Goal: Task Accomplishment & Management: Use online tool/utility

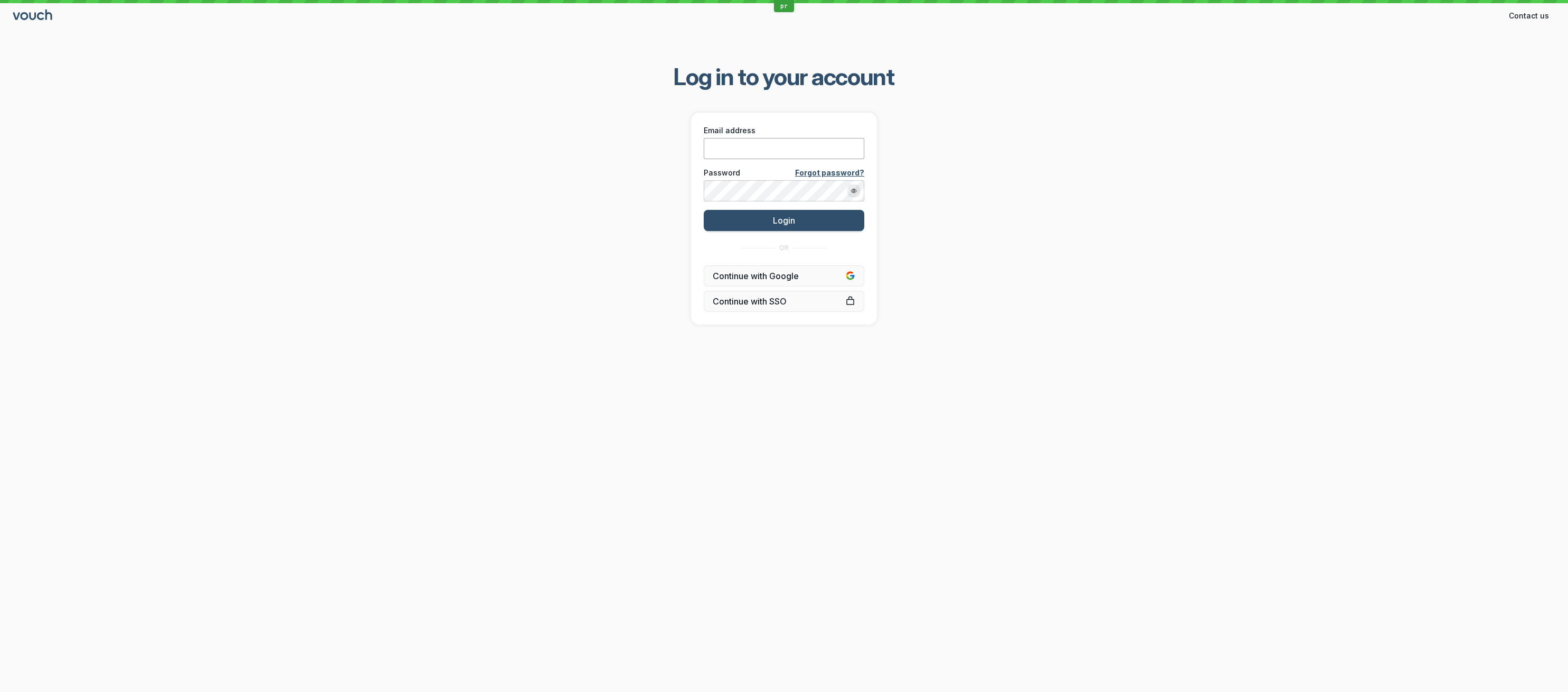
click at [723, 143] on input "Email address" at bounding box center [784, 148] width 161 height 21
click at [722, 144] on input "Email address" at bounding box center [784, 148] width 161 height 21
paste input "[PERSON_NAME][EMAIL_ADDRESS][DOMAIN_NAME]"
type input "[PERSON_NAME][EMAIL_ADDRESS][DOMAIN_NAME]"
click at [591, 223] on div "Log in to your account Email address [PERSON_NAME][EMAIL_ADDRESS][DOMAIN_NAME] …" at bounding box center [784, 193] width 1568 height 297
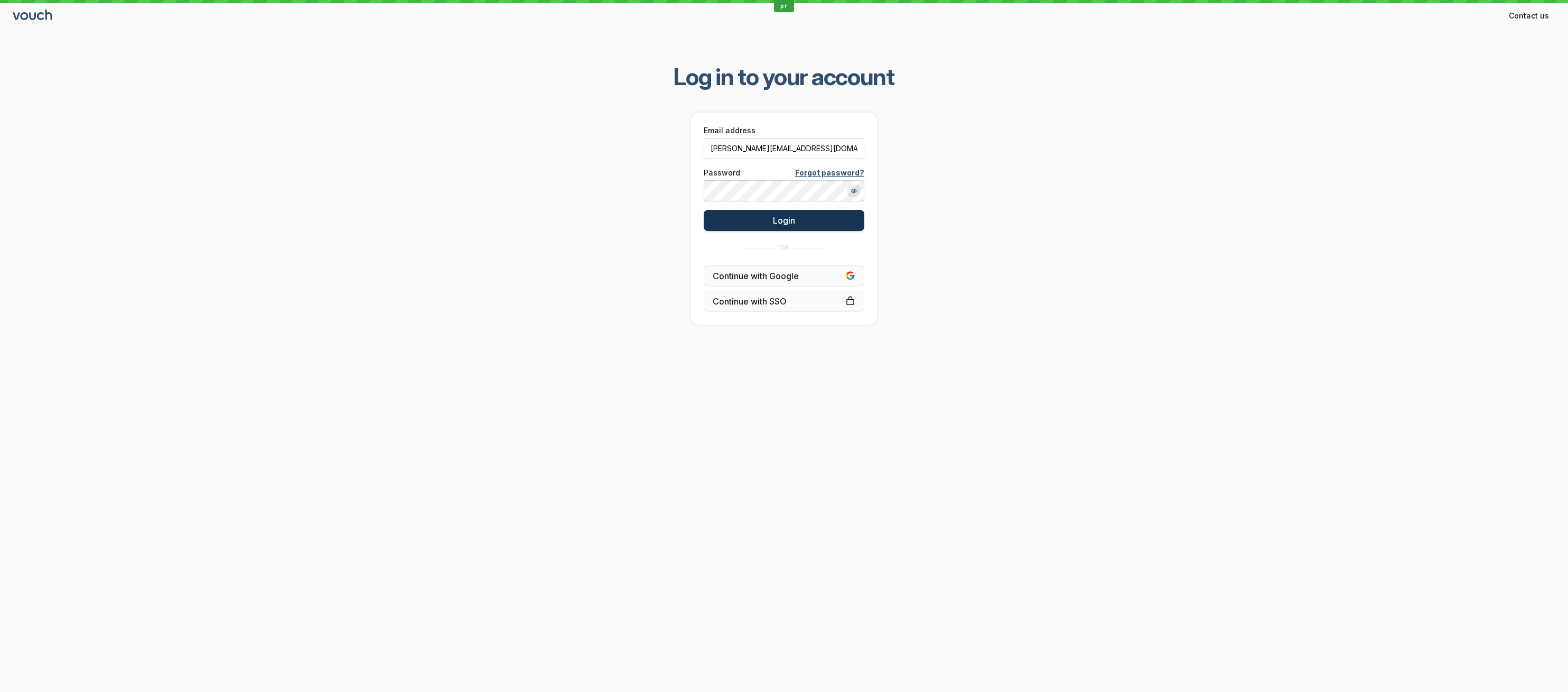
click at [767, 228] on button "Login" at bounding box center [784, 220] width 161 height 21
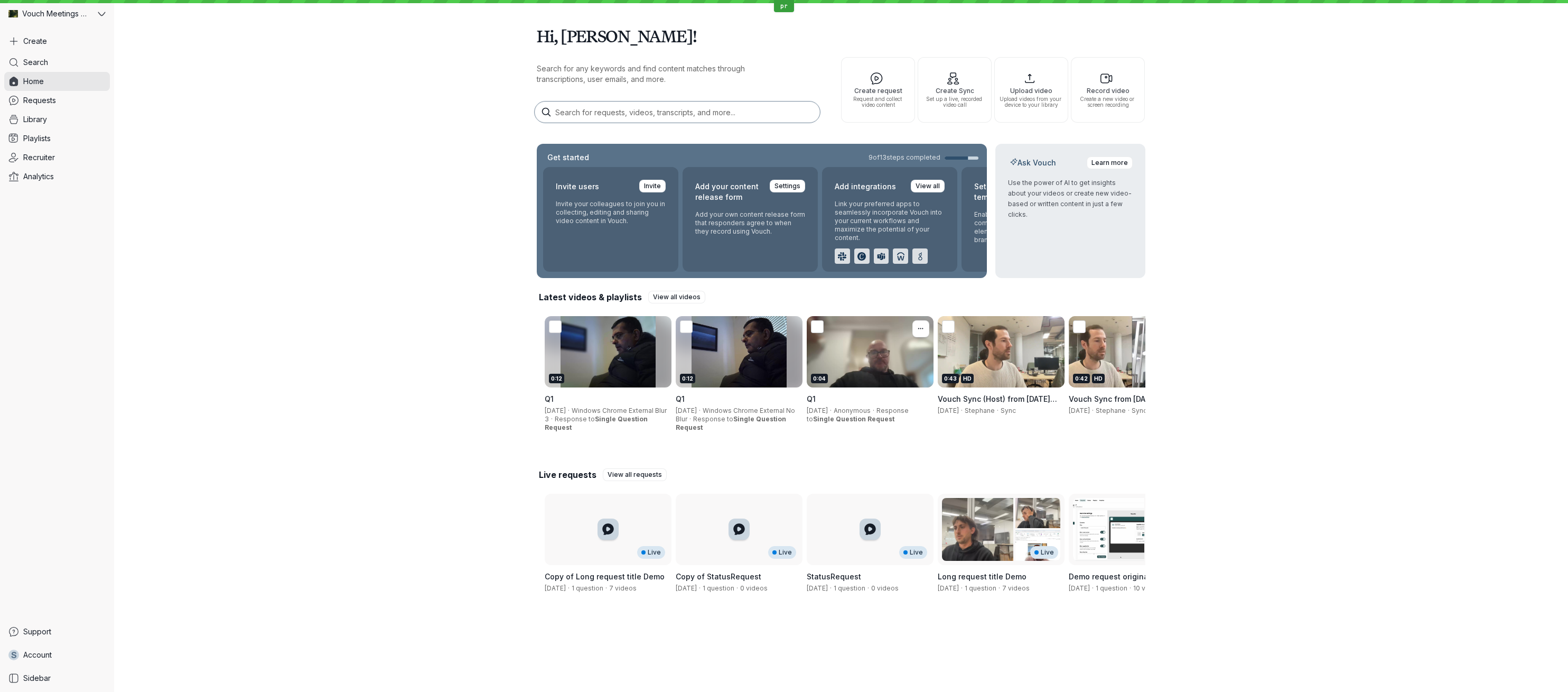
click at [853, 381] on div "0:04" at bounding box center [870, 351] width 127 height 71
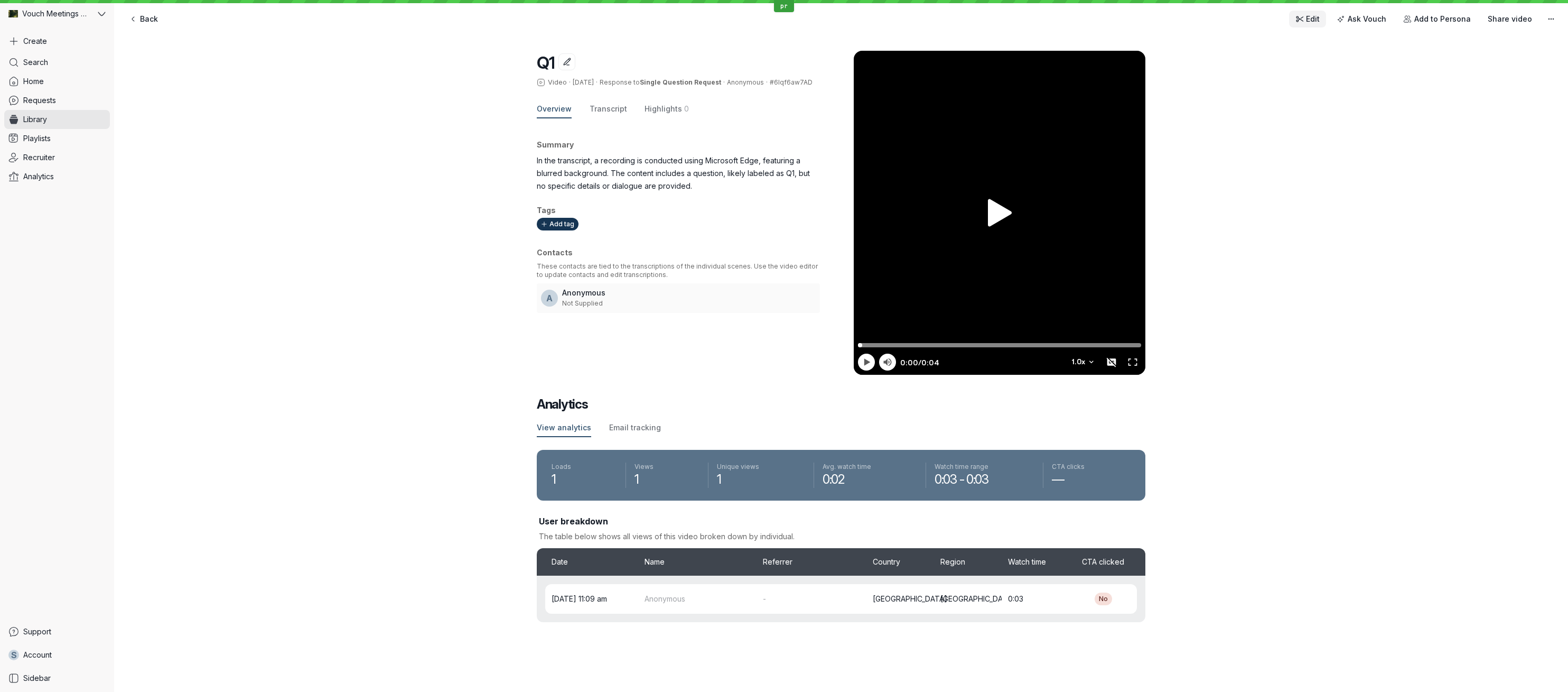
click at [1313, 19] on span "Edit" at bounding box center [1312, 19] width 14 height 11
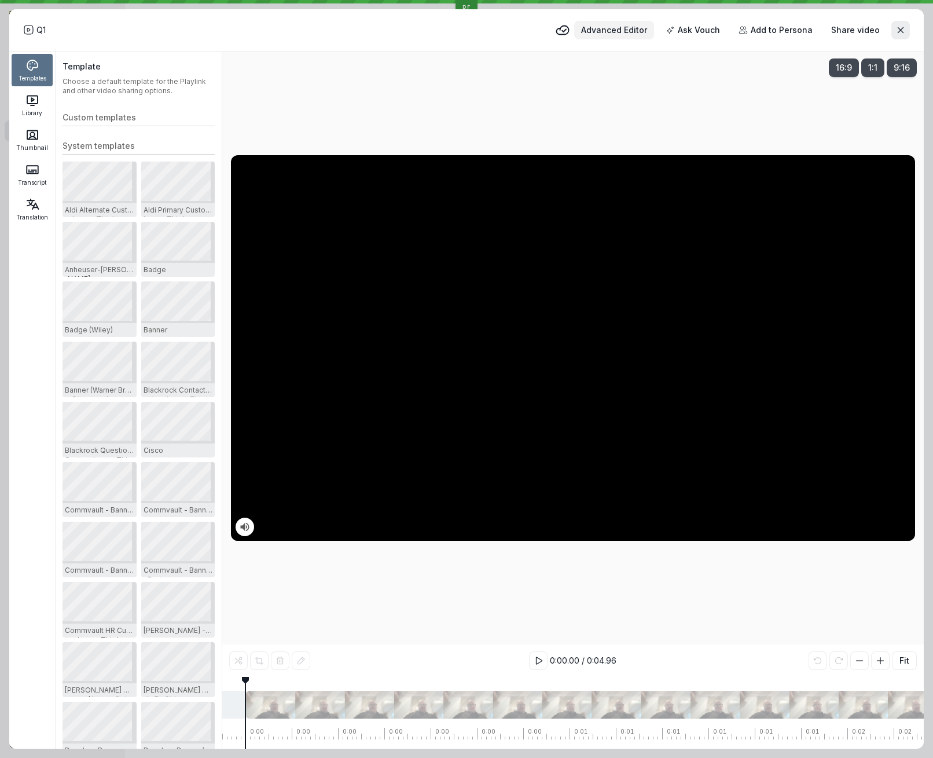
click at [630, 33] on span "Advanced Editor" at bounding box center [614, 30] width 66 height 12
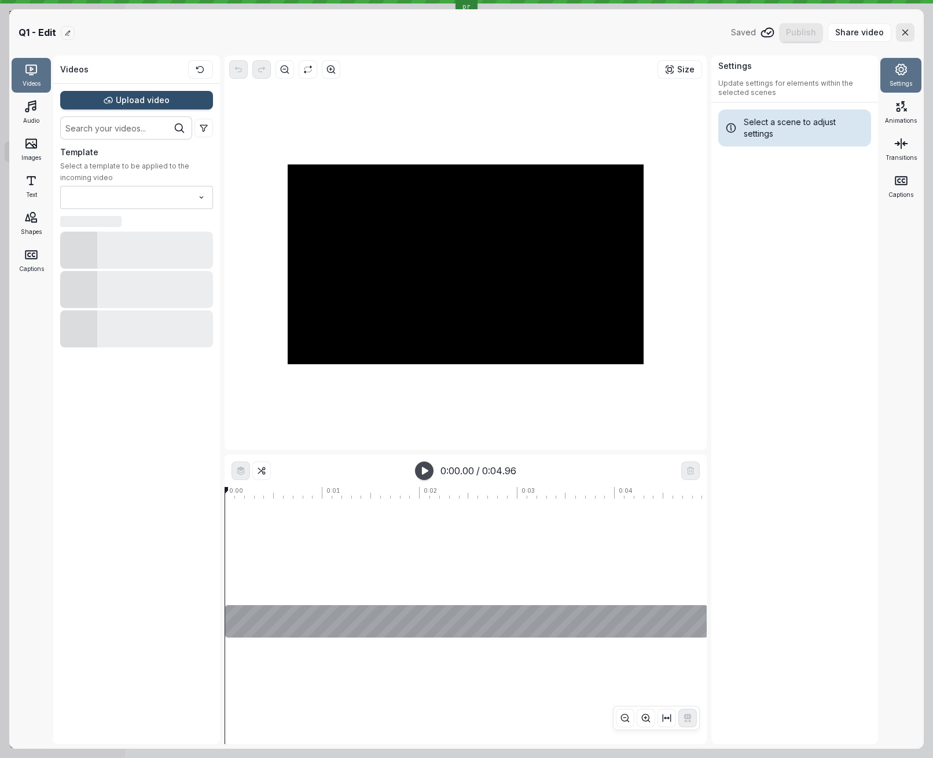
type input "Sequence no card"
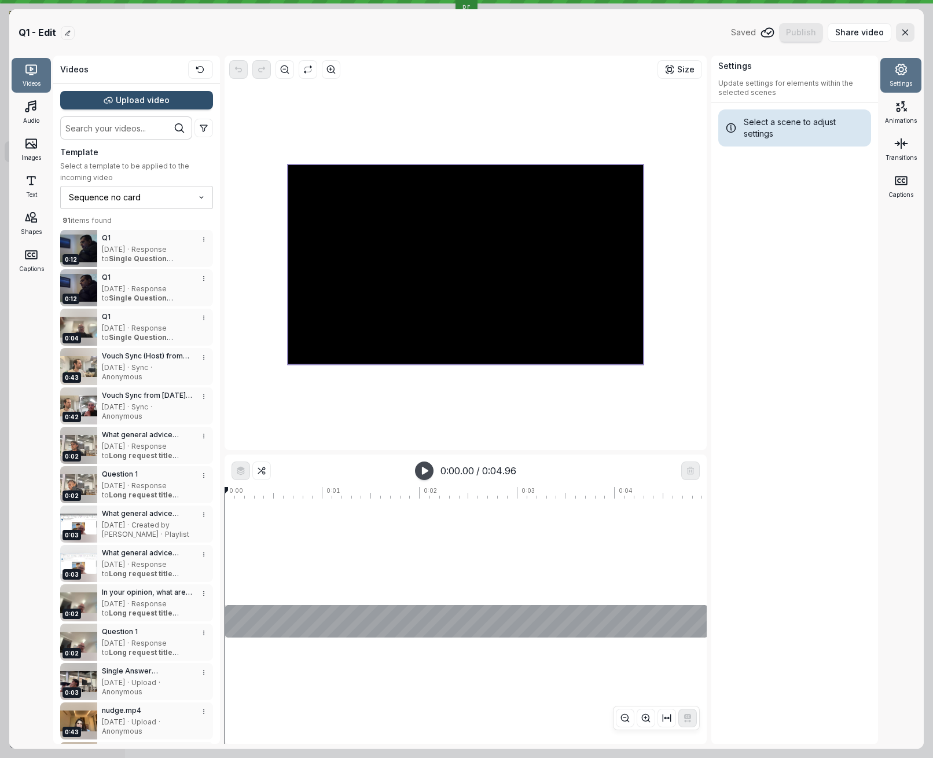
click at [525, 309] on div at bounding box center [466, 264] width 356 height 200
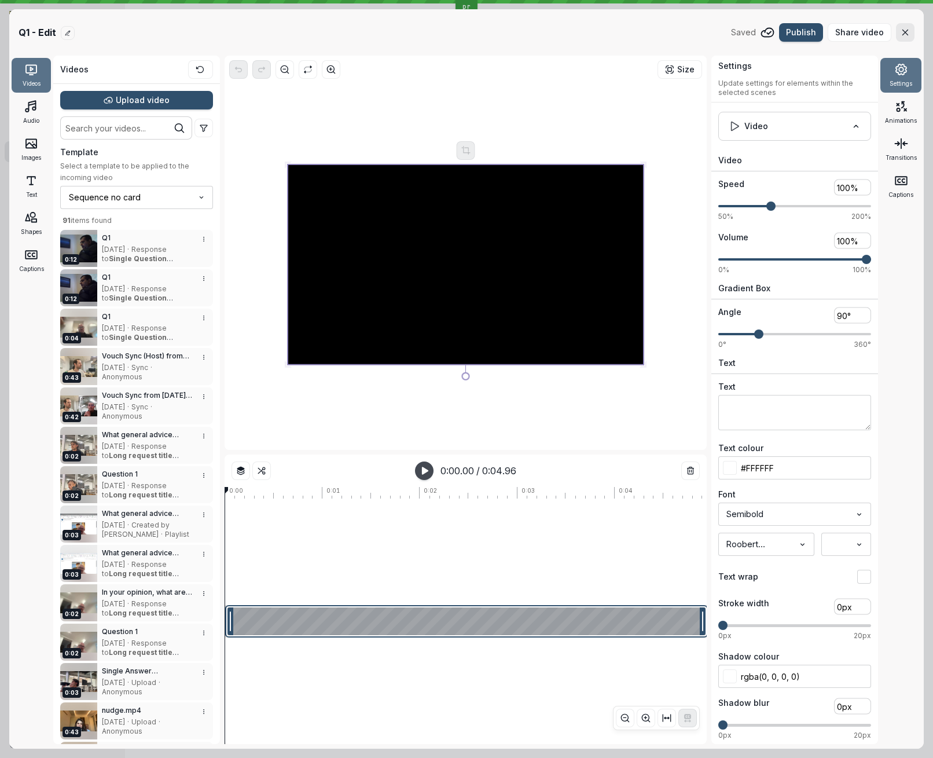
click at [293, 625] on div at bounding box center [466, 621] width 483 height 32
click at [295, 667] on div at bounding box center [587, 690] width 725 height 107
click at [331, 625] on div at bounding box center [466, 621] width 483 height 32
click at [543, 607] on div at bounding box center [466, 621] width 483 height 32
click at [532, 687] on div at bounding box center [587, 690] width 725 height 107
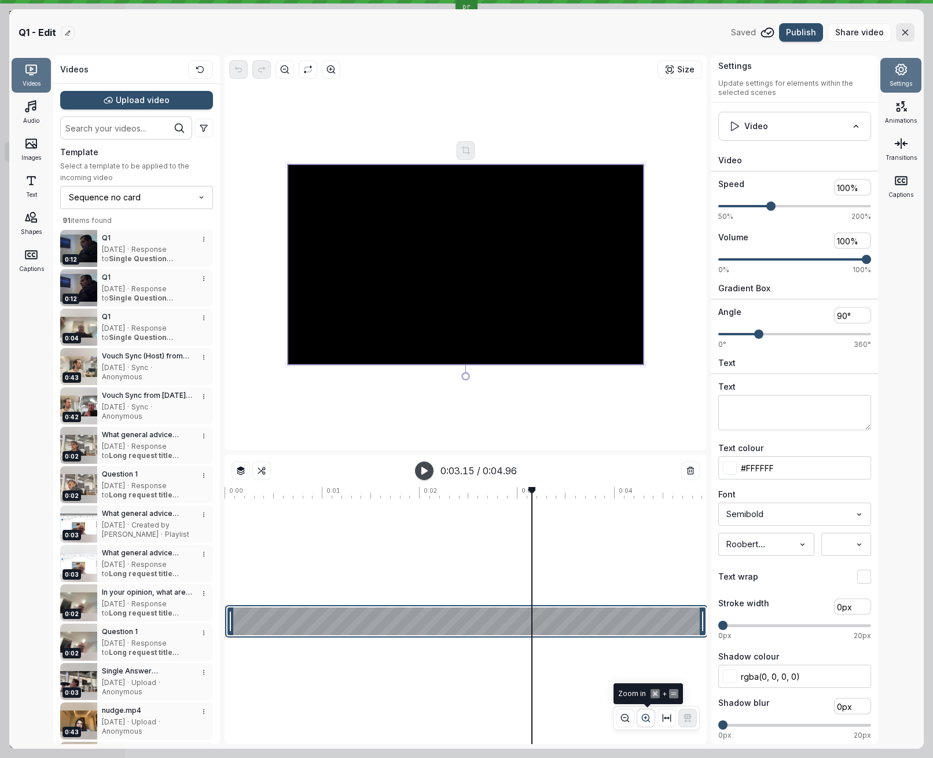
click at [651, 713] on icon "button" at bounding box center [646, 718] width 10 height 10
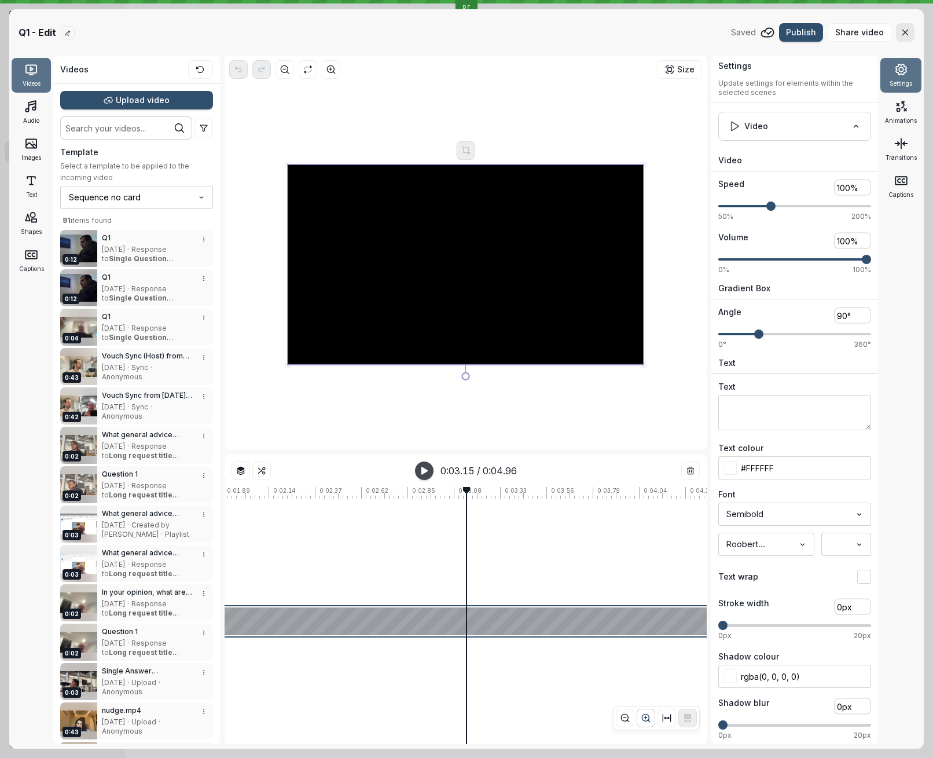
click at [651, 713] on icon "[object Object]" at bounding box center [646, 718] width 10 height 10
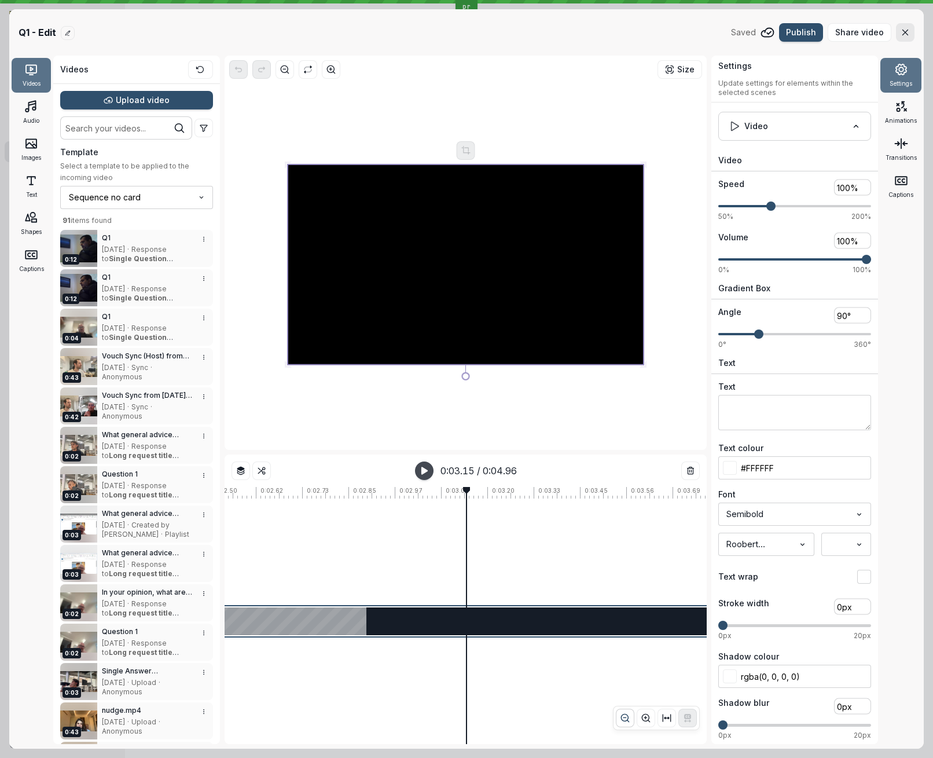
click at [623, 718] on icon "[object Object]" at bounding box center [625, 718] width 10 height 10
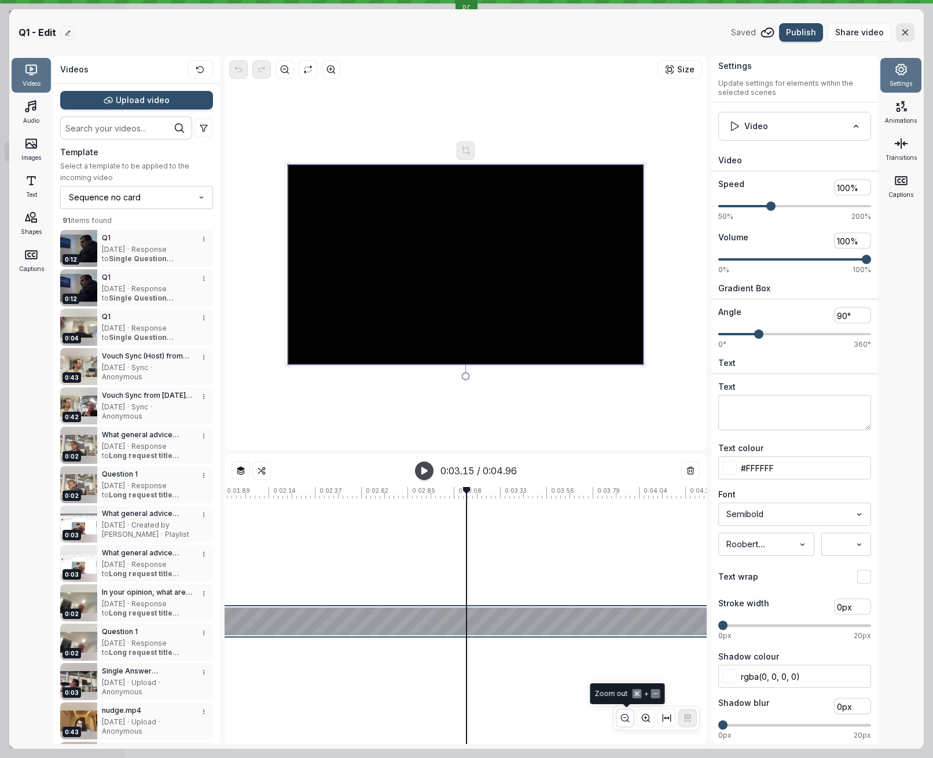
click at [623, 718] on icon "button" at bounding box center [625, 718] width 10 height 10
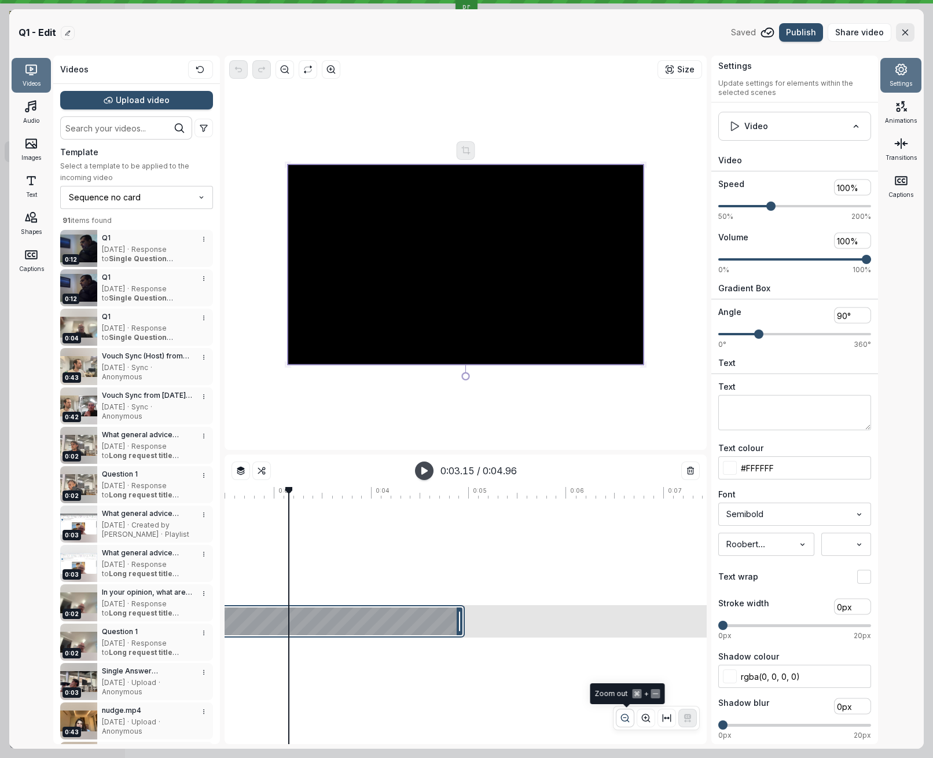
scroll to position [0, 242]
click at [623, 718] on icon "button" at bounding box center [625, 718] width 10 height 10
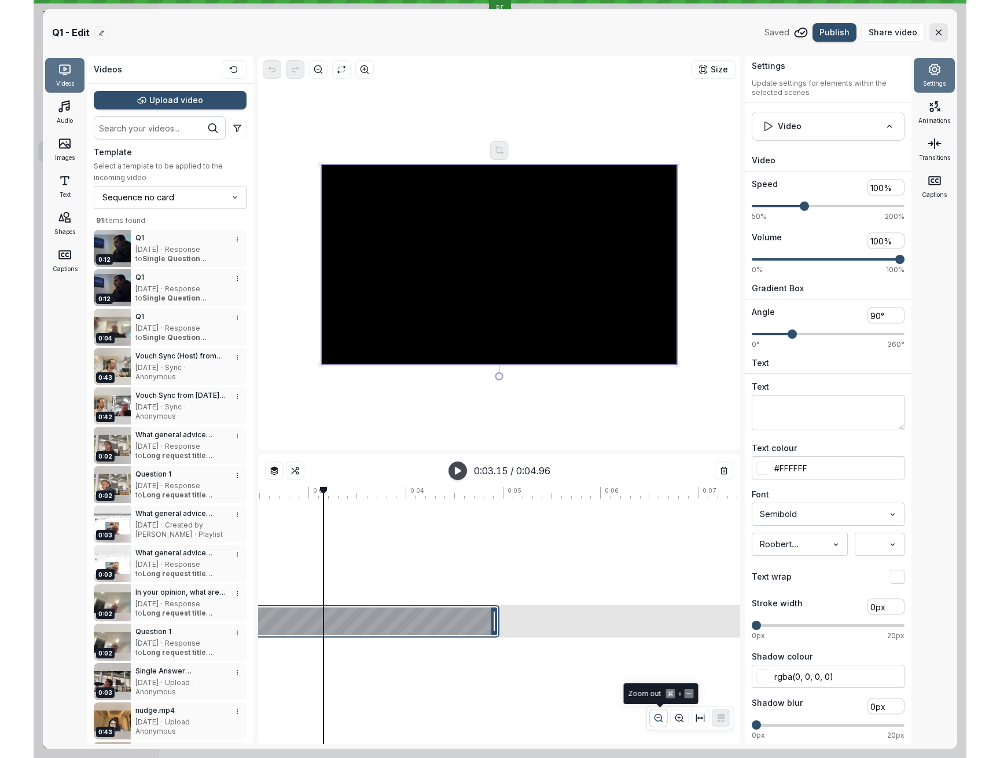
scroll to position [0, 0]
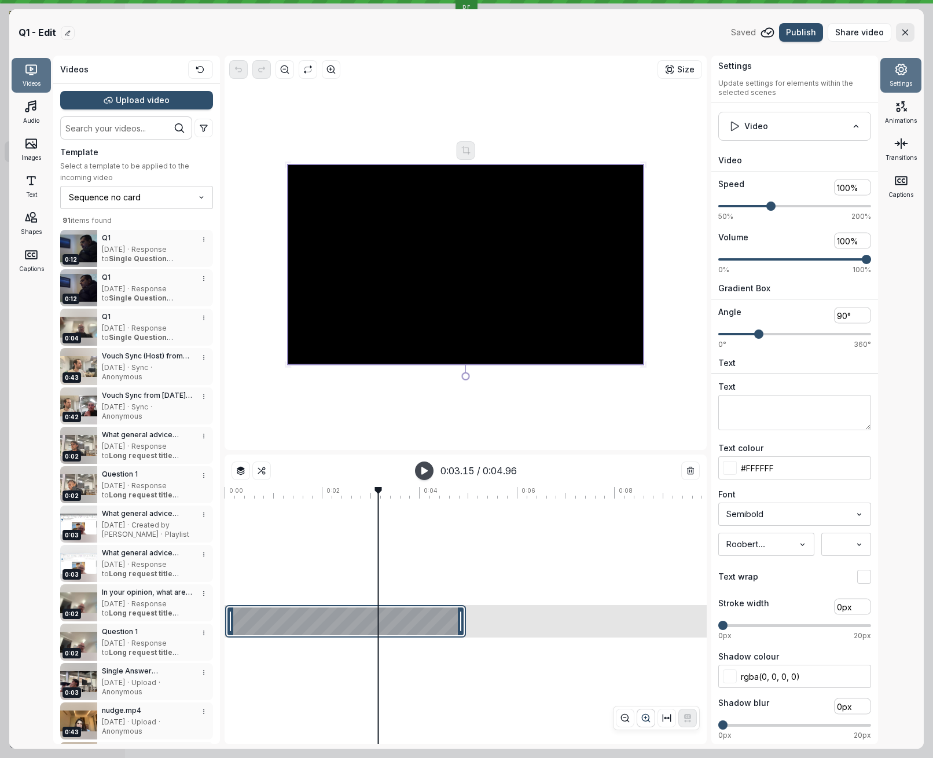
click at [639, 717] on button "[object Object]" at bounding box center [646, 717] width 19 height 19
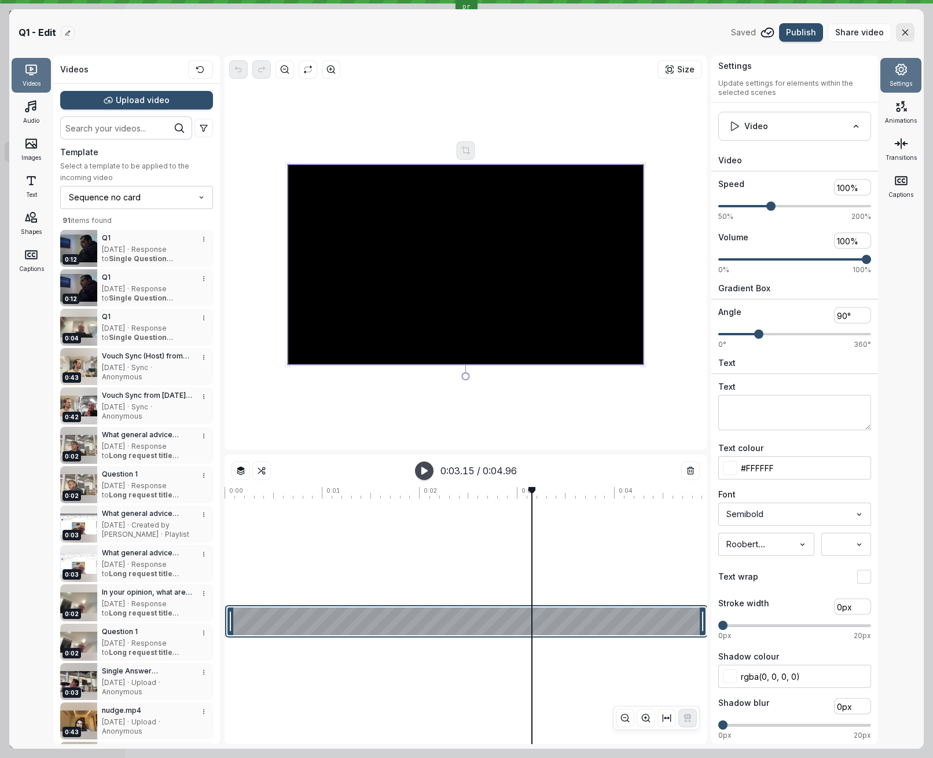
click at [406, 617] on div at bounding box center [466, 621] width 483 height 32
click at [372, 624] on div at bounding box center [466, 621] width 483 height 32
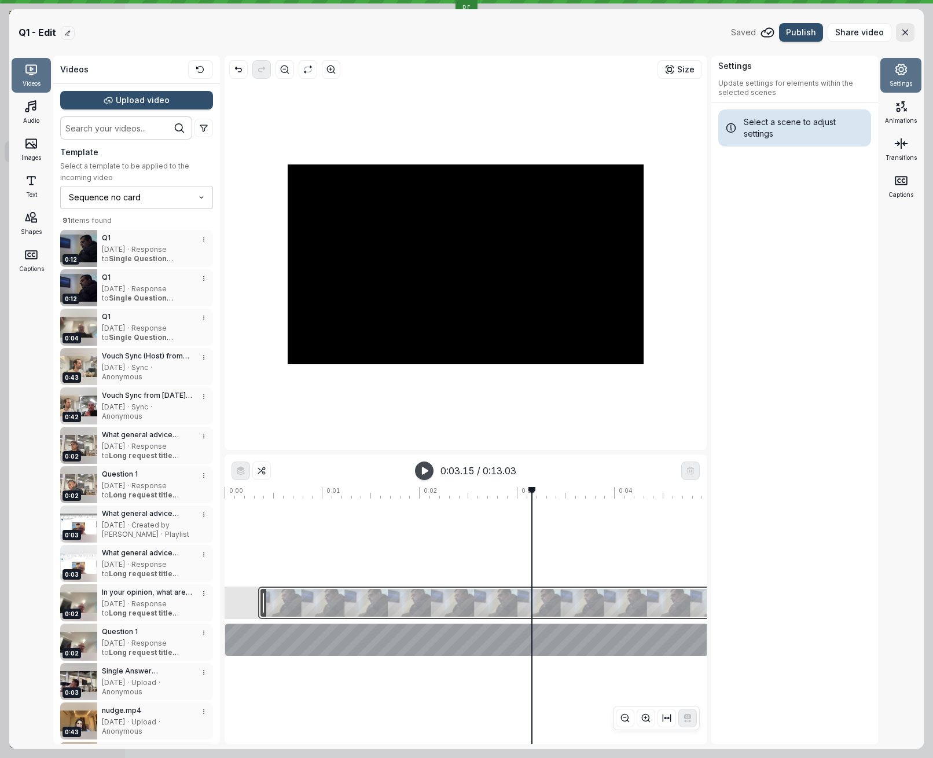
click at [310, 595] on div at bounding box center [876, 602] width 1236 height 32
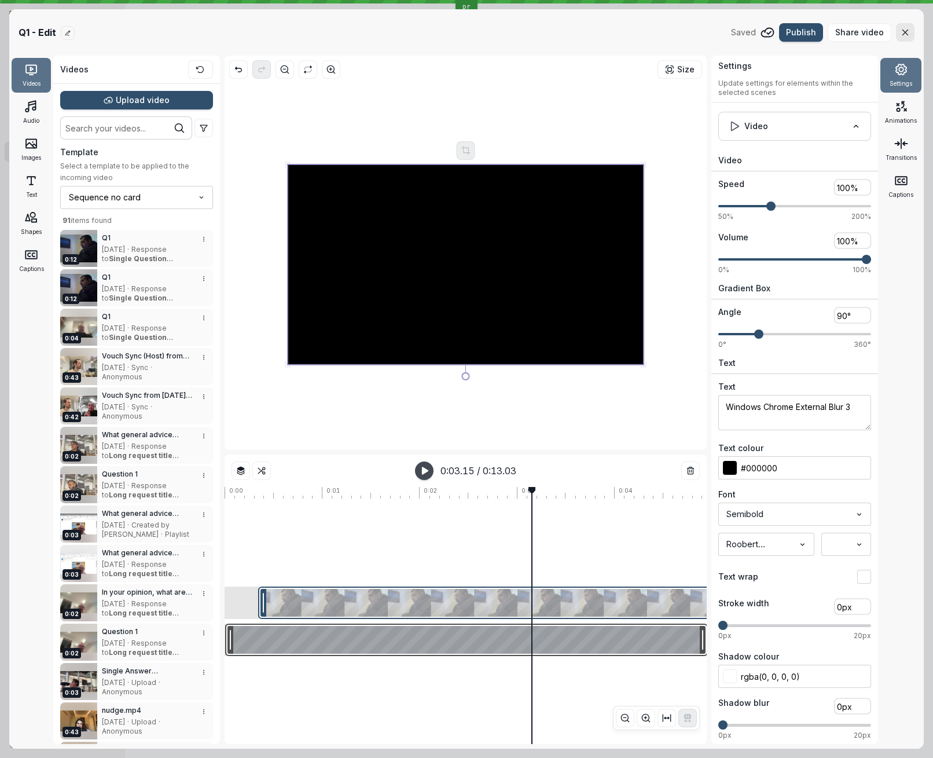
click at [311, 625] on div at bounding box center [466, 639] width 483 height 32
click at [320, 600] on div at bounding box center [876, 602] width 1236 height 32
click at [320, 624] on div at bounding box center [466, 639] width 483 height 32
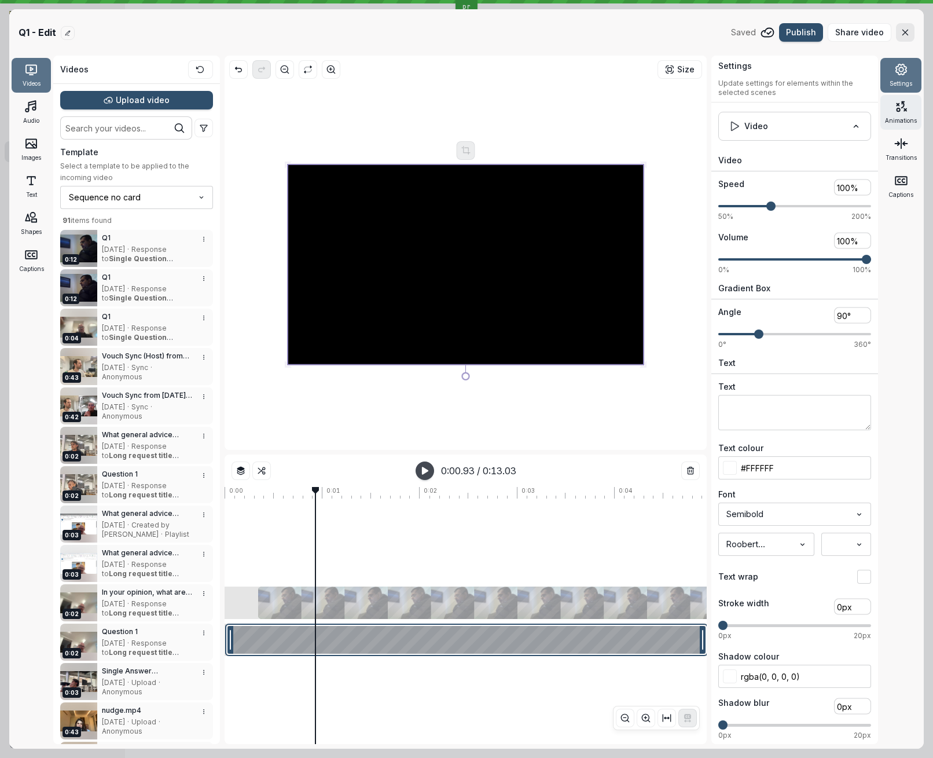
click at [886, 122] on span "Animations" at bounding box center [901, 120] width 32 height 9
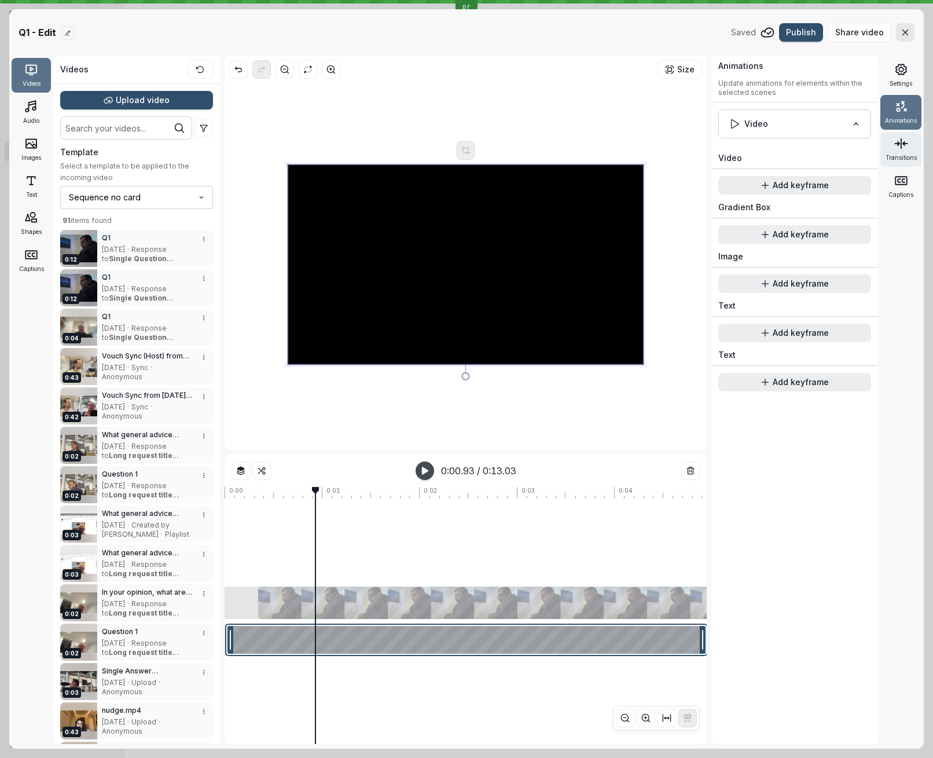
click at [895, 152] on div "Transitions" at bounding box center [900, 149] width 41 height 35
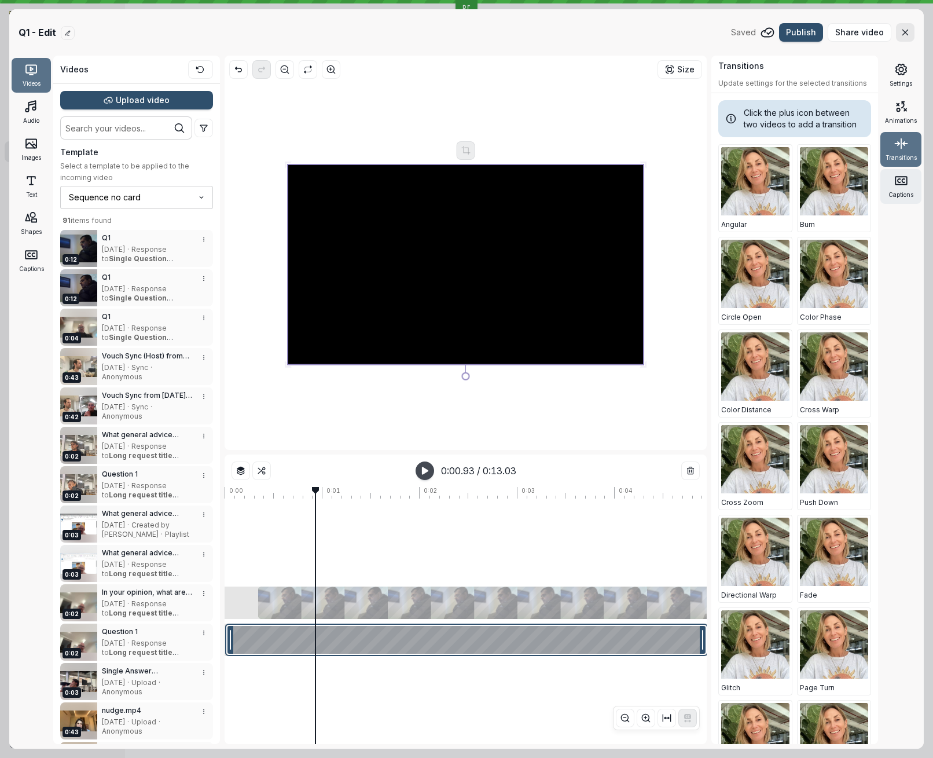
click at [898, 177] on icon at bounding box center [901, 181] width 14 height 14
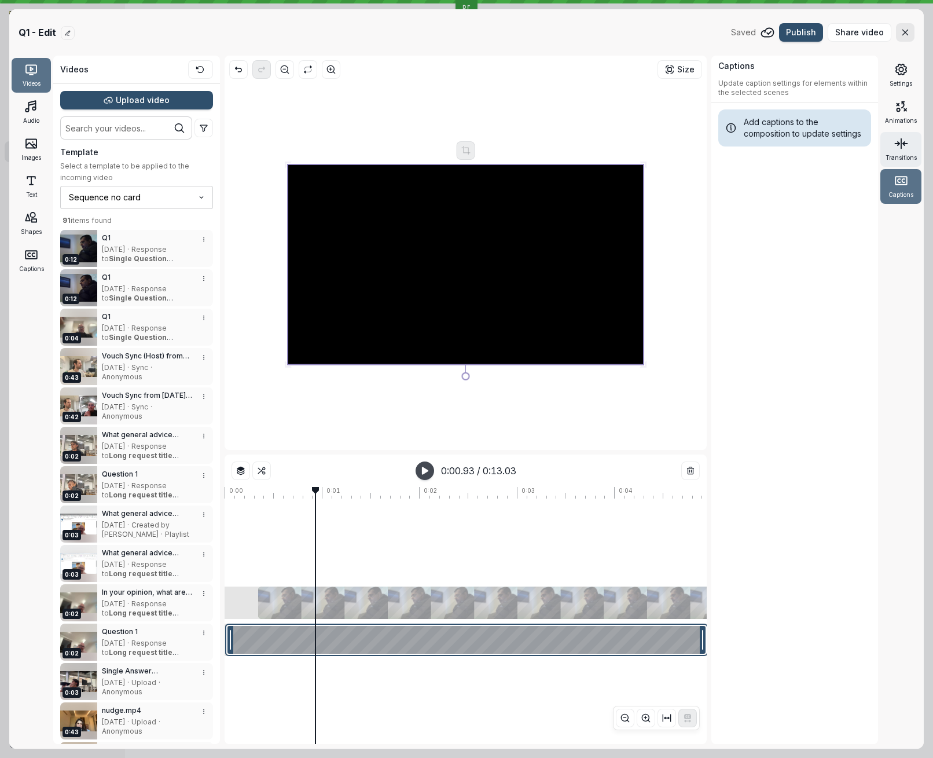
click at [897, 152] on div "Transitions" at bounding box center [900, 149] width 41 height 35
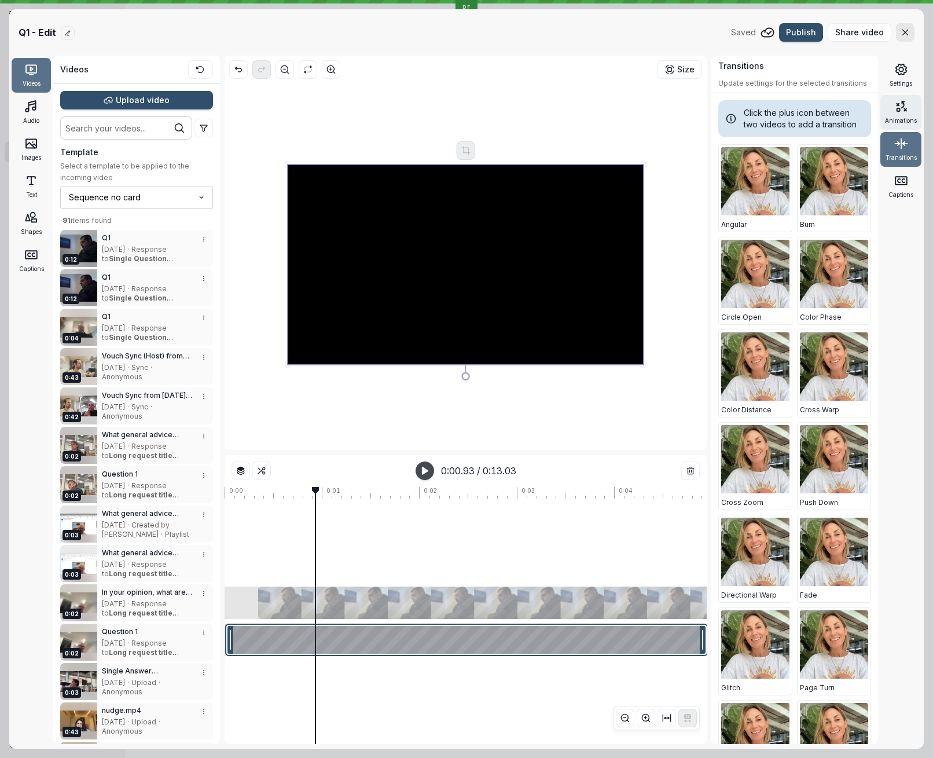
click at [901, 124] on span "Animations" at bounding box center [901, 120] width 32 height 9
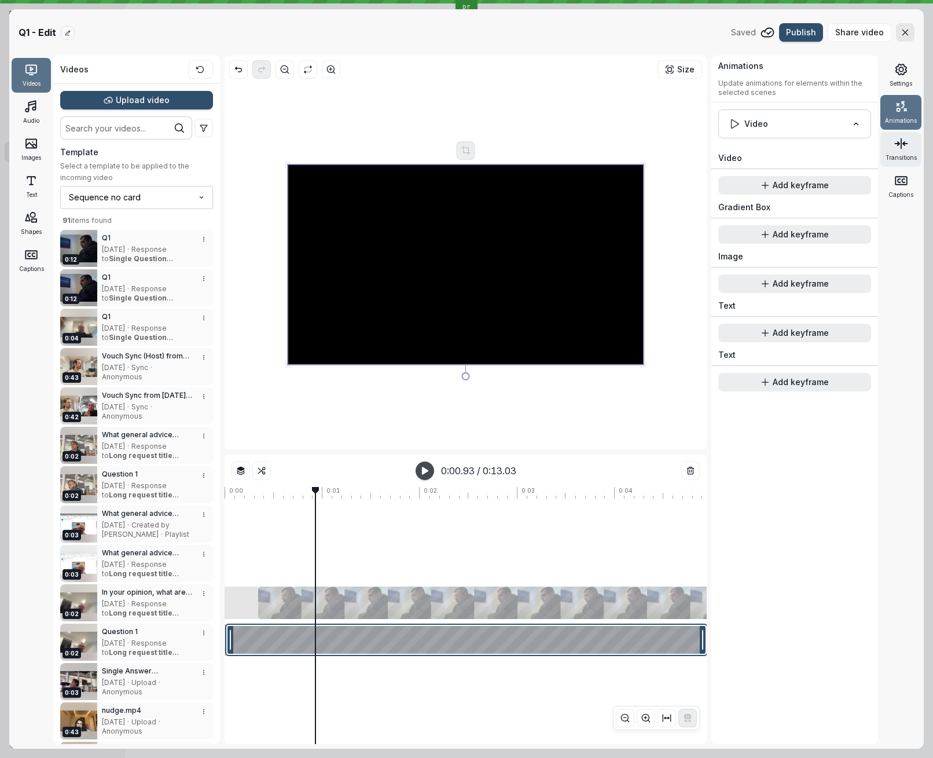
click at [899, 155] on span "Transitions" at bounding box center [901, 157] width 31 height 9
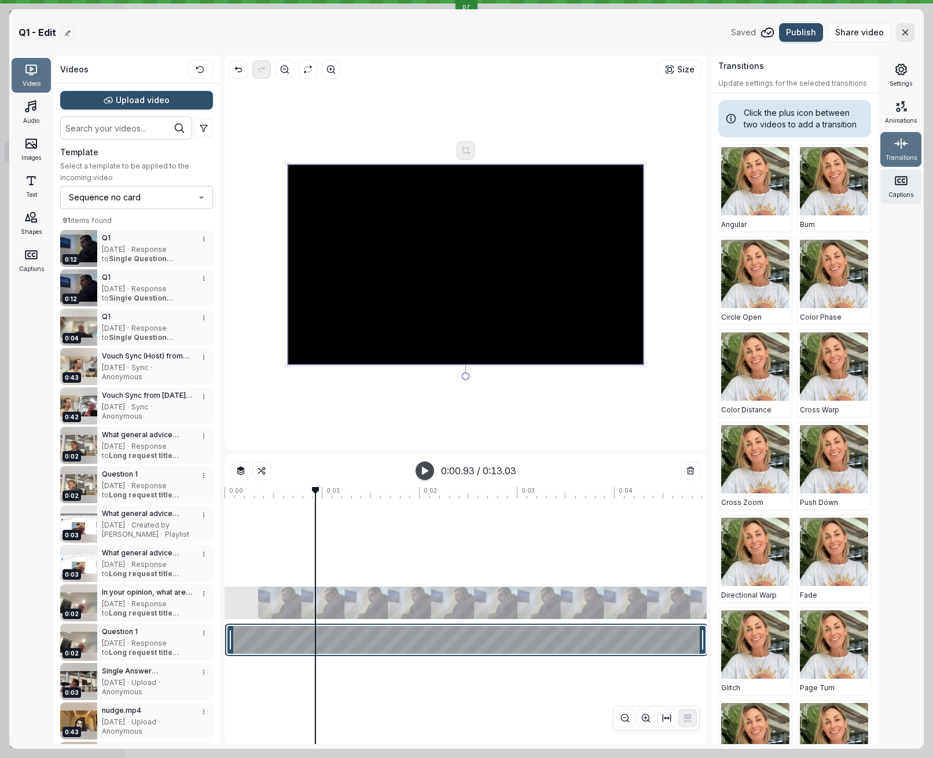
click at [899, 192] on span "Captions" at bounding box center [900, 194] width 25 height 9
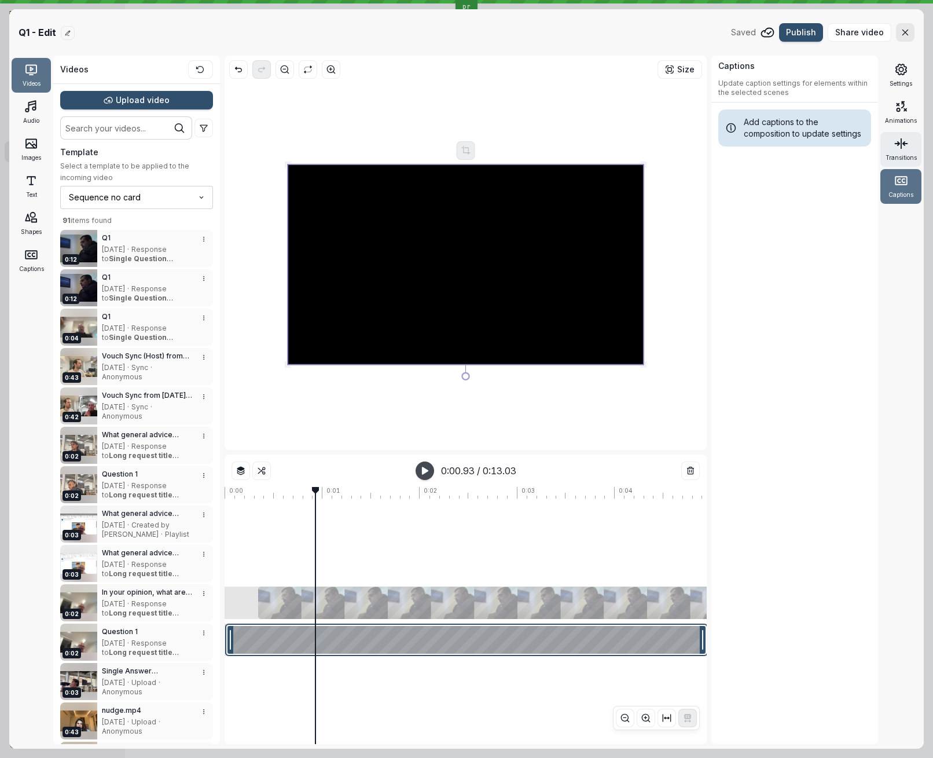
click at [896, 151] on div "Transitions" at bounding box center [900, 149] width 41 height 35
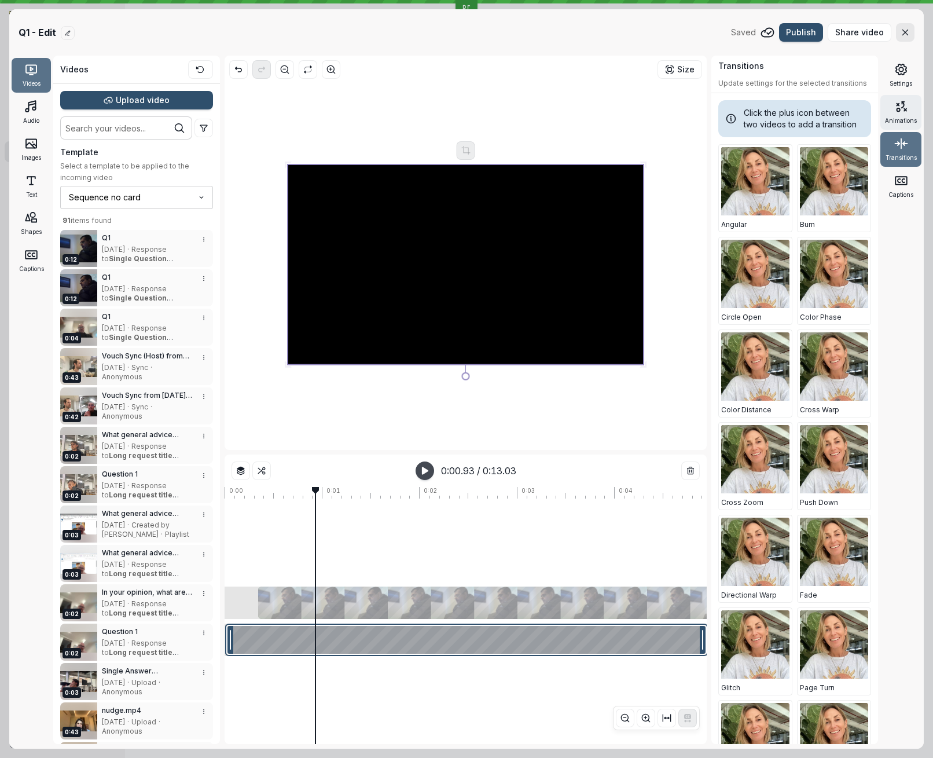
click at [899, 122] on span "Animations" at bounding box center [901, 120] width 32 height 9
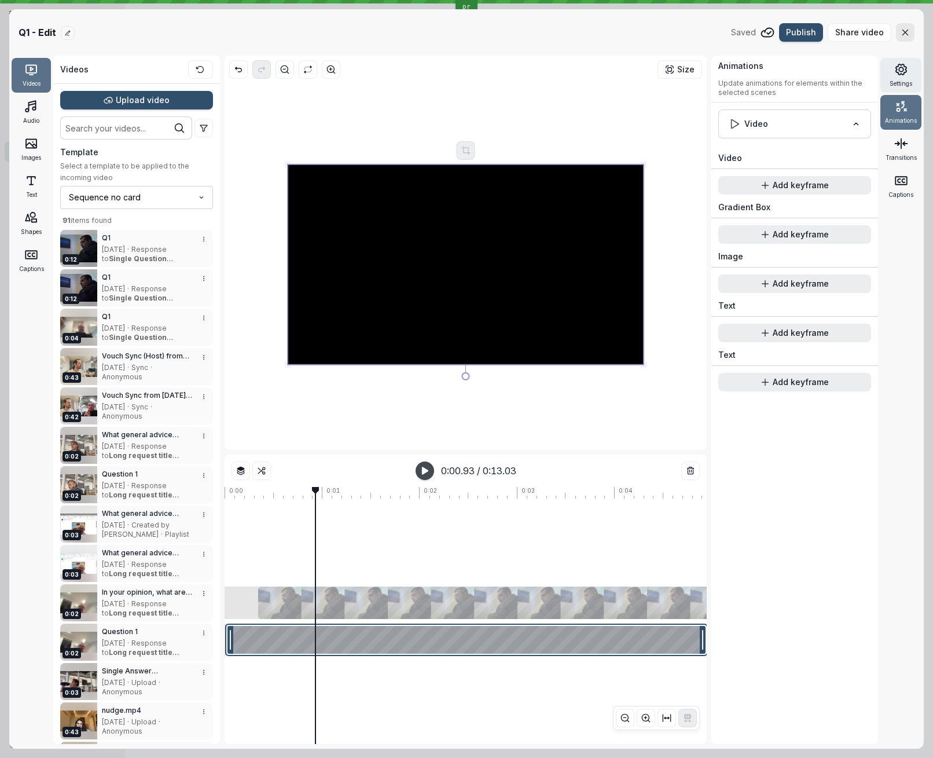
click at [900, 86] on span "Settings" at bounding box center [901, 83] width 23 height 9
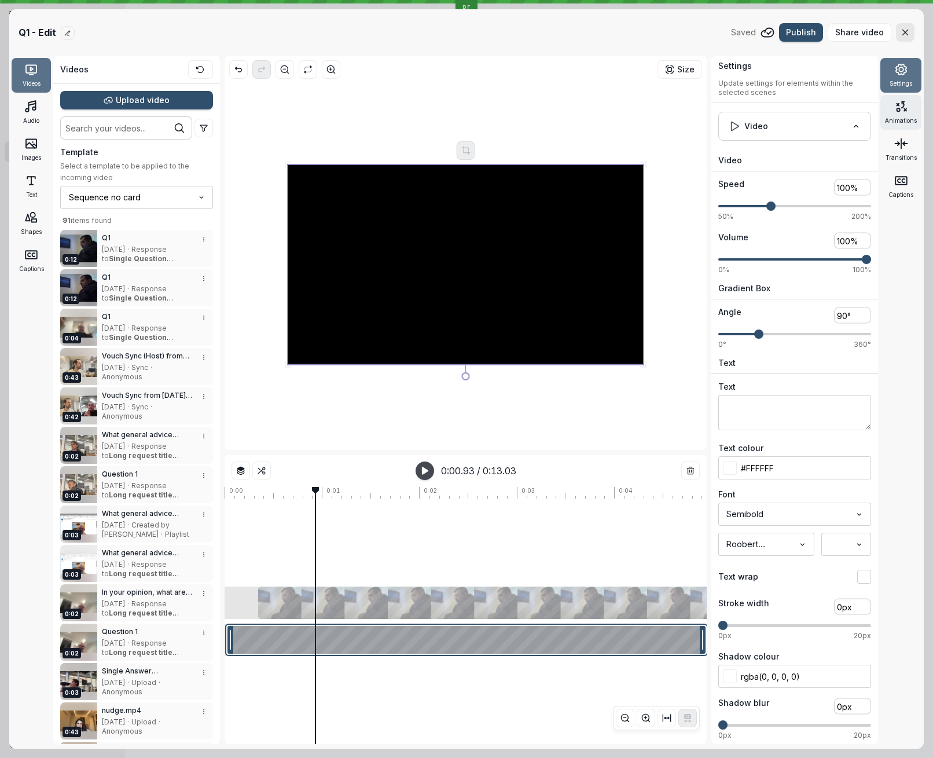
click at [901, 100] on icon at bounding box center [901, 107] width 14 height 14
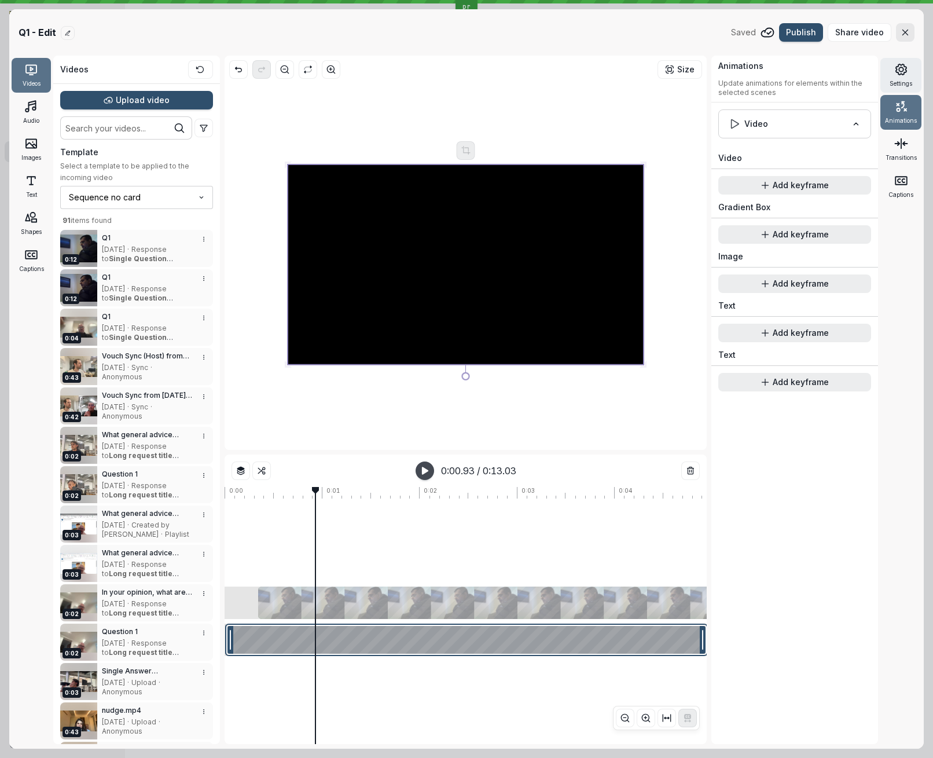
click at [898, 79] on span "Settings" at bounding box center [901, 83] width 23 height 9
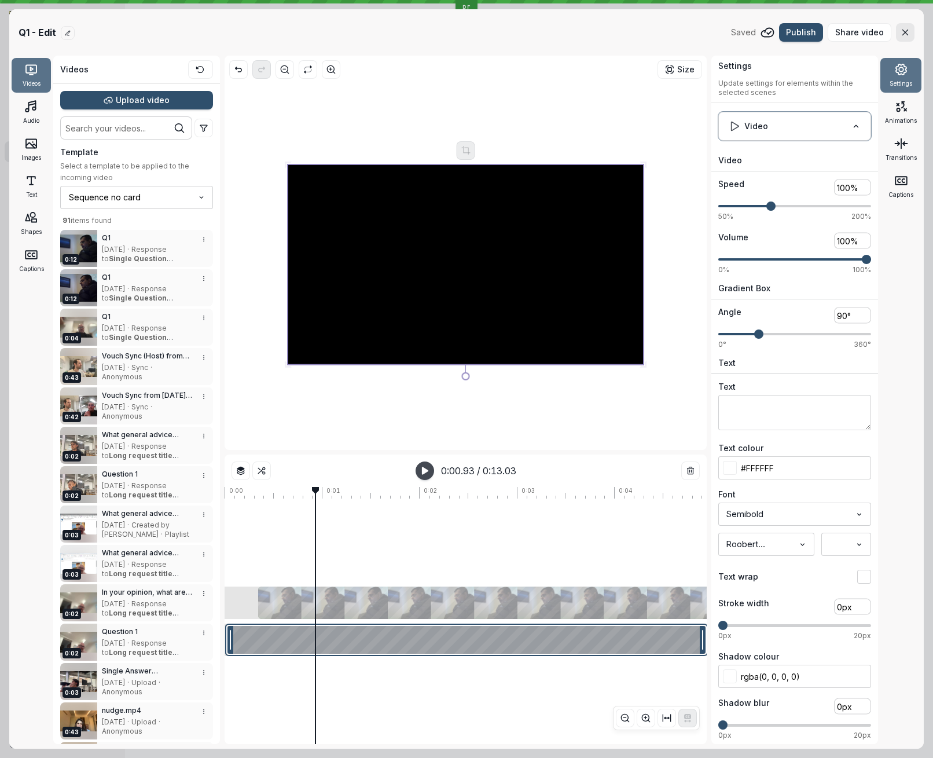
click at [805, 116] on button "Video" at bounding box center [794, 126] width 153 height 29
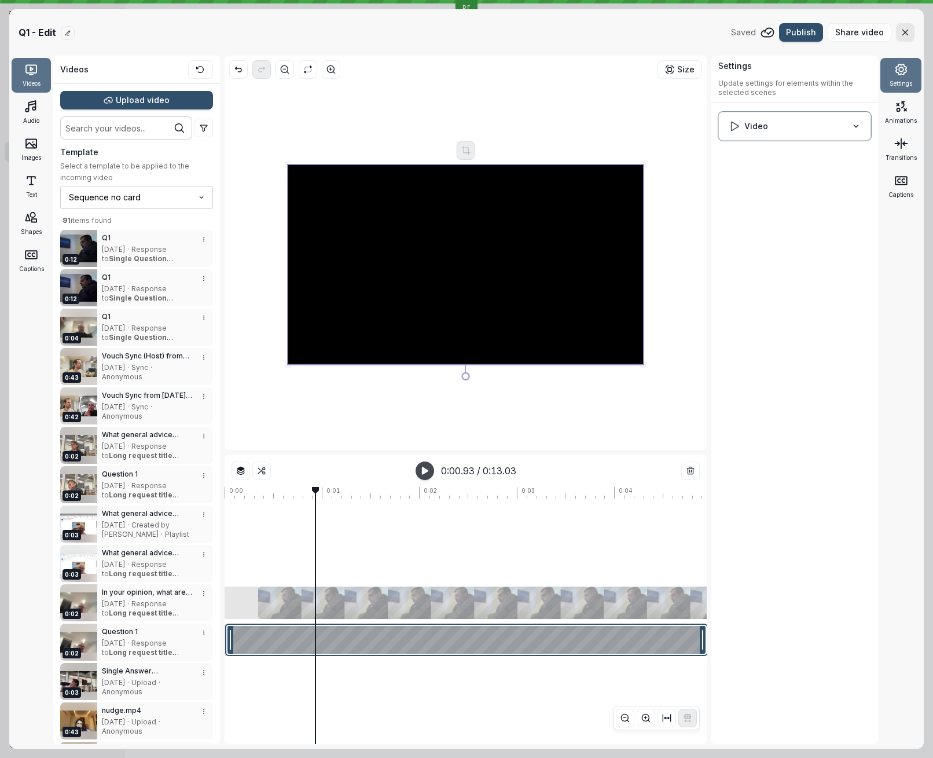
click at [805, 116] on button "Video" at bounding box center [794, 126] width 153 height 29
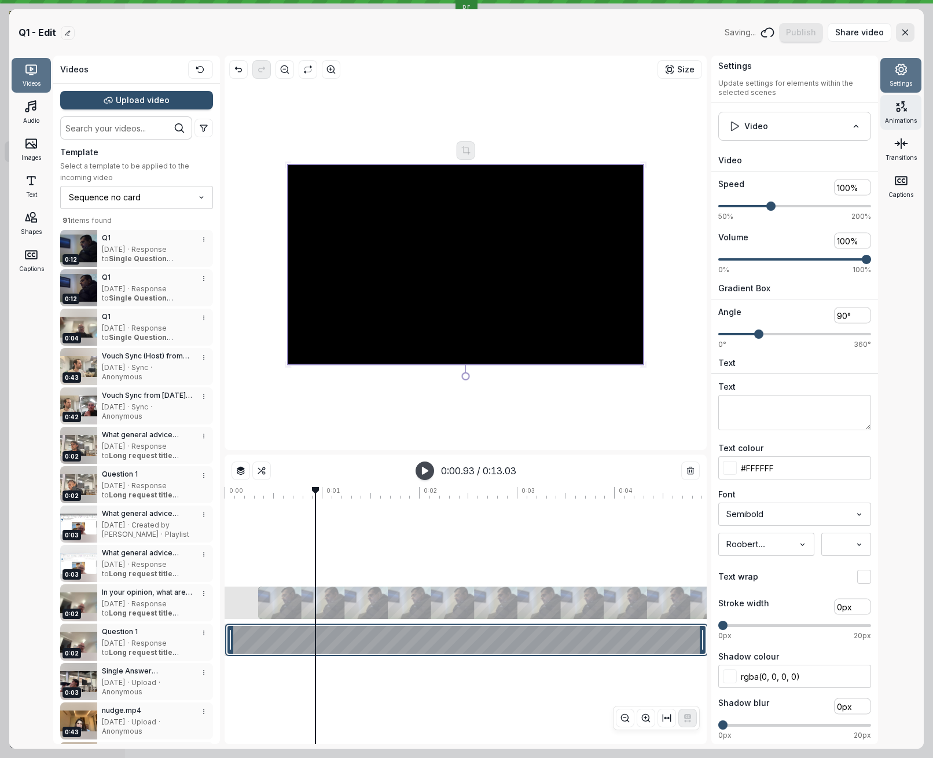
click at [890, 110] on div "Animations" at bounding box center [900, 112] width 41 height 35
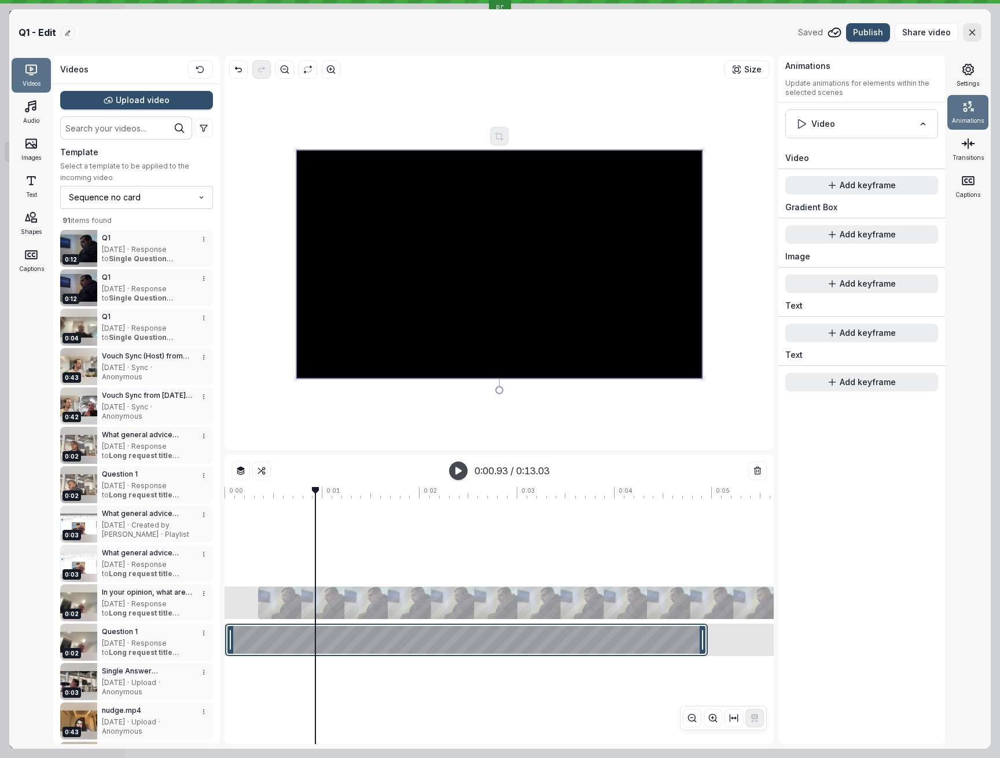
click at [823, 430] on div "Settings Update settings for elements within the selected scenes Video Video Sp…" at bounding box center [862, 400] width 167 height 688
click at [516, 274] on div at bounding box center [499, 264] width 406 height 229
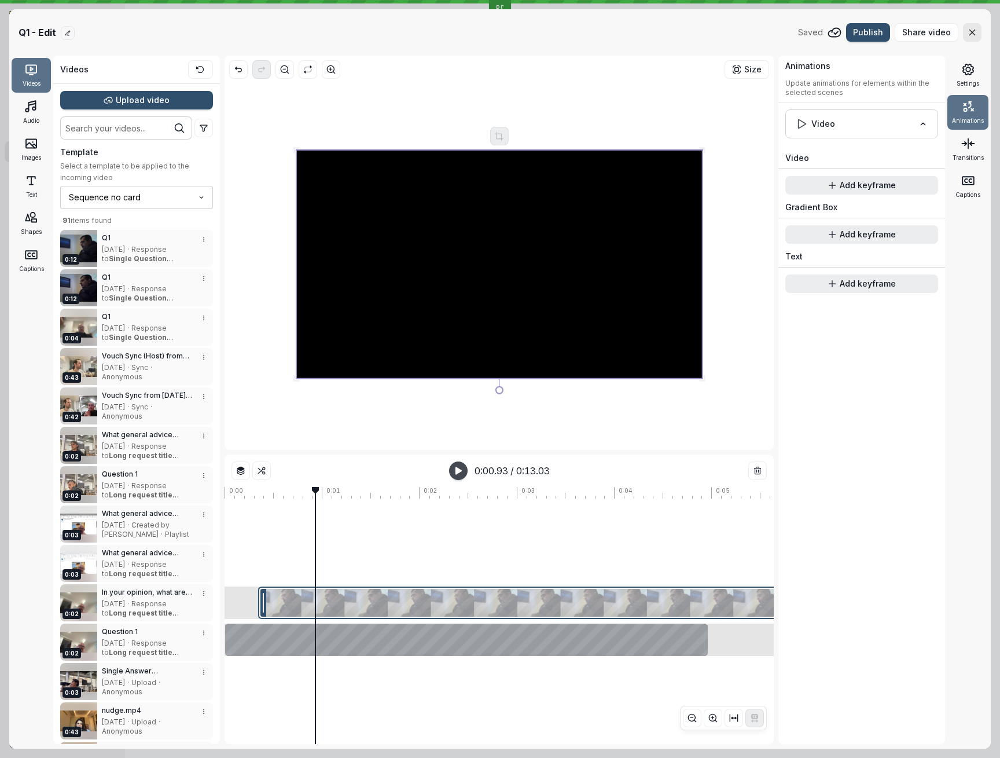
click at [438, 608] on div at bounding box center [876, 602] width 1236 height 32
click at [128, 318] on h3 "Q1" at bounding box center [147, 316] width 90 height 9
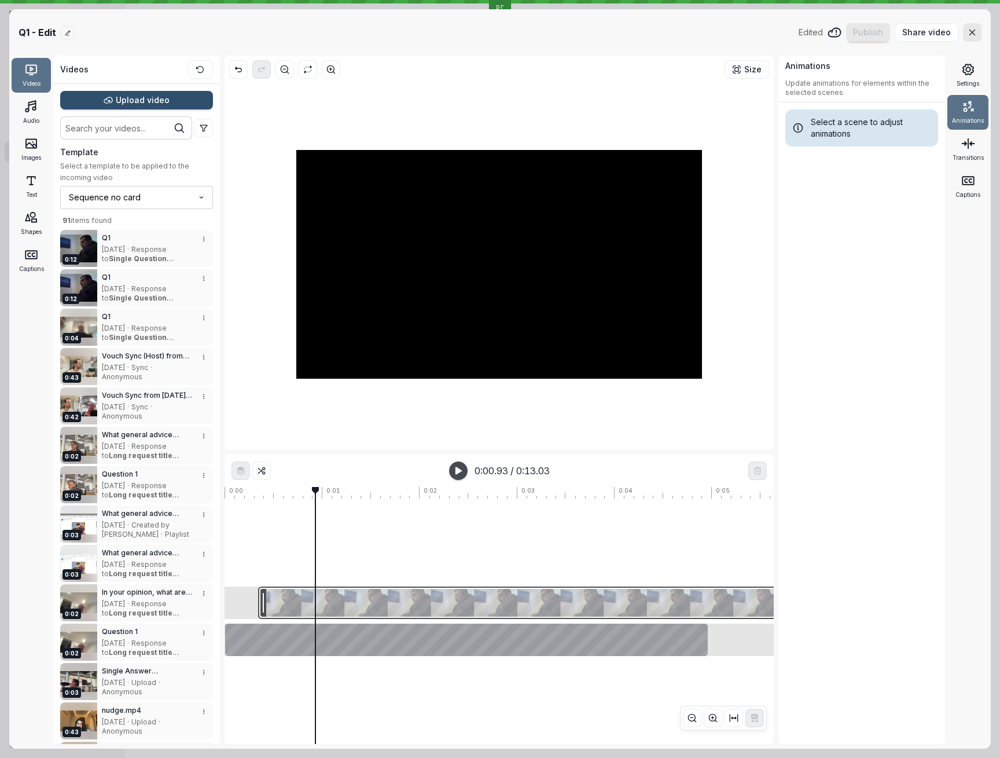
click at [475, 590] on div at bounding box center [876, 602] width 1236 height 32
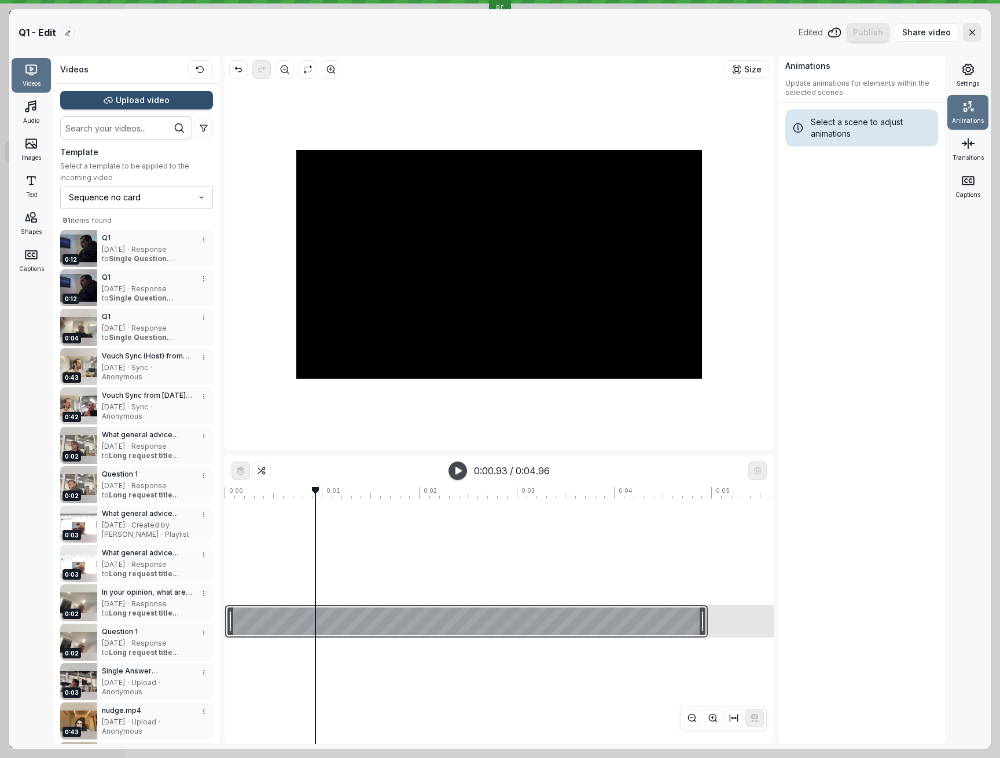
click at [447, 605] on div at bounding box center [466, 621] width 483 height 32
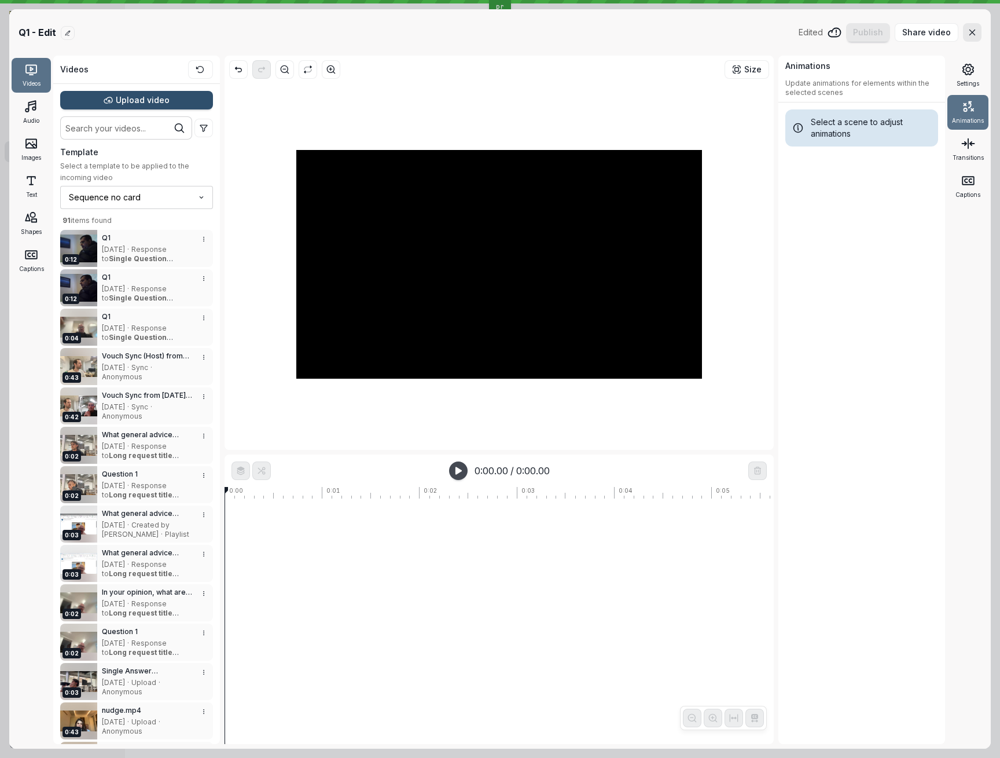
drag, startPoint x: 447, startPoint y: 545, endPoint x: 446, endPoint y: 479, distance: 66.6
click at [448, 545] on div at bounding box center [587, 559] width 725 height 123
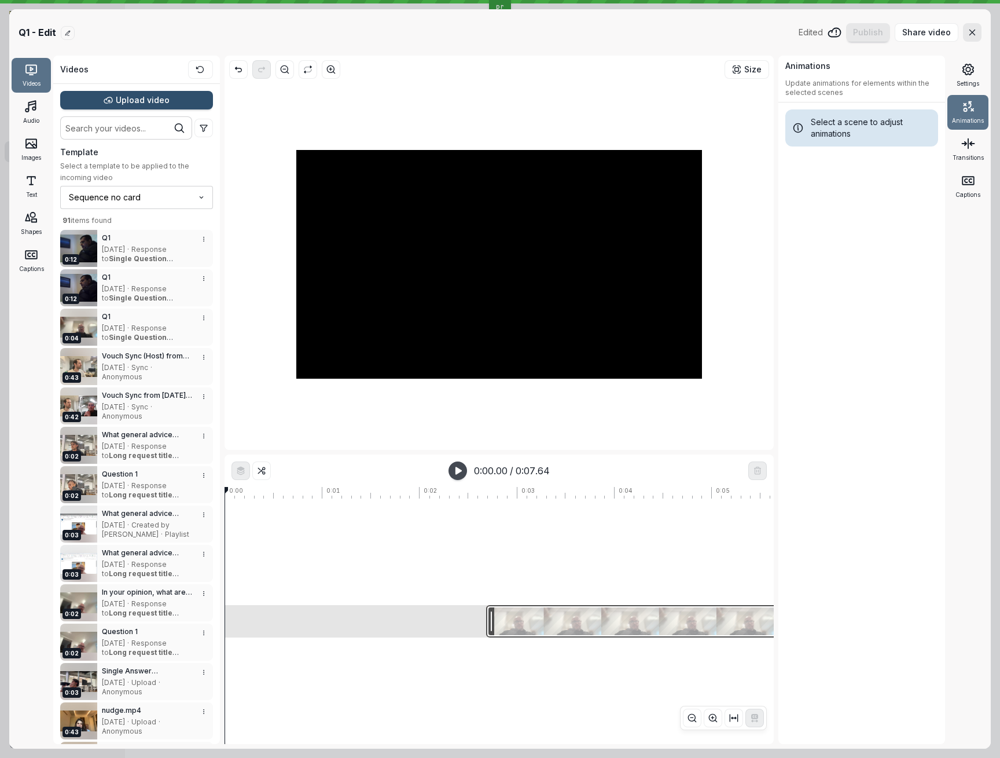
click at [540, 615] on div at bounding box center [727, 621] width 483 height 32
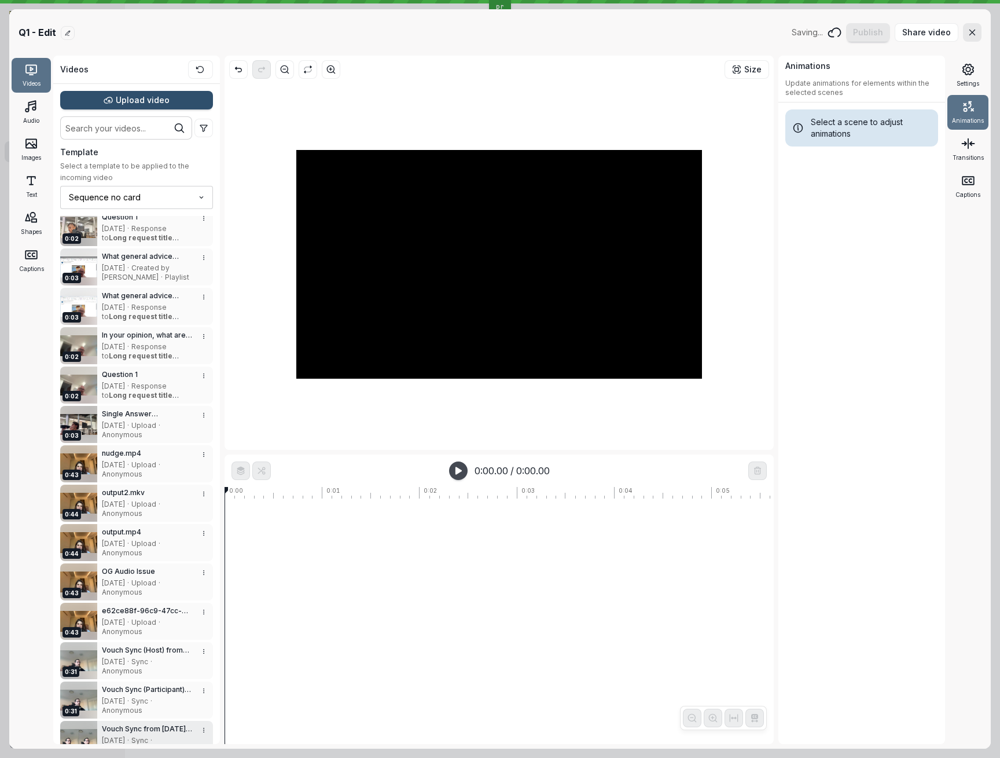
scroll to position [475, 0]
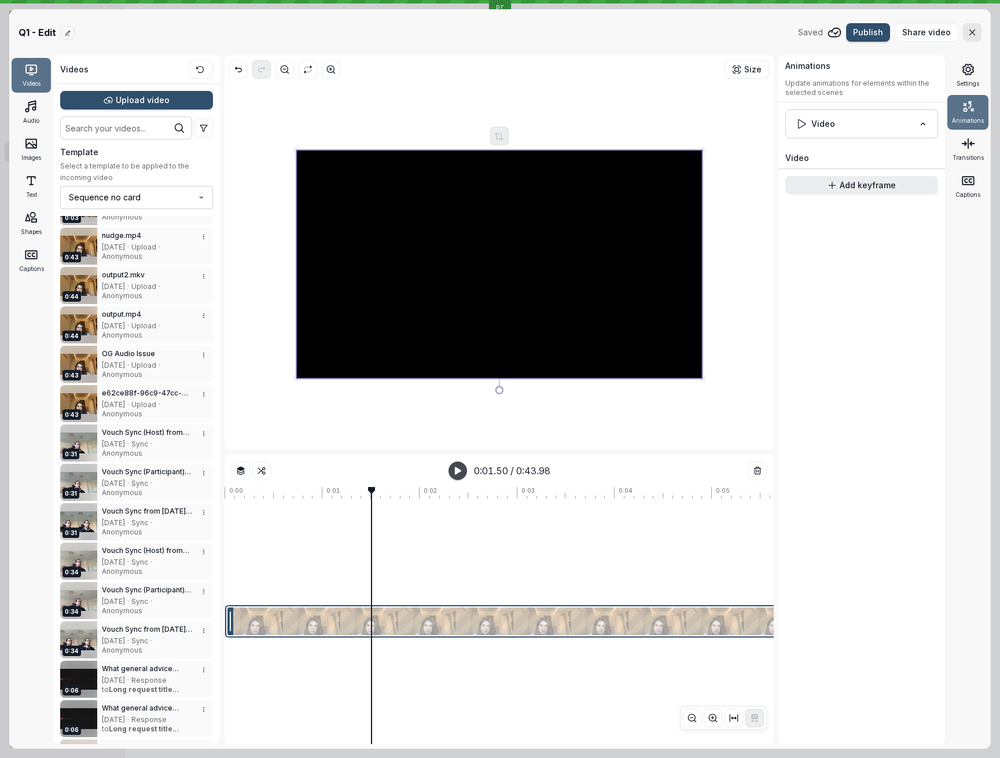
click at [202, 127] on icon "button" at bounding box center [204, 128] width 8 height 7
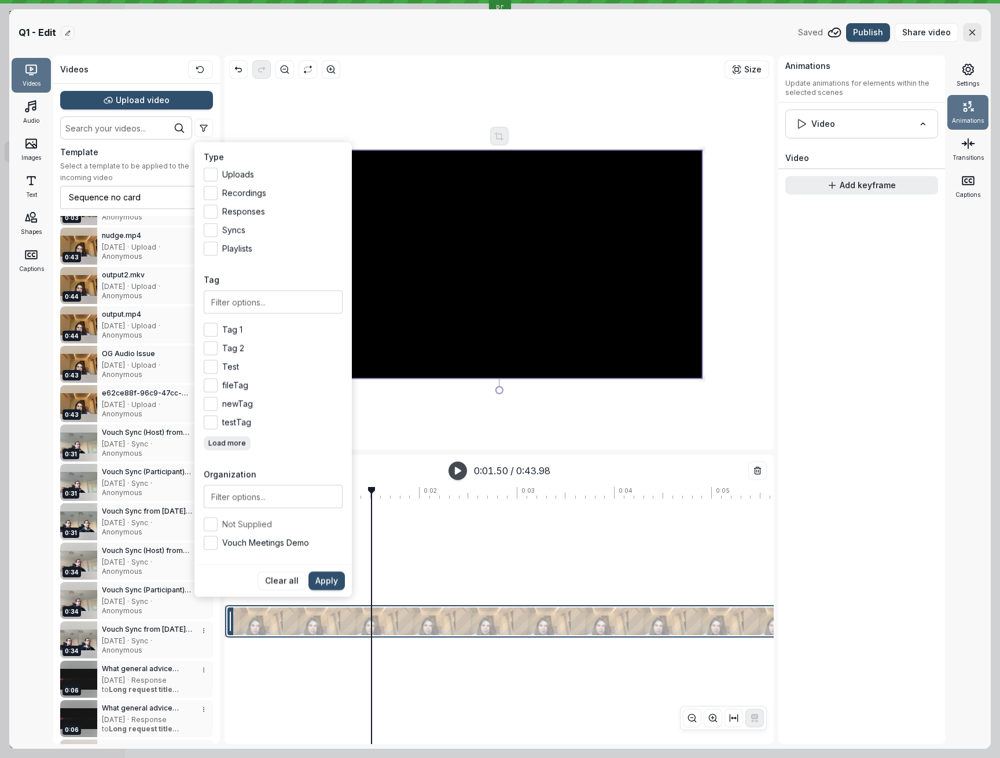
click at [257, 138] on div at bounding box center [499, 264] width 540 height 362
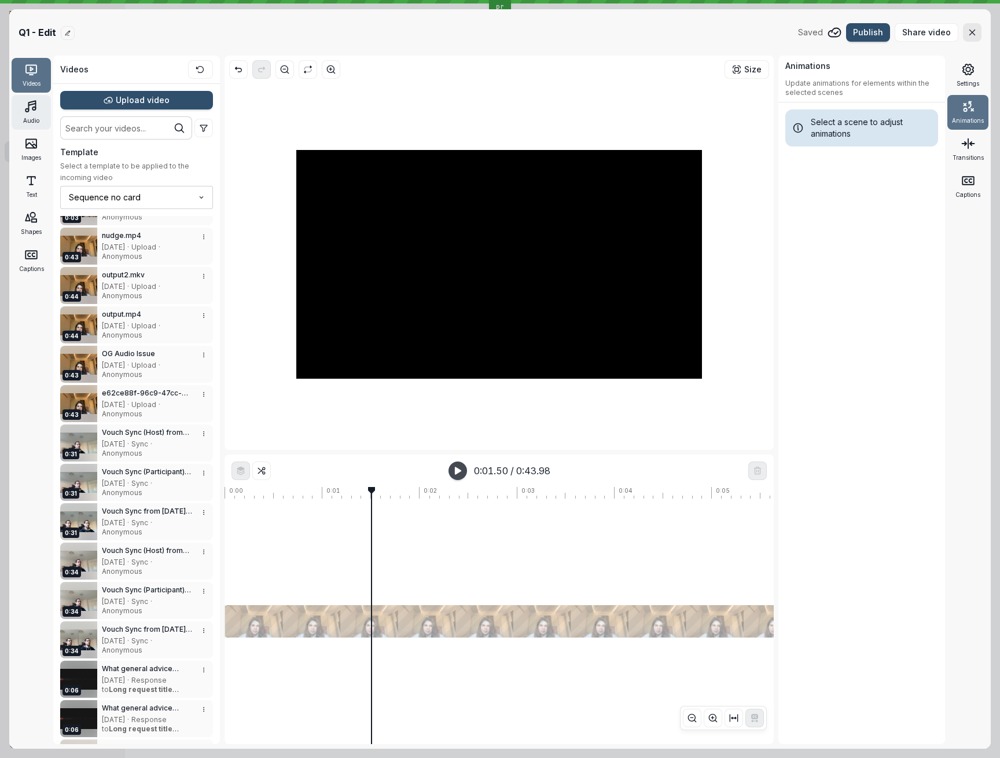
click at [27, 109] on icon at bounding box center [31, 107] width 14 height 14
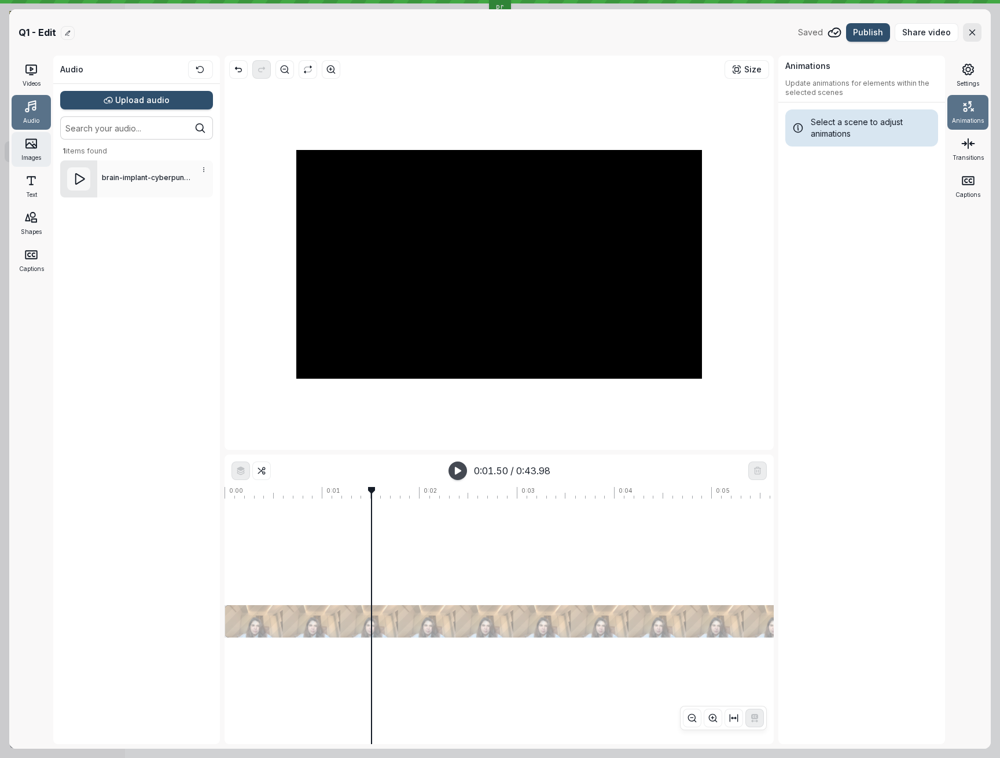
click at [21, 141] on div "Images" at bounding box center [31, 149] width 39 height 35
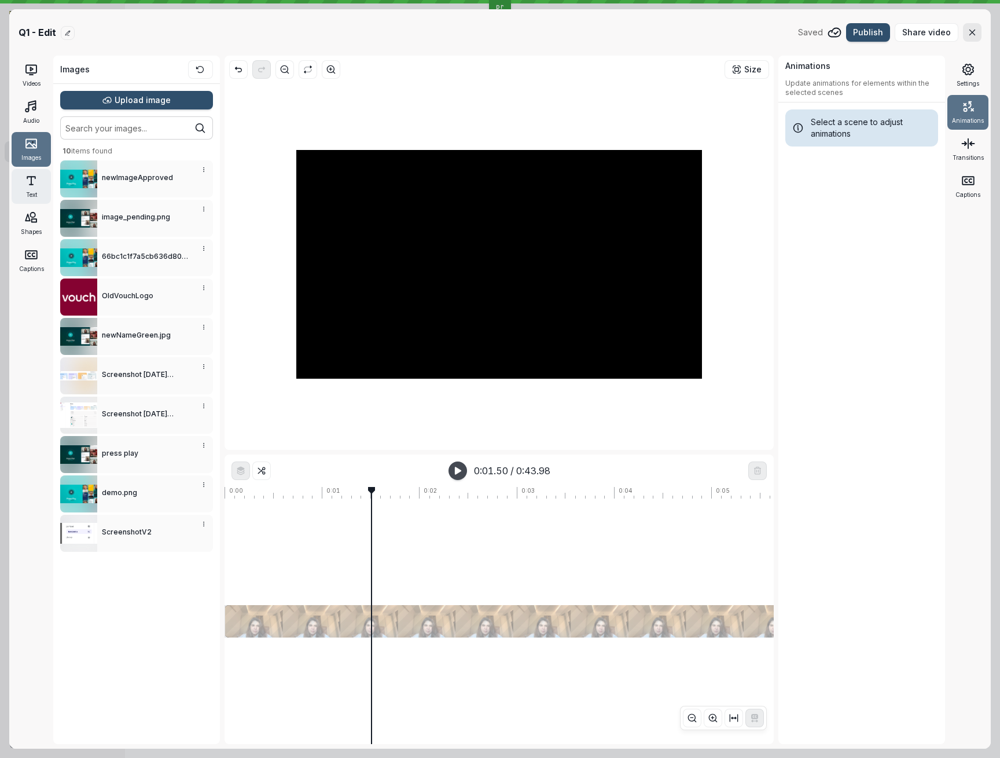
click at [23, 178] on div "Text" at bounding box center [31, 186] width 39 height 35
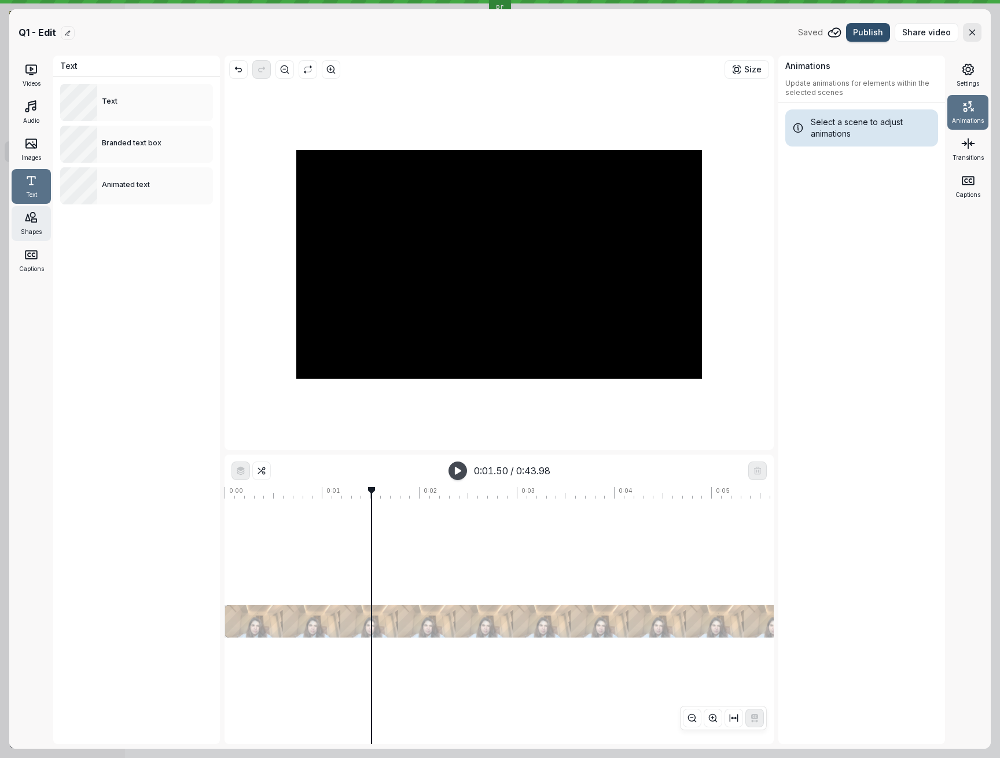
click at [27, 209] on div "Shapes" at bounding box center [31, 223] width 39 height 35
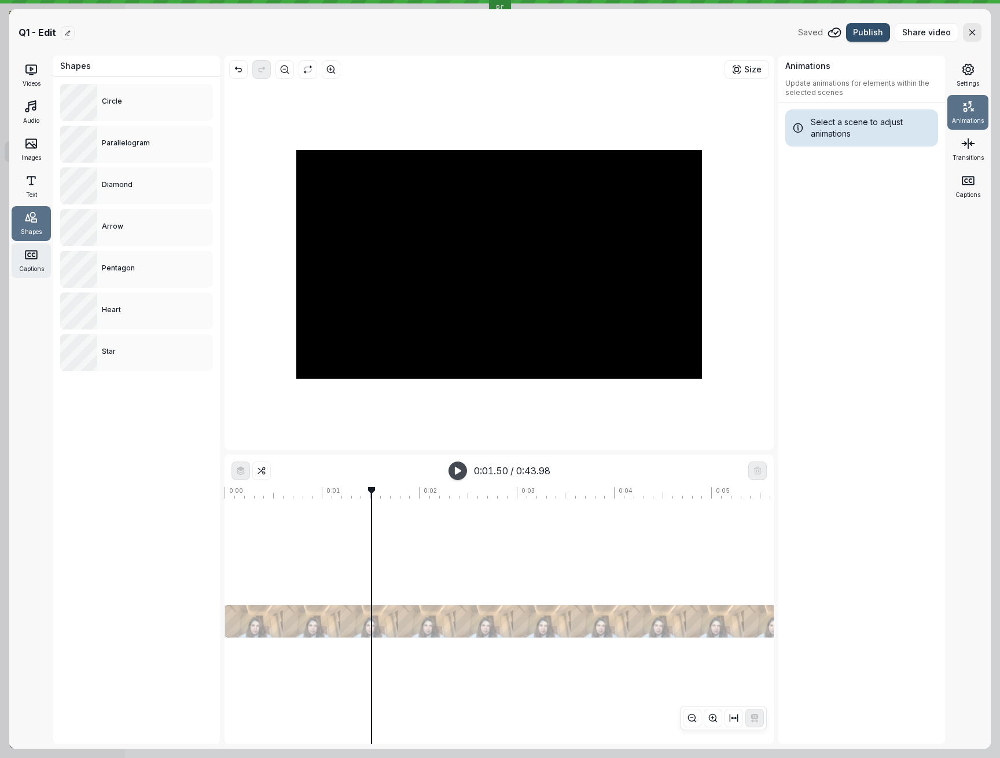
click at [28, 256] on icon at bounding box center [29, 254] width 2 height 3
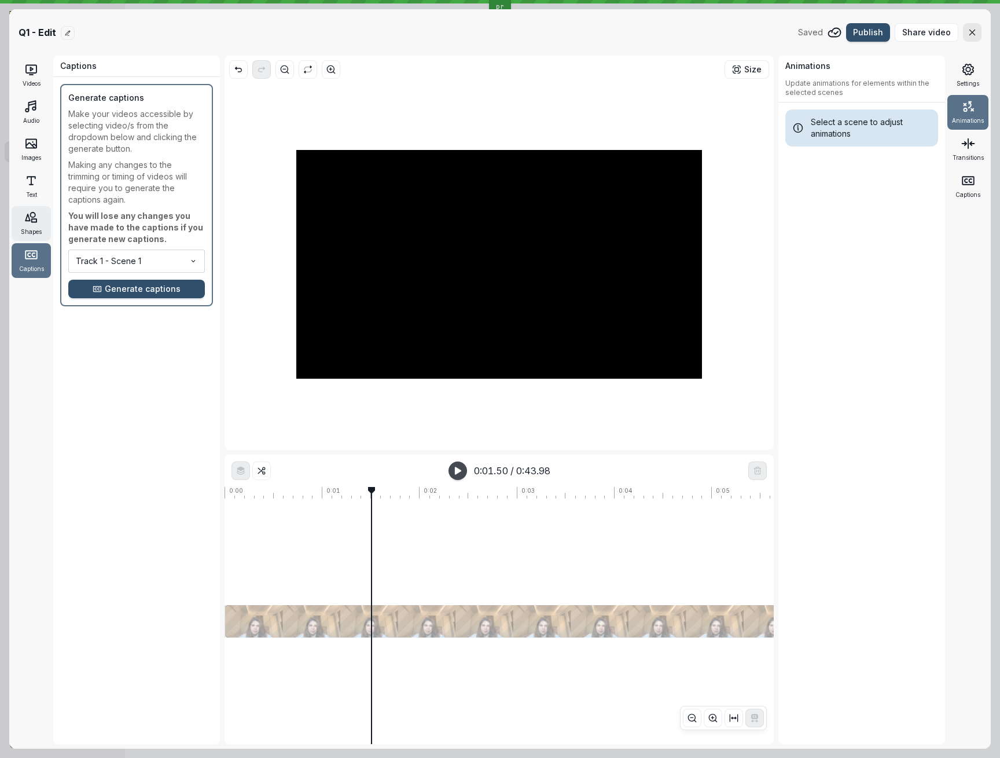
click at [30, 232] on span "Shapes" at bounding box center [31, 231] width 21 height 9
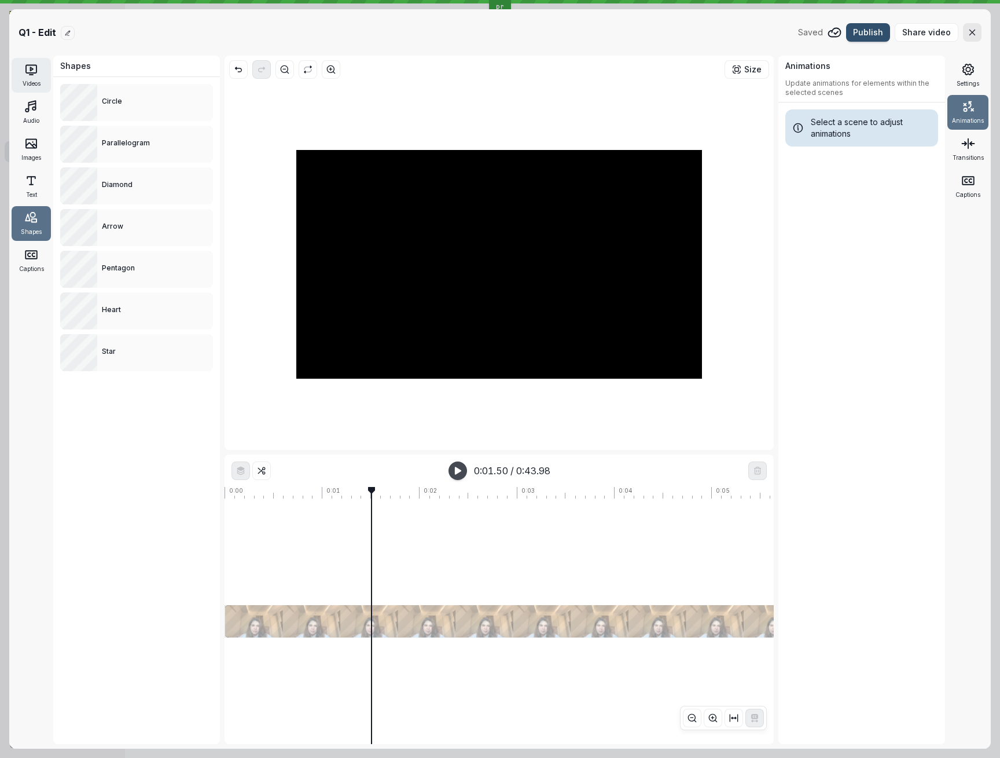
click at [27, 87] on span "Videos" at bounding box center [32, 83] width 18 height 9
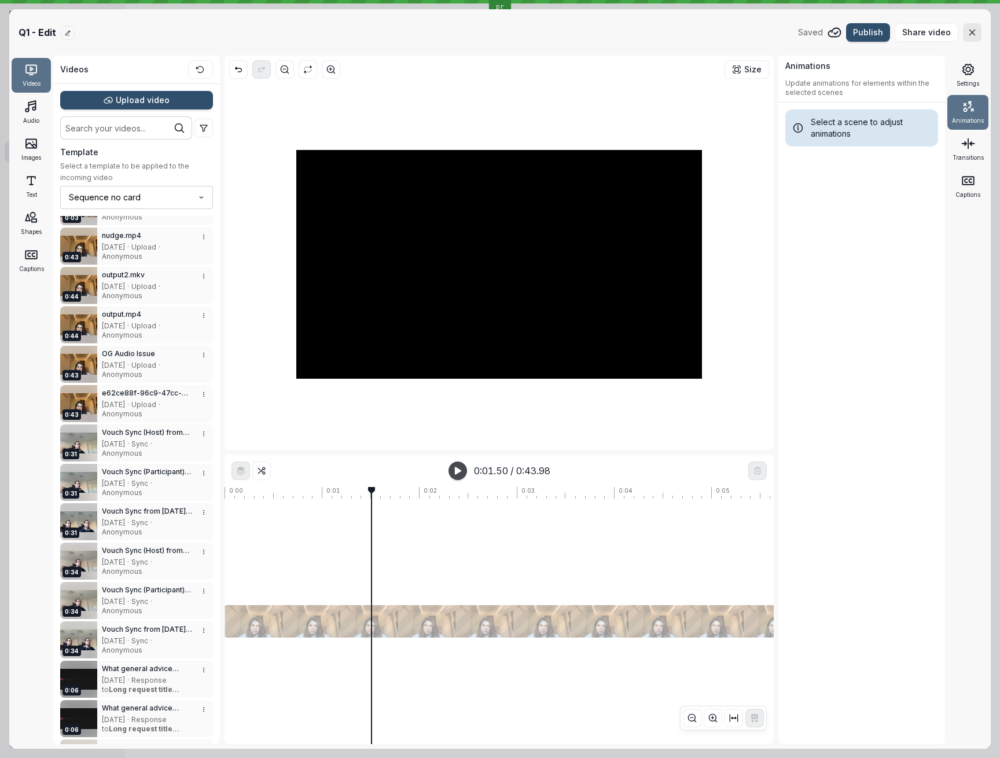
click at [494, 462] on div "0:01.50 / 0:43.98" at bounding box center [499, 470] width 161 height 19
click at [730, 716] on button "button" at bounding box center [734, 717] width 19 height 19
click at [730, 716] on button "[object Object]" at bounding box center [734, 717] width 19 height 19
click at [638, 613] on div at bounding box center [500, 621] width 550 height 32
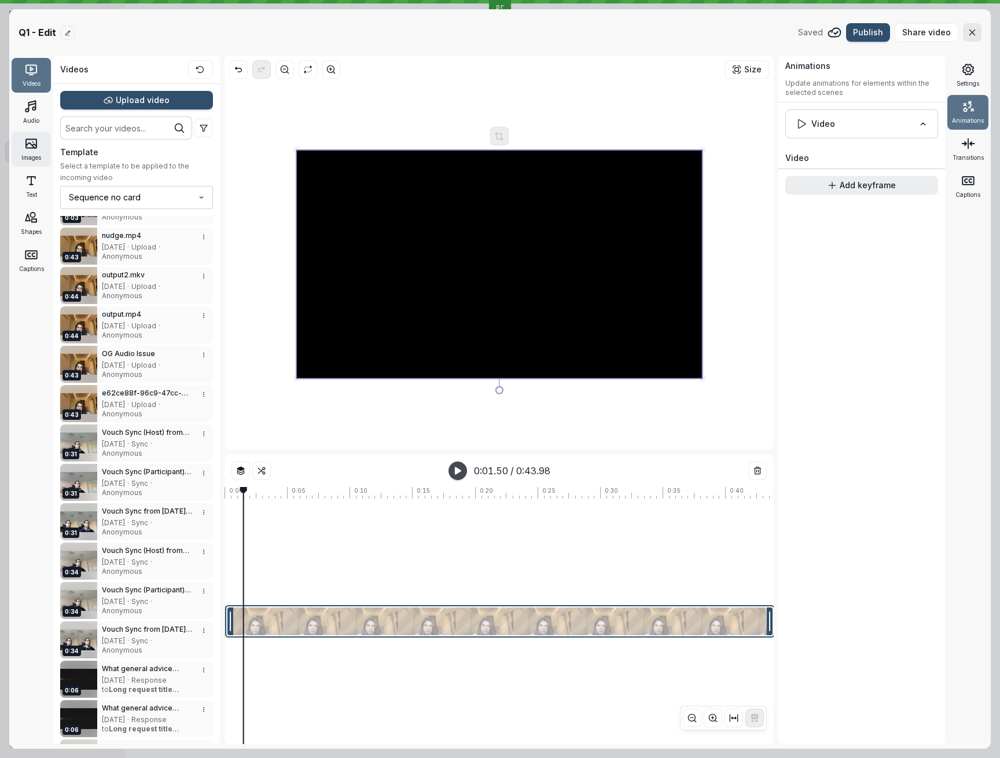
click at [30, 150] on div "Images" at bounding box center [31, 149] width 39 height 35
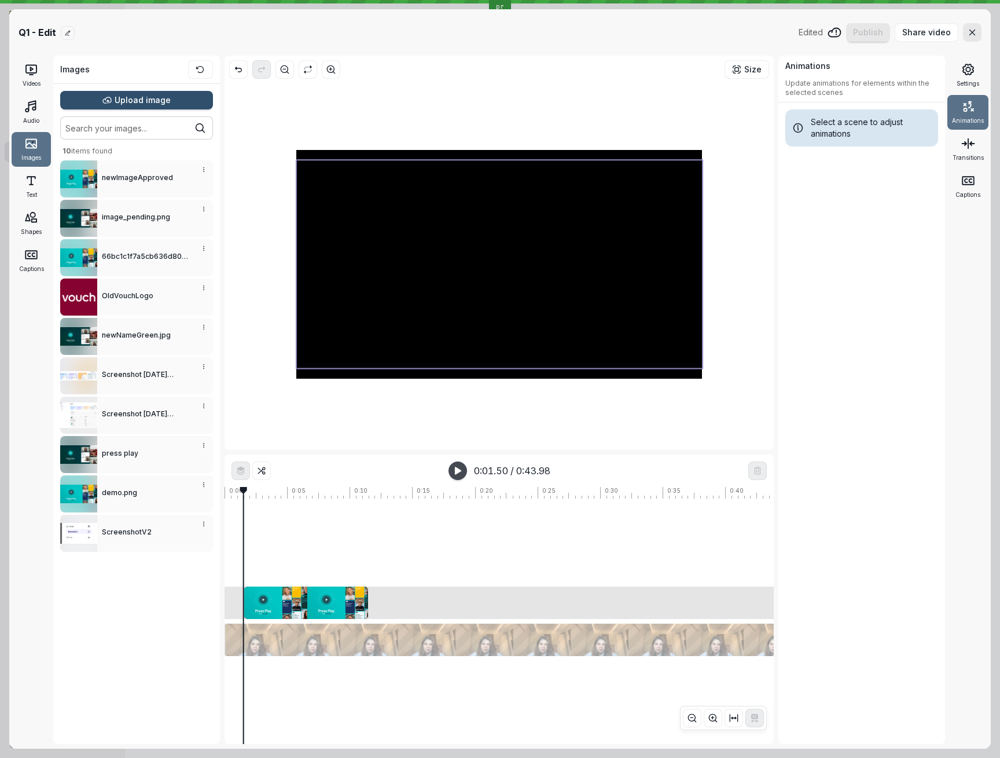
click at [381, 276] on div at bounding box center [499, 264] width 406 height 208
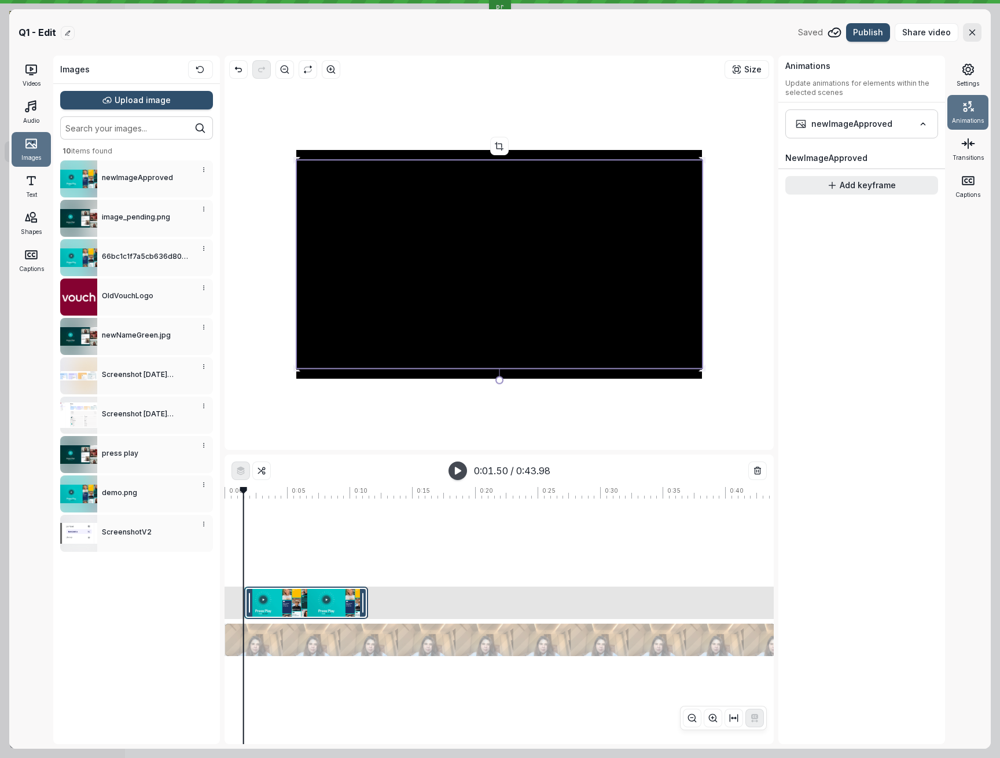
click at [315, 656] on div at bounding box center [638, 700] width 826 height 88
click at [317, 645] on div at bounding box center [500, 639] width 550 height 32
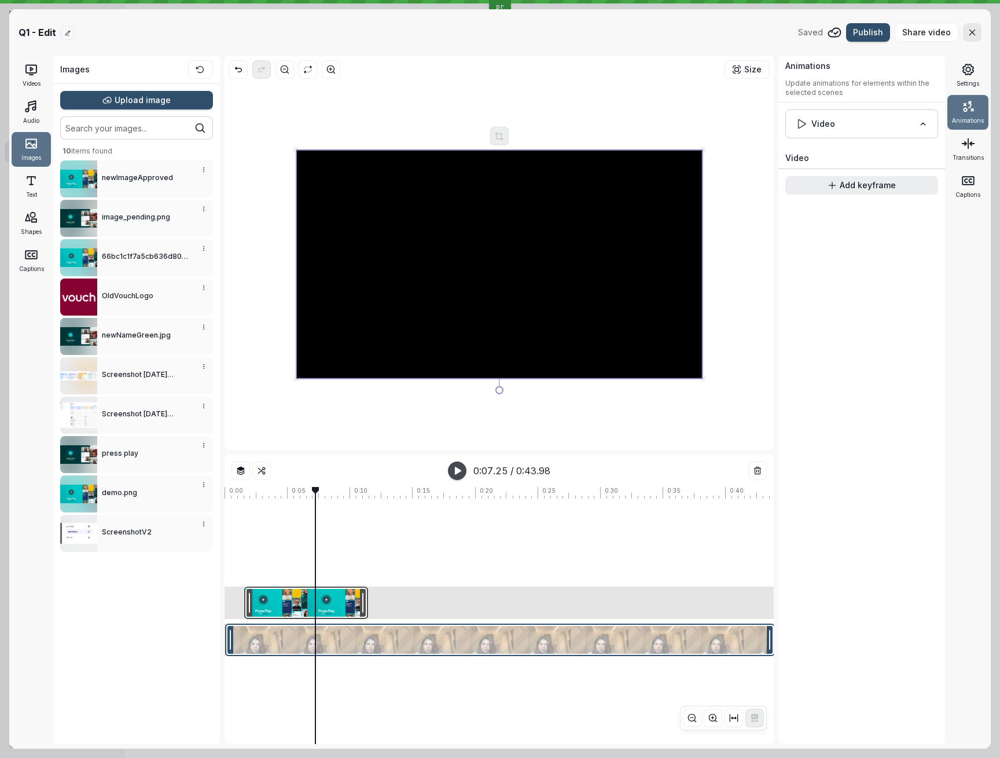
click at [326, 597] on div at bounding box center [306, 602] width 124 height 32
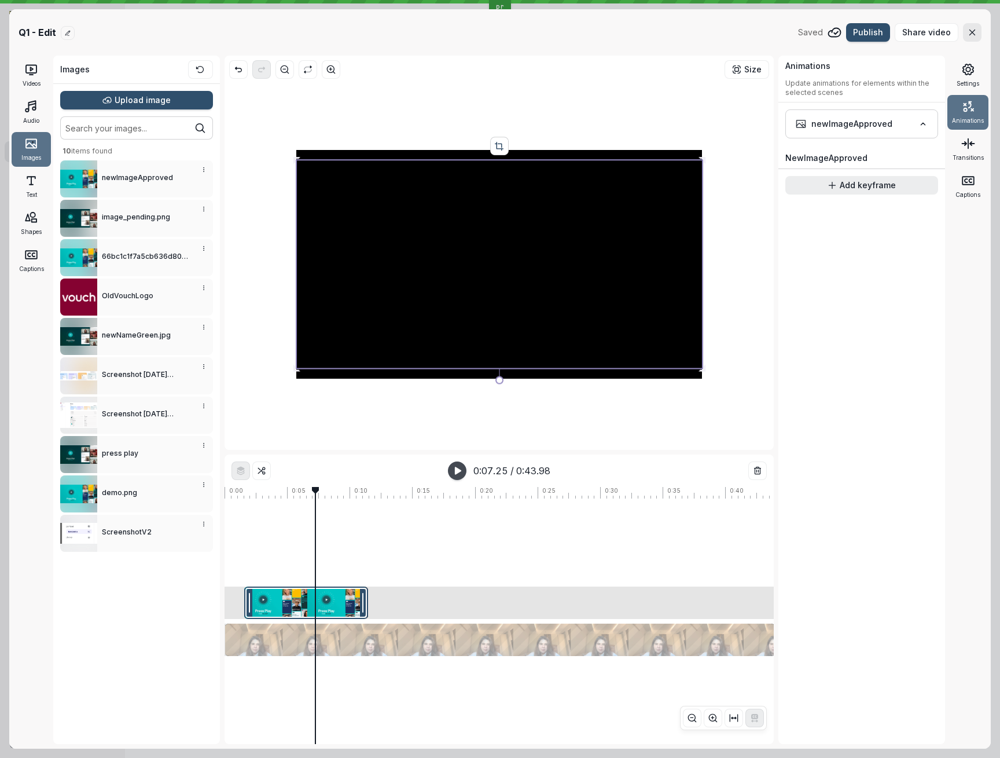
click at [499, 145] on icon "Crop" at bounding box center [499, 146] width 10 height 10
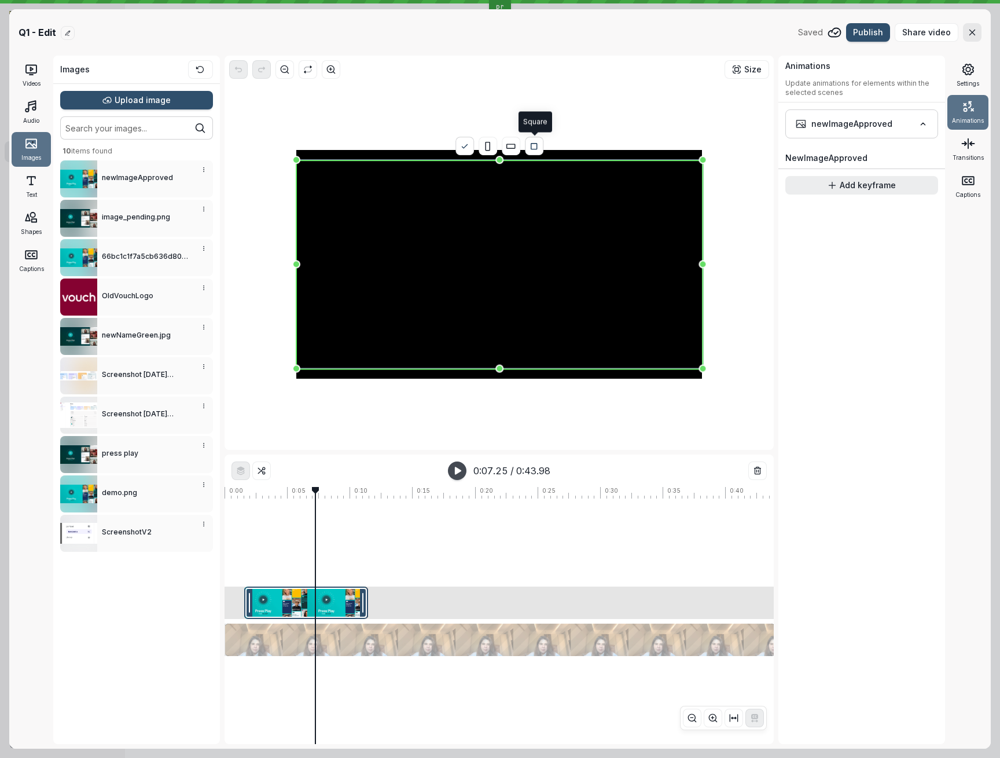
click at [527, 146] on button "button" at bounding box center [534, 146] width 19 height 19
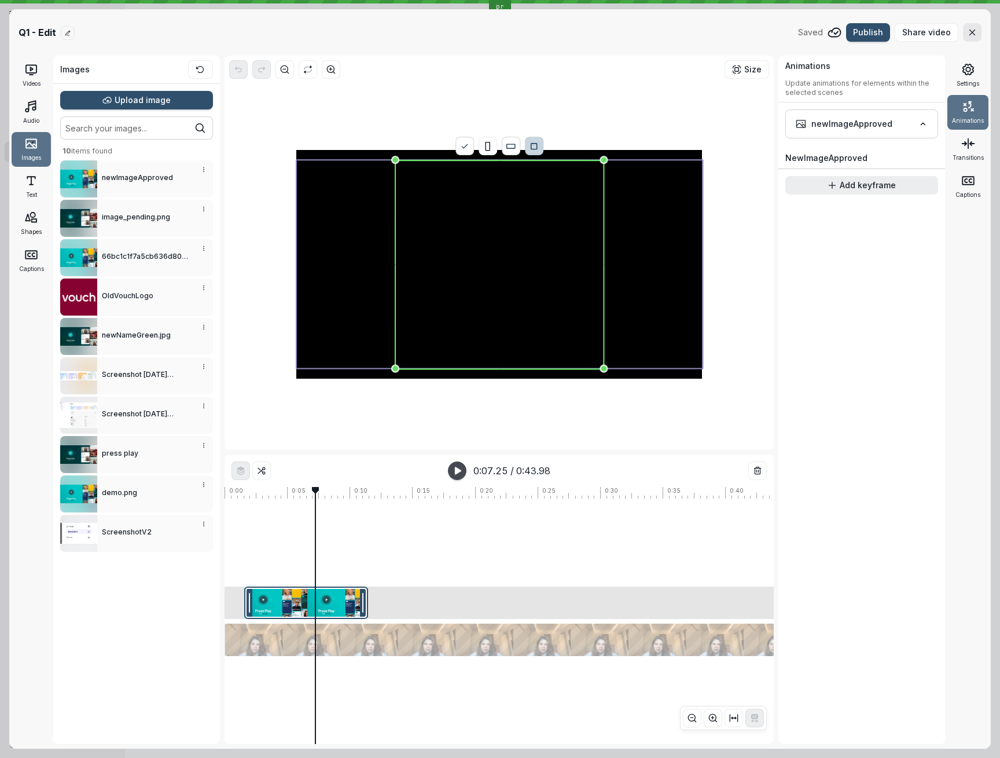
click at [511, 146] on icon "Landscape" at bounding box center [511, 146] width 10 height 10
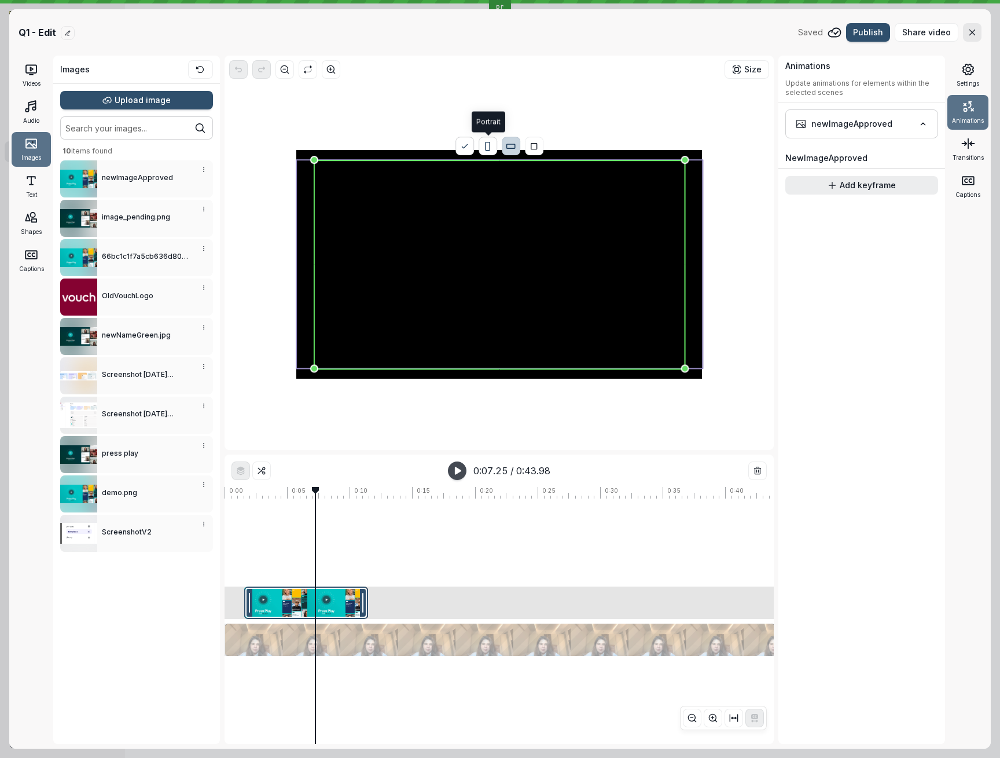
click at [485, 147] on icon "button" at bounding box center [488, 146] width 10 height 10
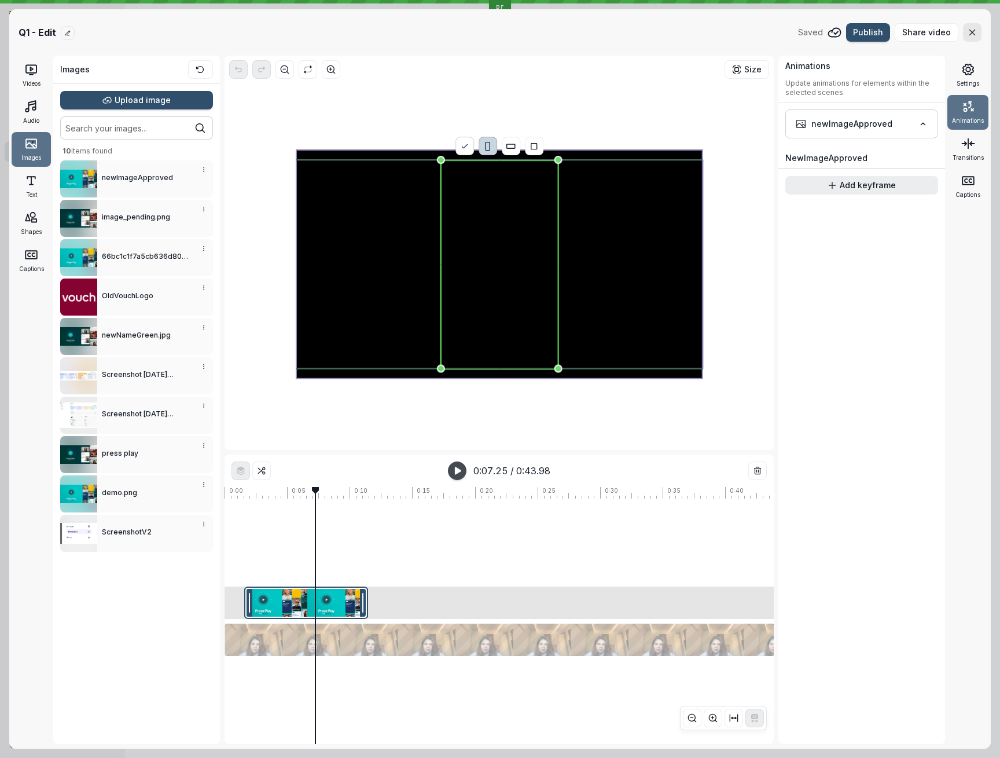
drag, startPoint x: 557, startPoint y: 366, endPoint x: 586, endPoint y: 370, distance: 28.7
click at [586, 370] on div at bounding box center [499, 264] width 406 height 229
drag, startPoint x: 559, startPoint y: 368, endPoint x: 614, endPoint y: 370, distance: 55.6
click at [614, 370] on div at bounding box center [499, 264] width 406 height 229
drag, startPoint x: 557, startPoint y: 368, endPoint x: 653, endPoint y: 304, distance: 115.4
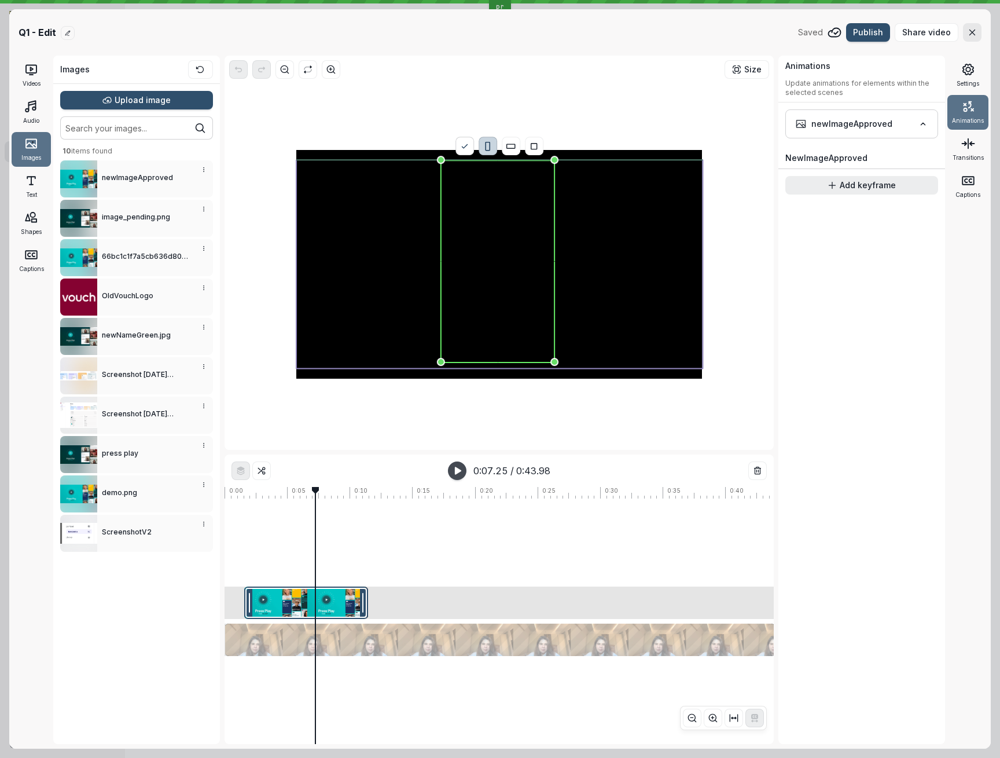
click at [296, 304] on div at bounding box center [296, 264] width 0 height 229
click at [468, 114] on div "Done" at bounding box center [467, 122] width 28 height 21
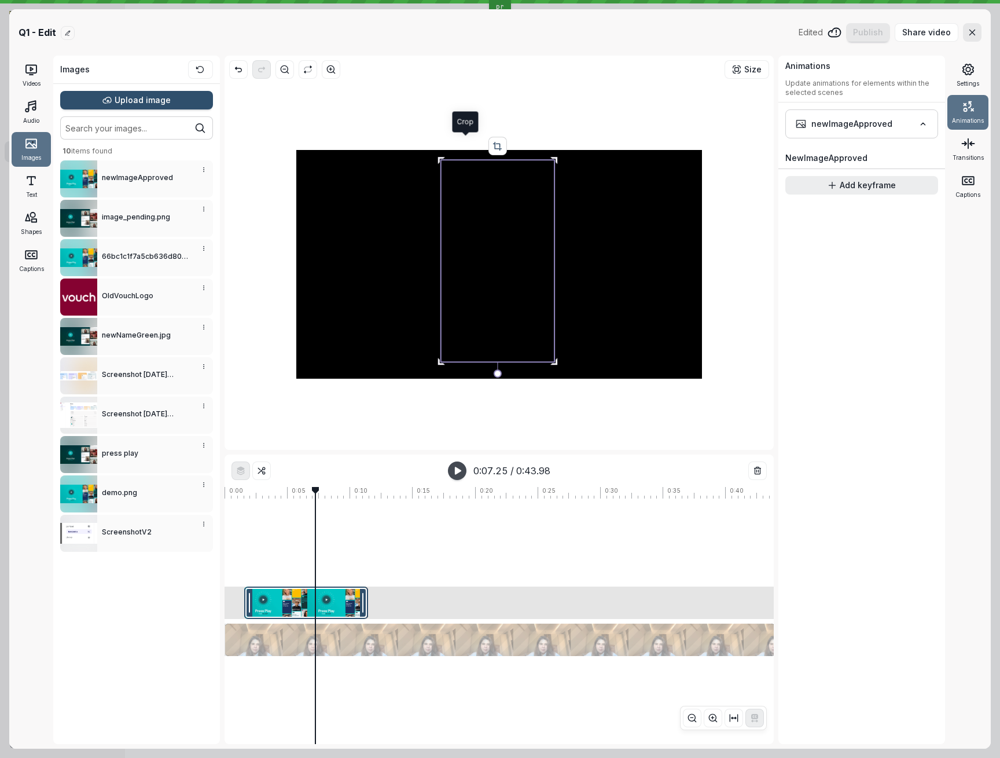
click at [580, 105] on div at bounding box center [499, 264] width 540 height 362
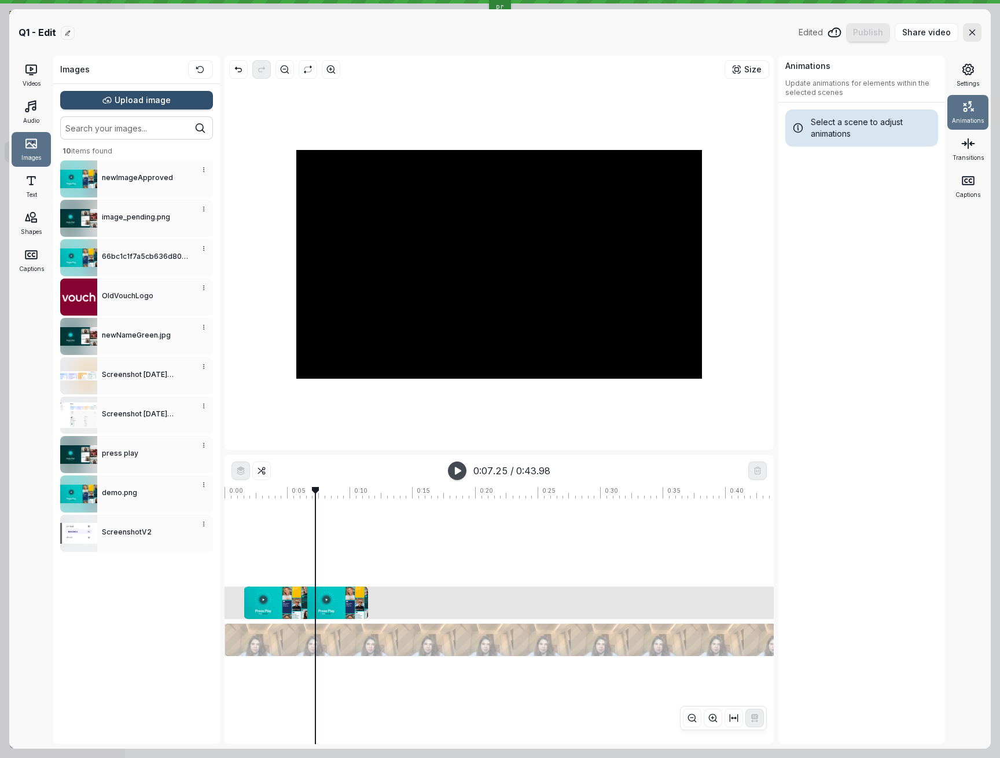
click at [493, 131] on div at bounding box center [499, 264] width 540 height 362
click at [489, 211] on div at bounding box center [496, 261] width 113 height 202
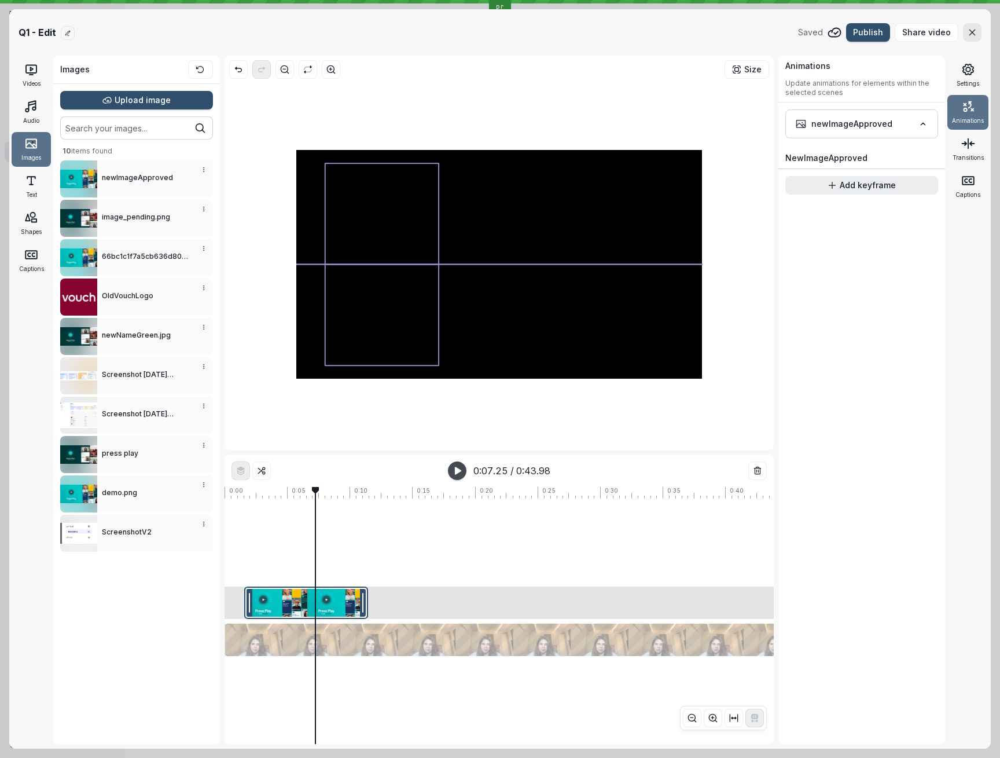
drag, startPoint x: 493, startPoint y: 253, endPoint x: 377, endPoint y: 256, distance: 115.8
click at [377, 256] on div at bounding box center [381, 264] width 113 height 202
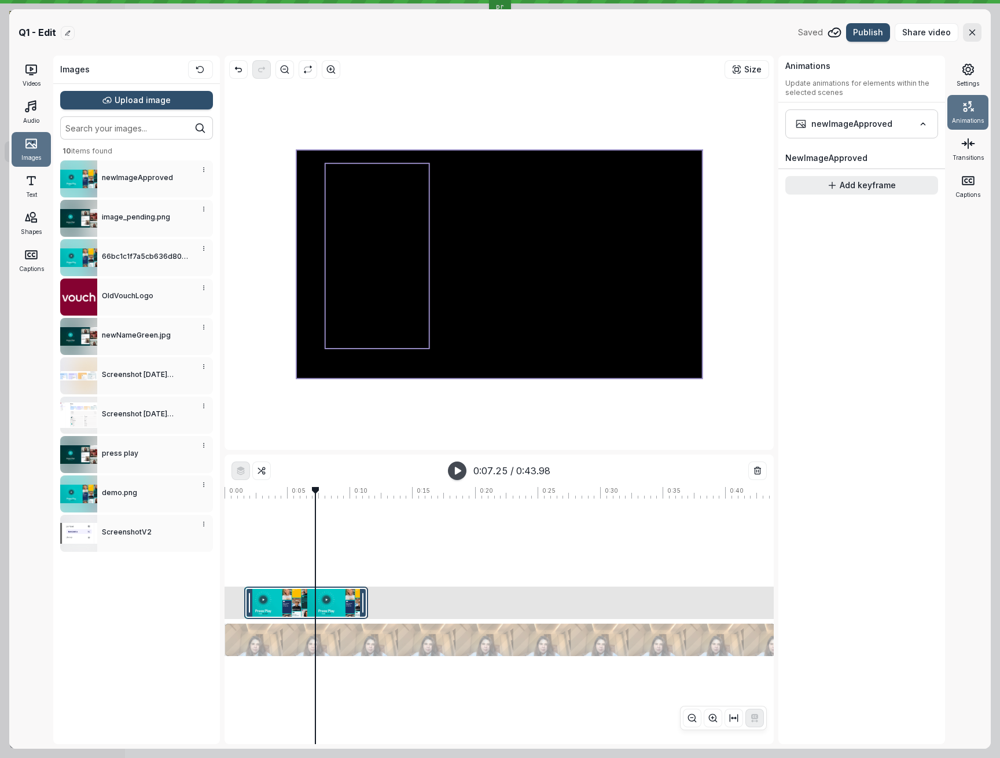
drag, startPoint x: 442, startPoint y: 368, endPoint x: 546, endPoint y: 288, distance: 130.8
click at [546, 288] on div at bounding box center [499, 264] width 406 height 229
click at [329, 603] on div at bounding box center [306, 602] width 124 height 32
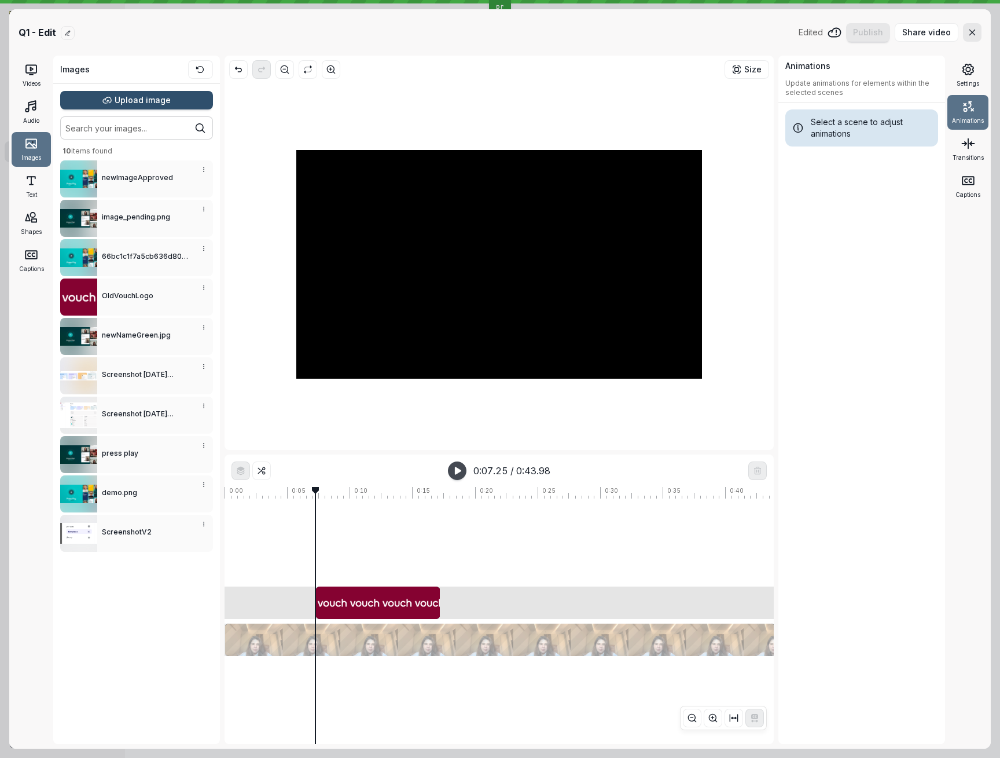
click at [480, 303] on div at bounding box center [499, 264] width 229 height 229
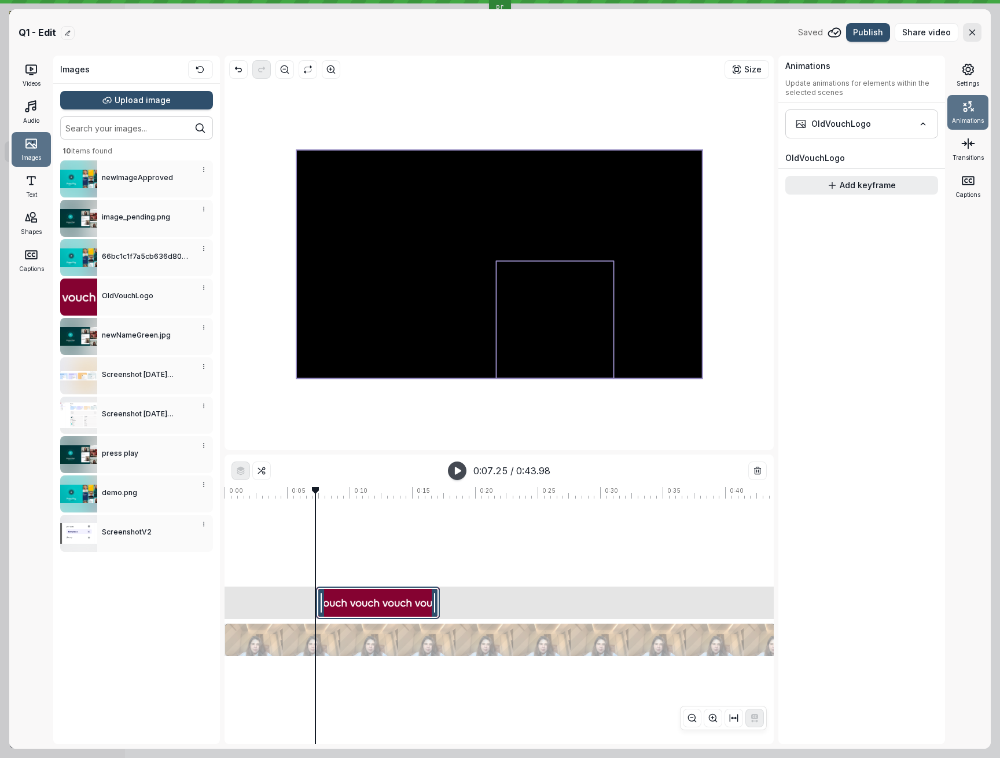
drag, startPoint x: 386, startPoint y: 151, endPoint x: 523, endPoint y: 235, distance: 160.3
click at [523, 235] on div at bounding box center [499, 264] width 406 height 229
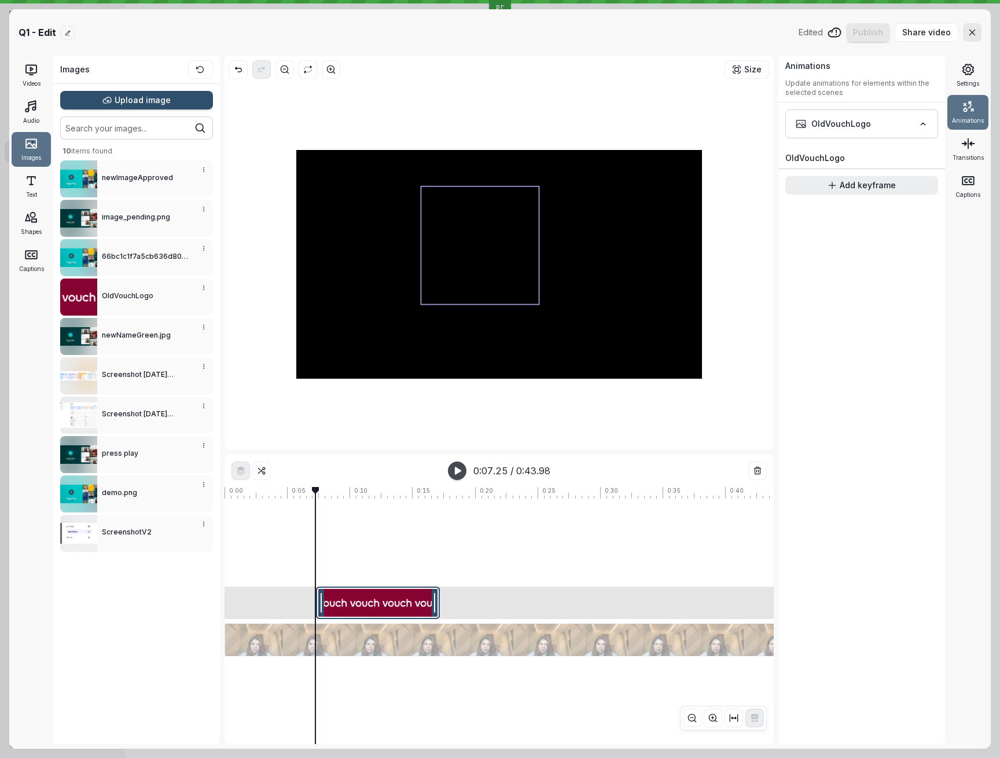
drag, startPoint x: 533, startPoint y: 320, endPoint x: 460, endPoint y: 241, distance: 107.3
click at [460, 241] on div at bounding box center [480, 245] width 118 height 118
click at [480, 168] on icon "Crop" at bounding box center [483, 168] width 10 height 10
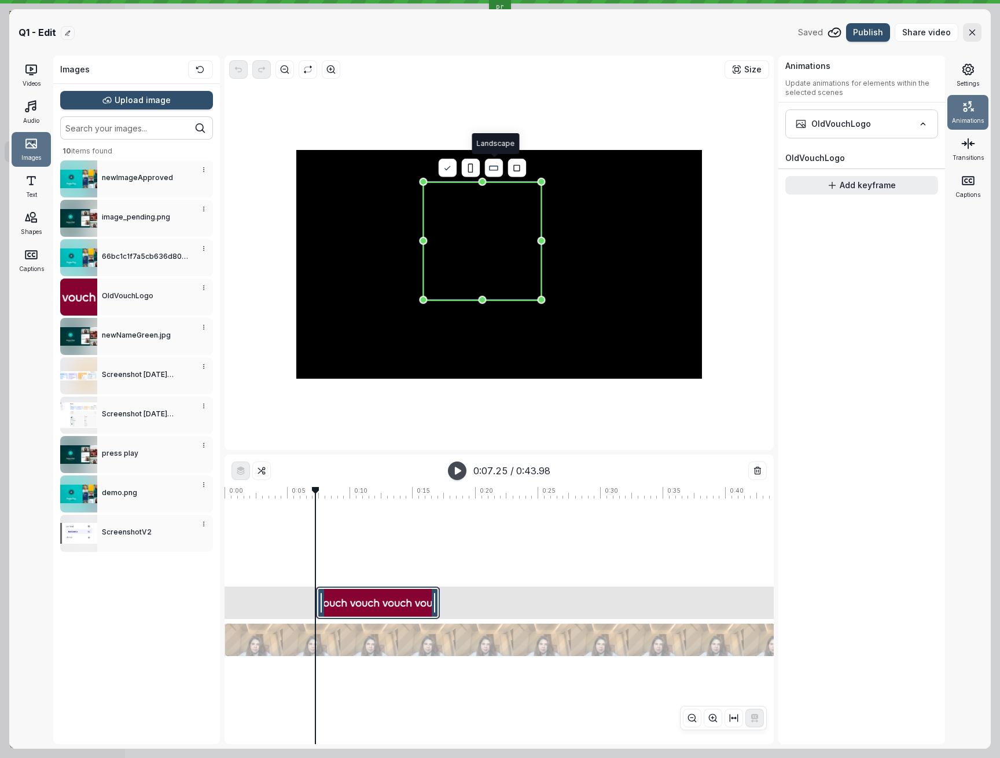
click at [493, 169] on icon "button" at bounding box center [494, 168] width 10 height 10
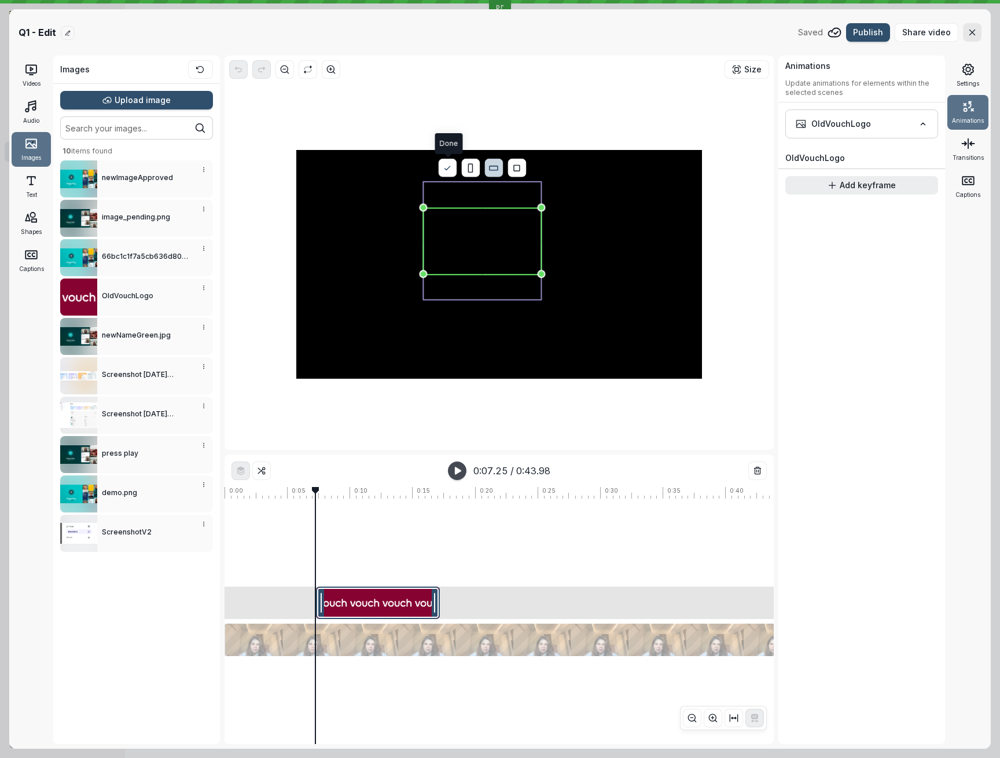
click at [443, 169] on icon "button" at bounding box center [448, 168] width 10 height 10
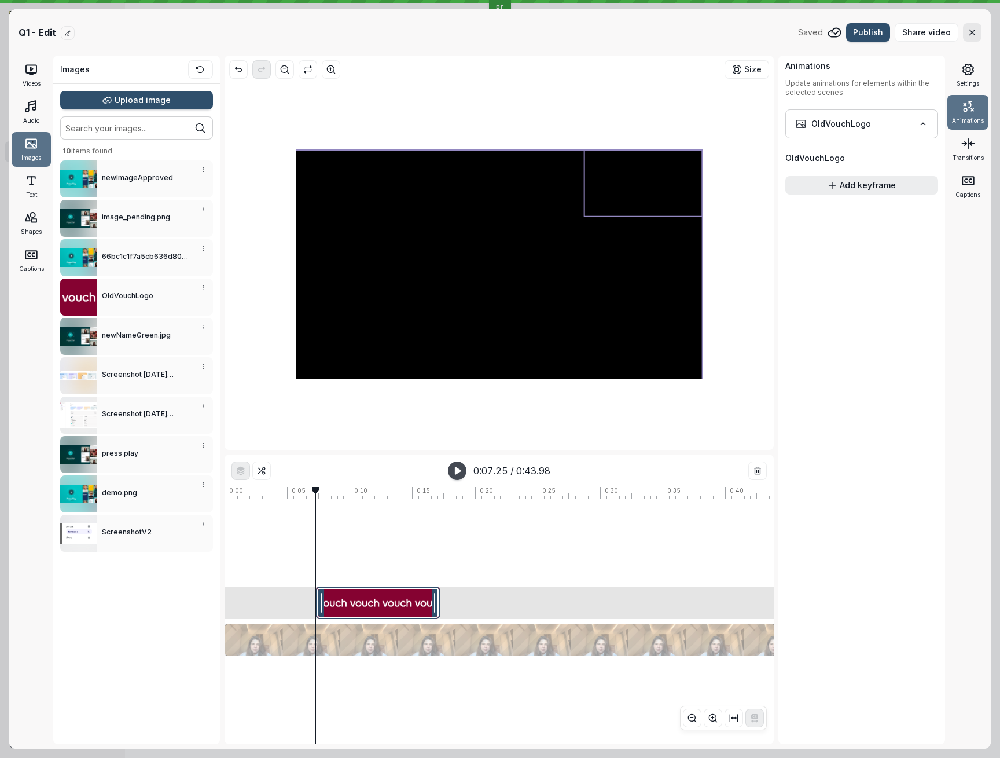
drag, startPoint x: 574, startPoint y: 255, endPoint x: 631, endPoint y: 187, distance: 88.7
click at [631, 187] on div at bounding box center [643, 183] width 118 height 67
drag, startPoint x: 644, startPoint y: 229, endPoint x: 641, endPoint y: 275, distance: 46.4
click at [641, 276] on div at bounding box center [499, 264] width 406 height 229
click at [641, 200] on div at bounding box center [643, 183] width 118 height 67
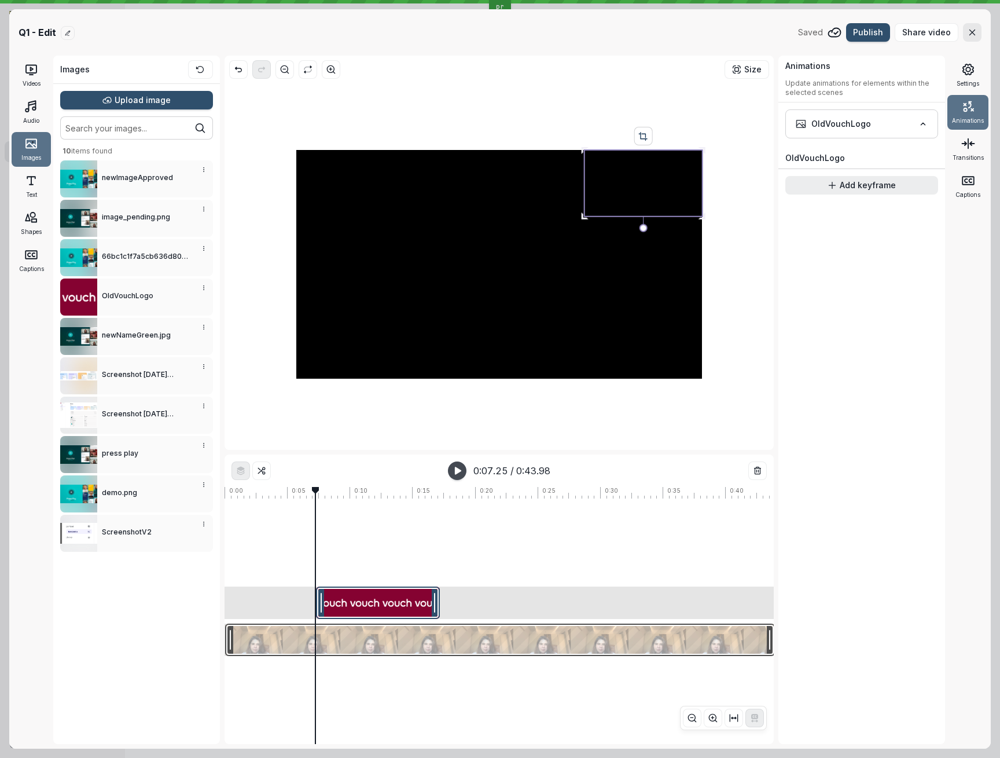
click at [458, 649] on div at bounding box center [500, 639] width 550 height 32
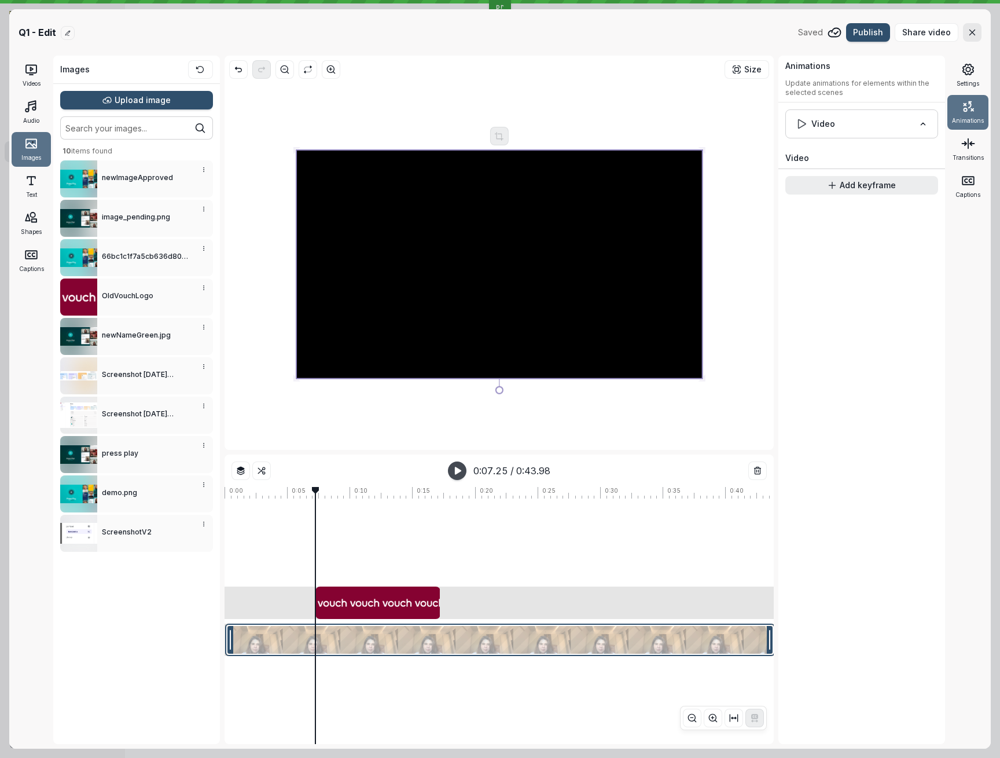
click at [444, 635] on div at bounding box center [500, 639] width 550 height 32
click at [395, 603] on div at bounding box center [378, 602] width 124 height 32
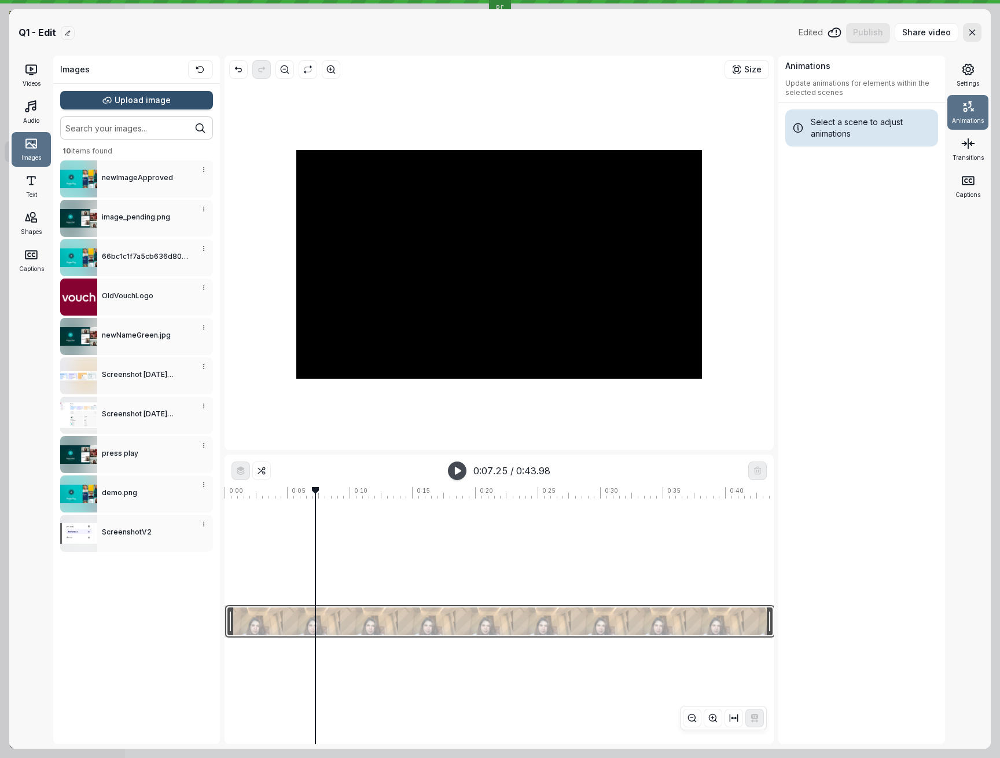
click at [398, 617] on div at bounding box center [500, 621] width 550 height 32
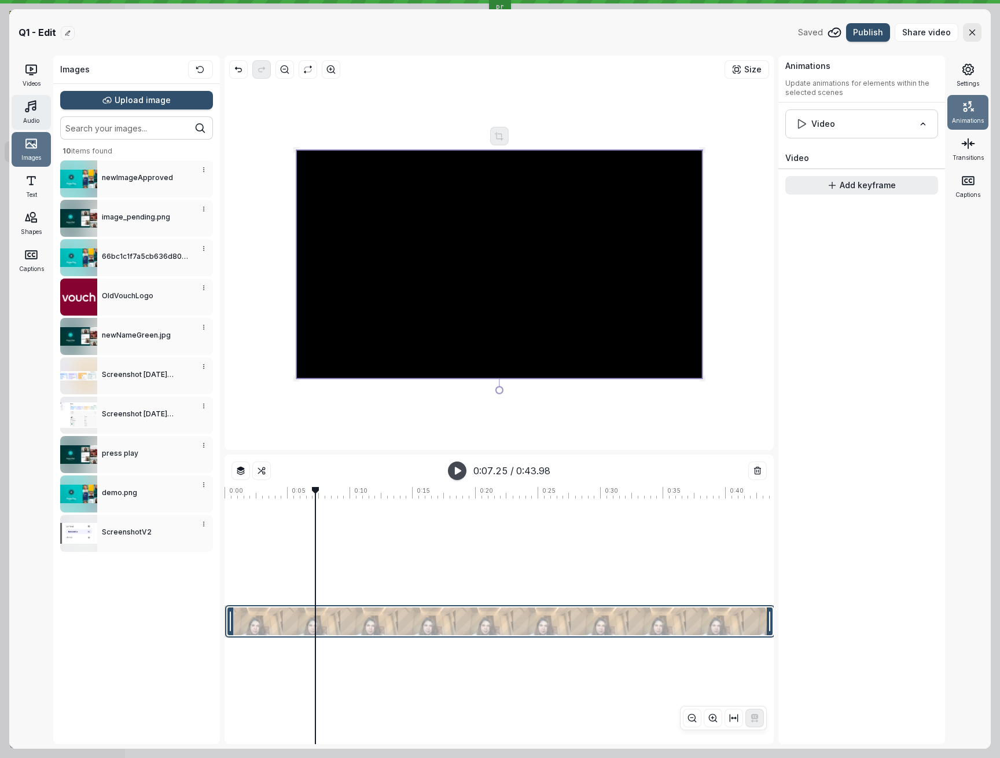
click at [33, 109] on circle at bounding box center [33, 108] width 3 height 3
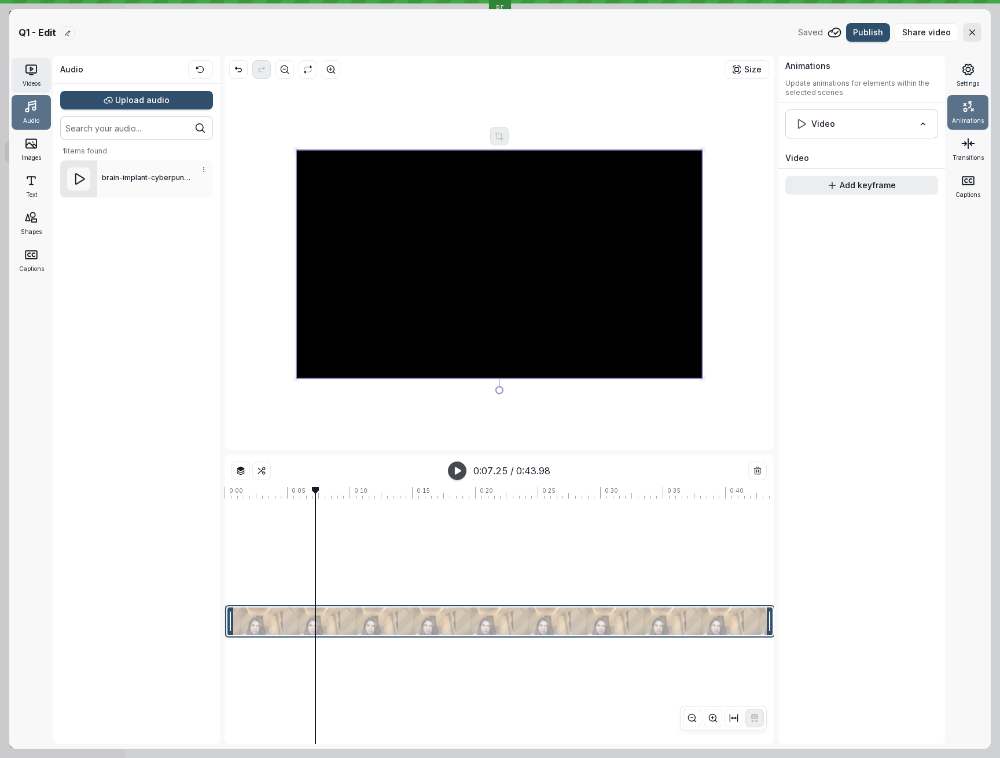
click at [27, 60] on div "Videos" at bounding box center [31, 75] width 39 height 35
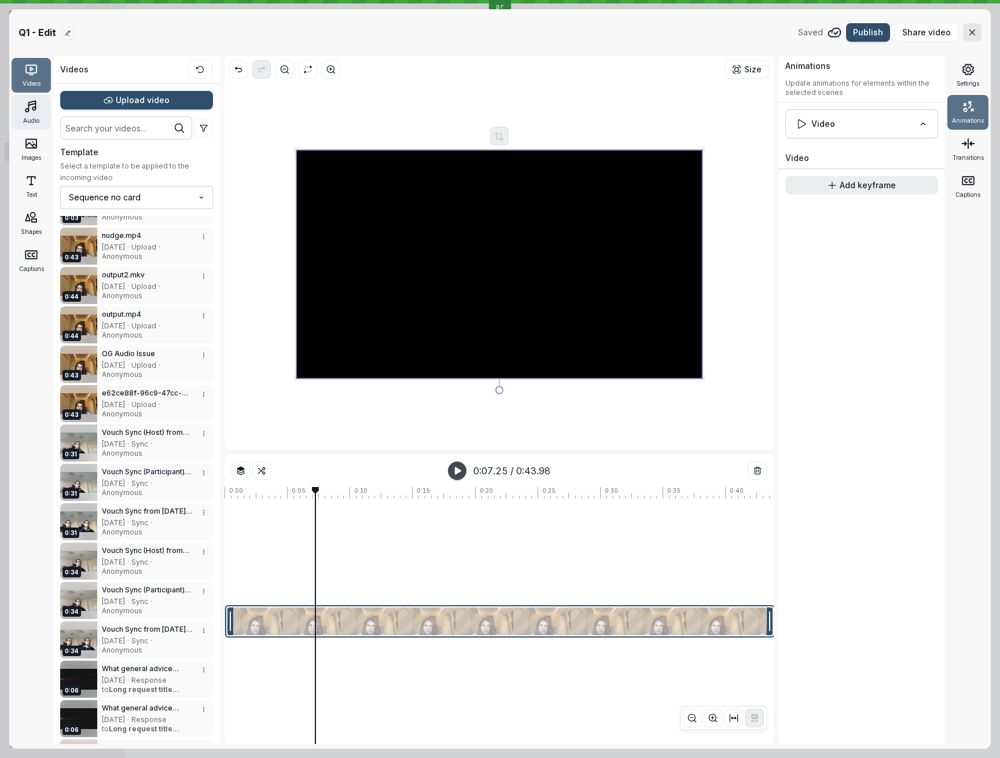
click at [28, 118] on span "Audio" at bounding box center [31, 120] width 16 height 9
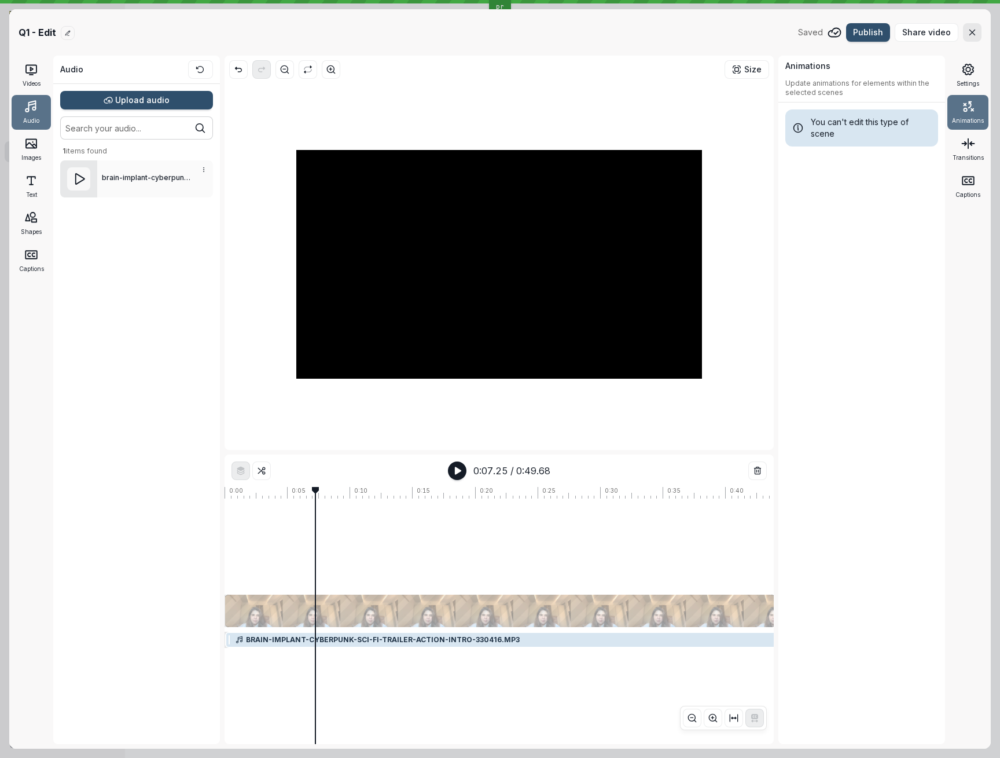
click at [453, 468] on icon "[object Object]" at bounding box center [458, 471] width 10 height 10
click at [453, 468] on icon "button" at bounding box center [458, 471] width 10 height 10
click at [395, 595] on div at bounding box center [500, 610] width 550 height 32
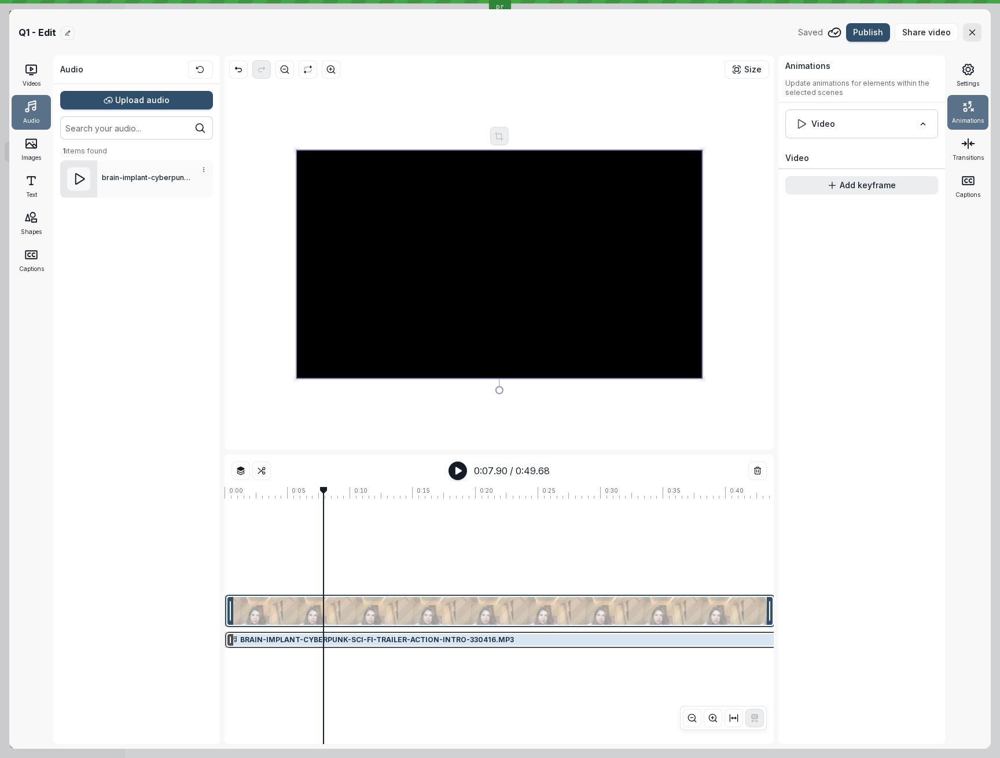
click at [390, 637] on div at bounding box center [535, 639] width 621 height 16
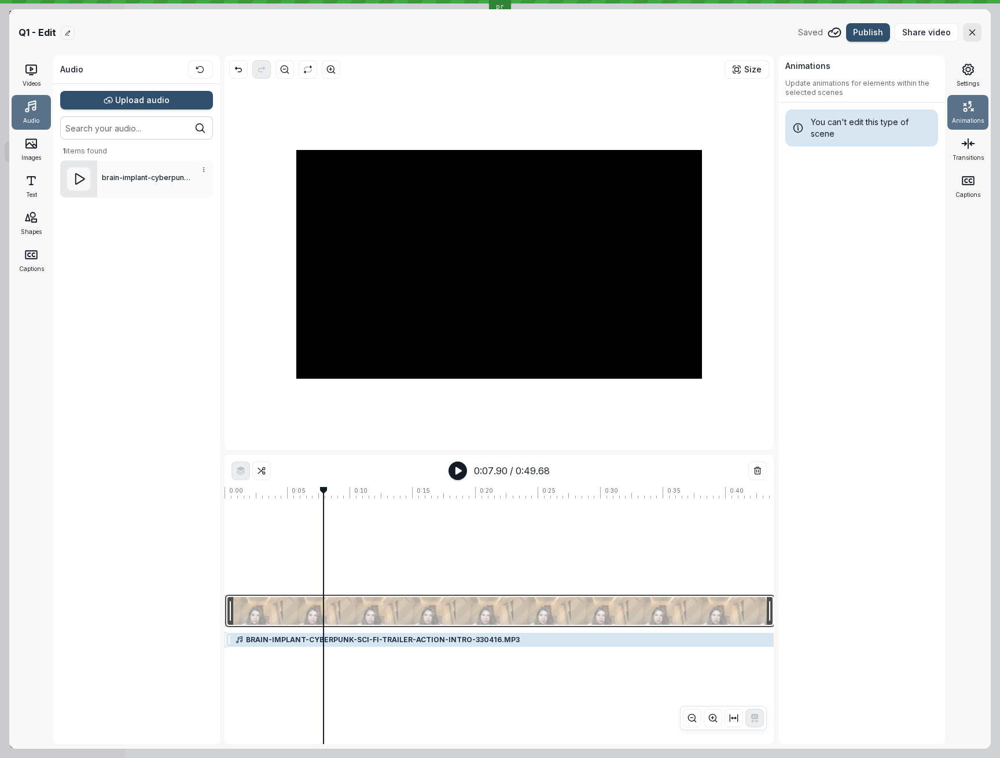
click at [385, 612] on div at bounding box center [500, 610] width 550 height 32
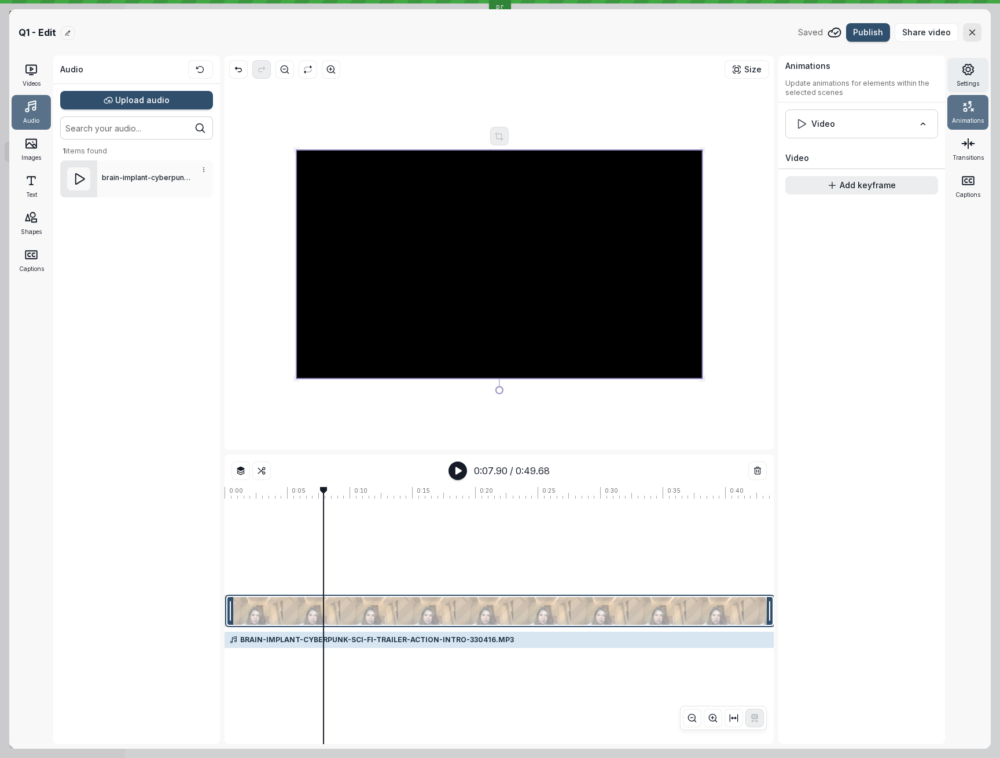
click at [971, 75] on icon at bounding box center [968, 70] width 14 height 14
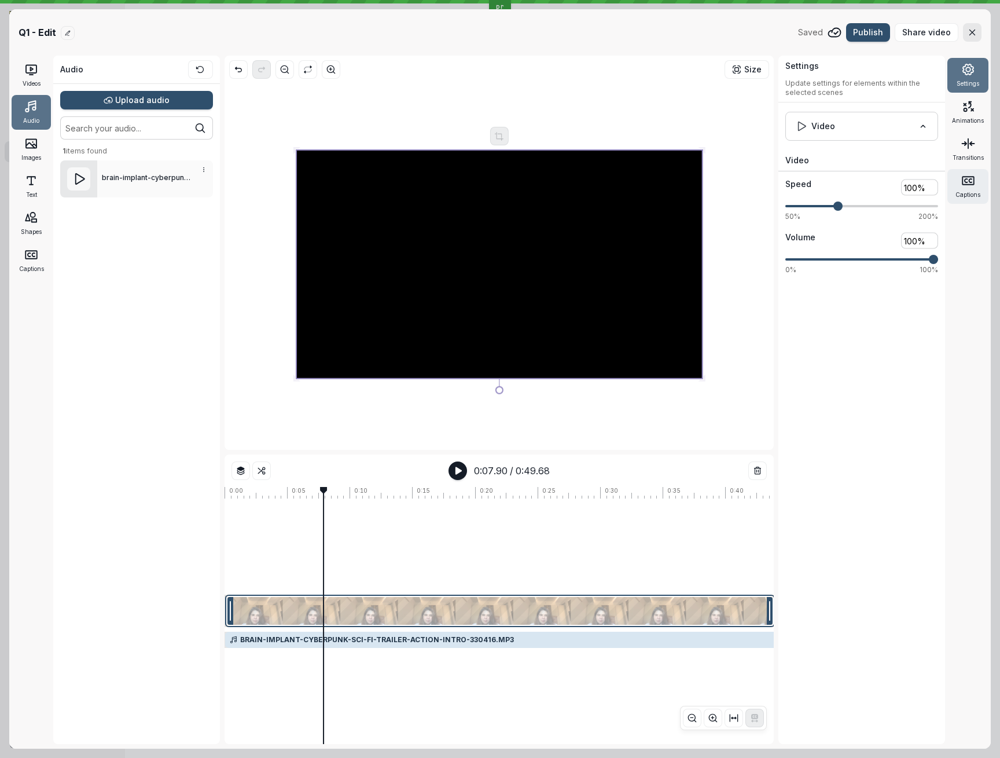
click at [973, 179] on icon at bounding box center [968, 181] width 14 height 14
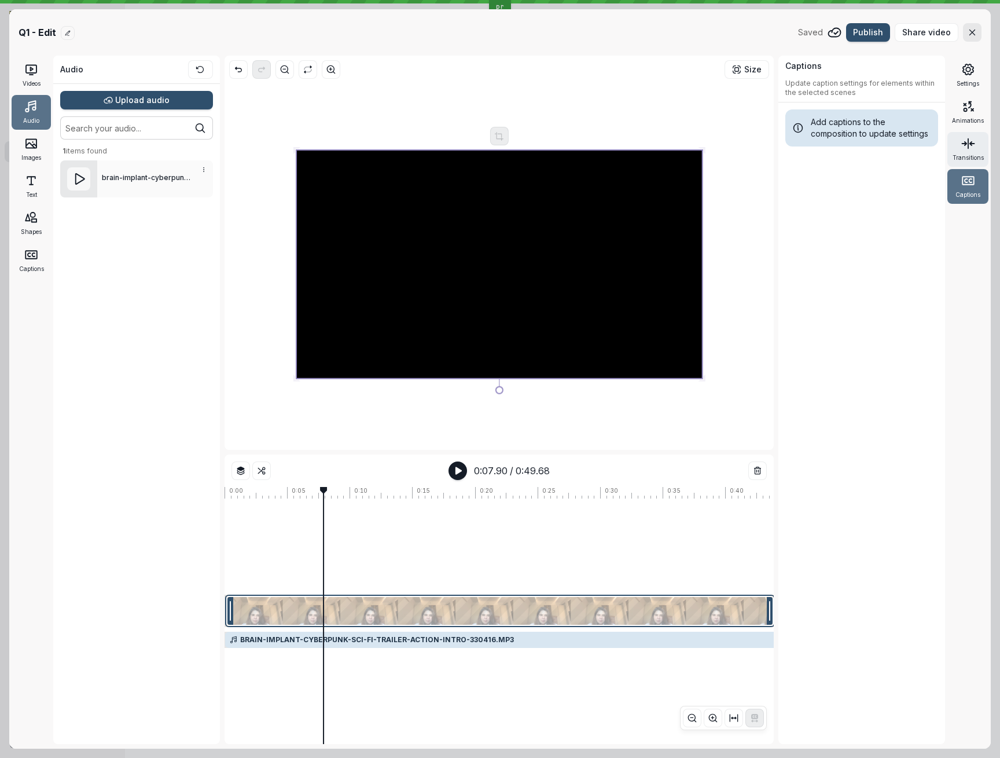
click at [971, 145] on polyline at bounding box center [971, 143] width 2 height 3
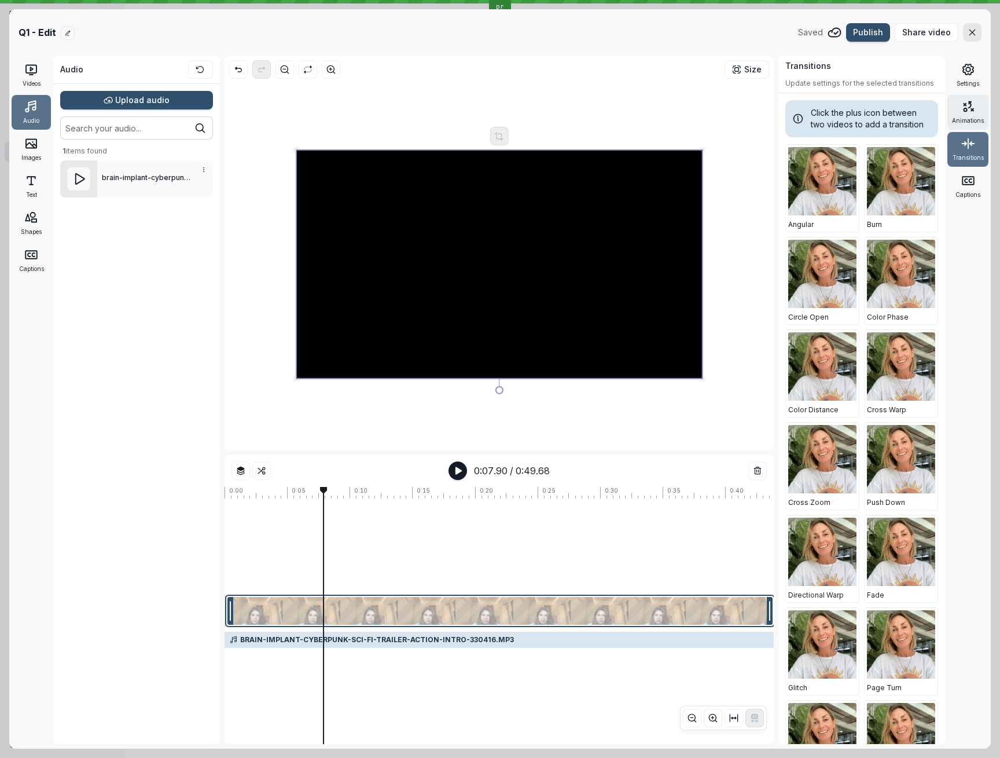
click at [970, 119] on span "Animations" at bounding box center [968, 120] width 32 height 9
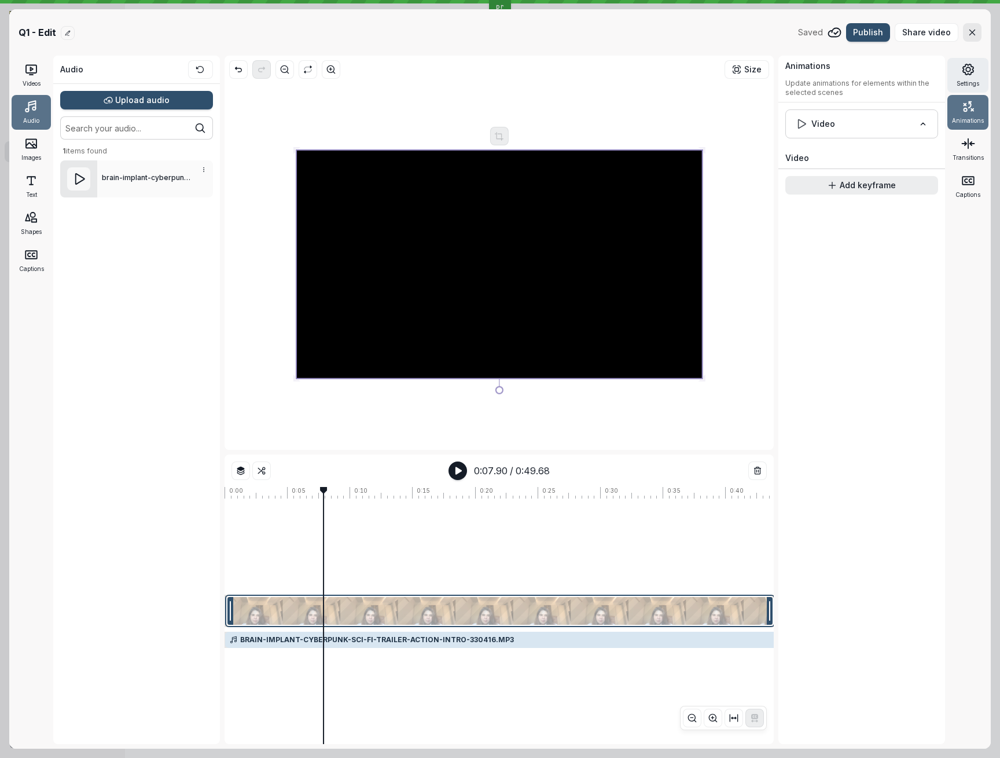
click at [975, 86] on span "Settings" at bounding box center [968, 83] width 23 height 9
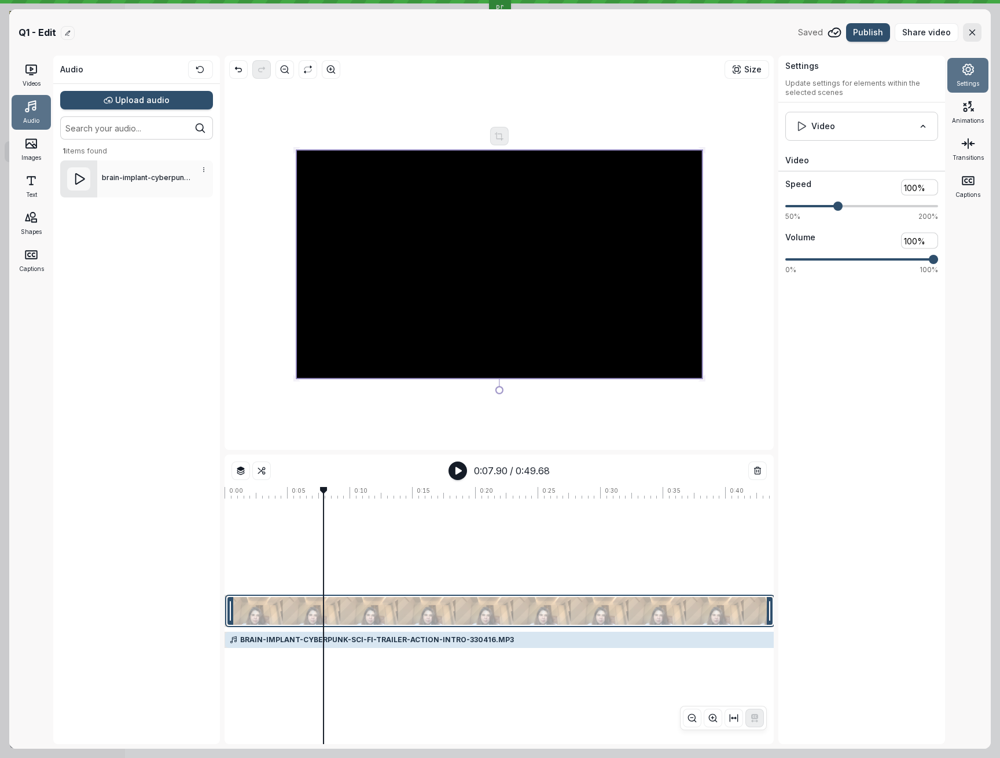
click at [631, 34] on div "Q1 - Edit Saved Publish Share video" at bounding box center [500, 32] width 963 height 19
click at [754, 63] on button "Size" at bounding box center [747, 69] width 45 height 19
click at [746, 72] on span "Size" at bounding box center [747, 70] width 30 height 12
click at [664, 73] on div "Size" at bounding box center [499, 69] width 540 height 19
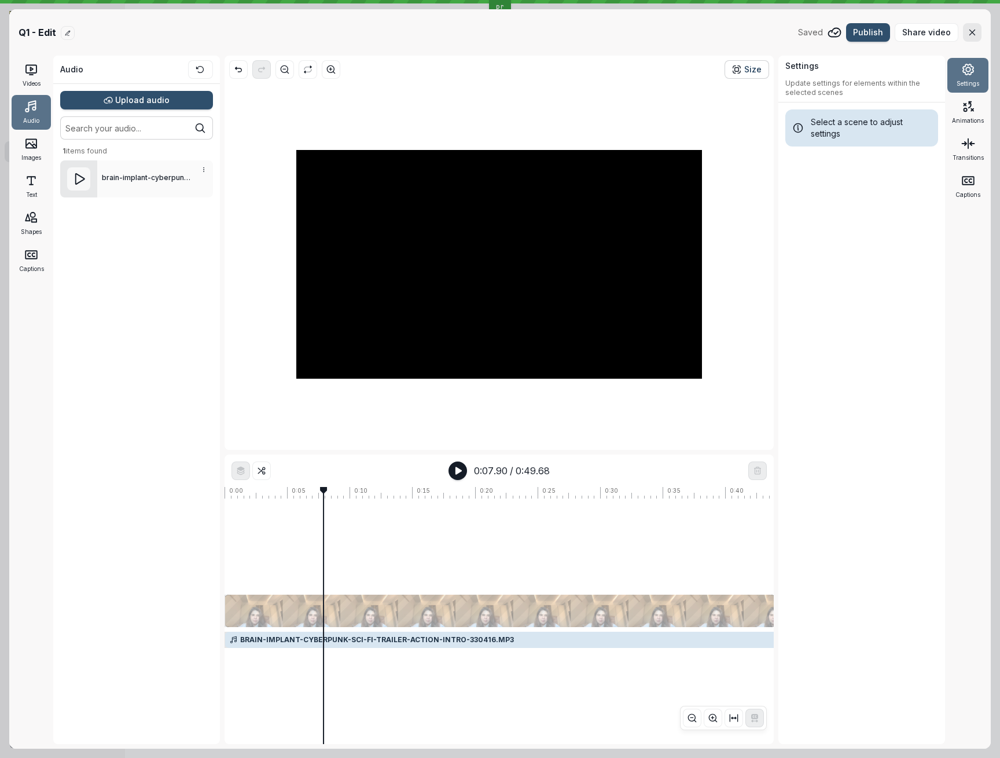
click at [750, 67] on span "Size" at bounding box center [752, 70] width 17 height 12
drag, startPoint x: 582, startPoint y: 73, endPoint x: 626, endPoint y: 74, distance: 44.6
click at [582, 74] on div "Size" at bounding box center [499, 69] width 540 height 19
click at [733, 68] on button "Size" at bounding box center [747, 69] width 45 height 19
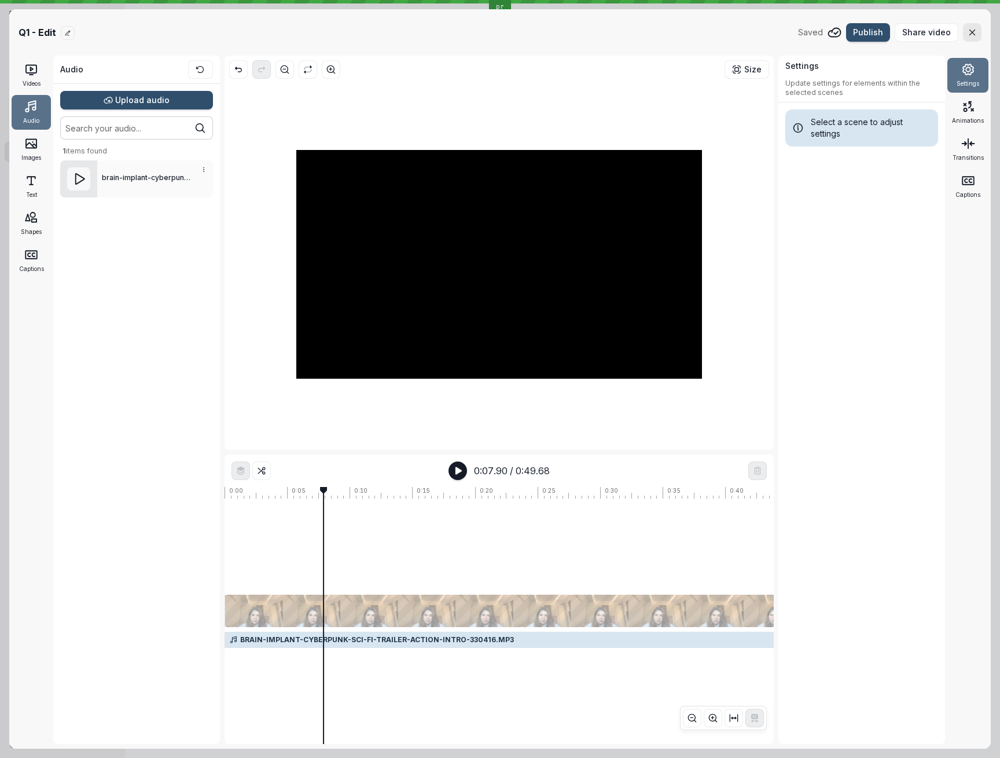
click at [743, 80] on div "Size" at bounding box center [499, 253] width 549 height 394
click at [736, 121] on div at bounding box center [499, 264] width 540 height 362
click at [741, 79] on div "Size" at bounding box center [499, 253] width 549 height 394
click at [742, 71] on icon "button" at bounding box center [737, 70] width 10 height 10
click at [372, 627] on div at bounding box center [691, 629] width 933 height 5
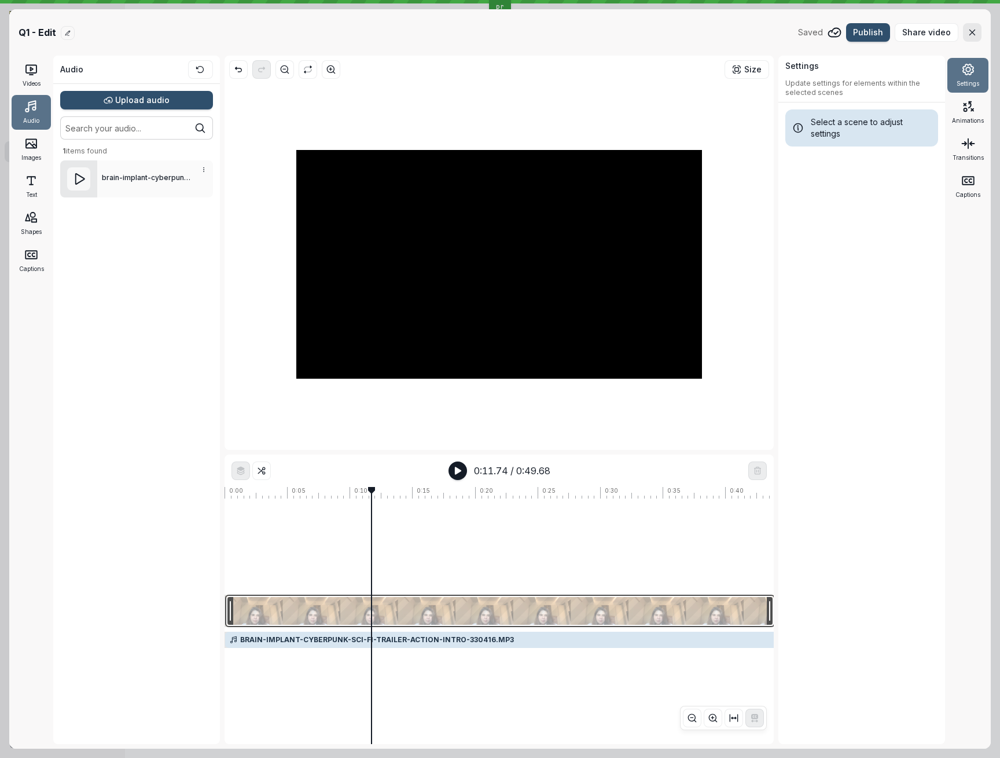
click at [383, 611] on div at bounding box center [500, 610] width 550 height 32
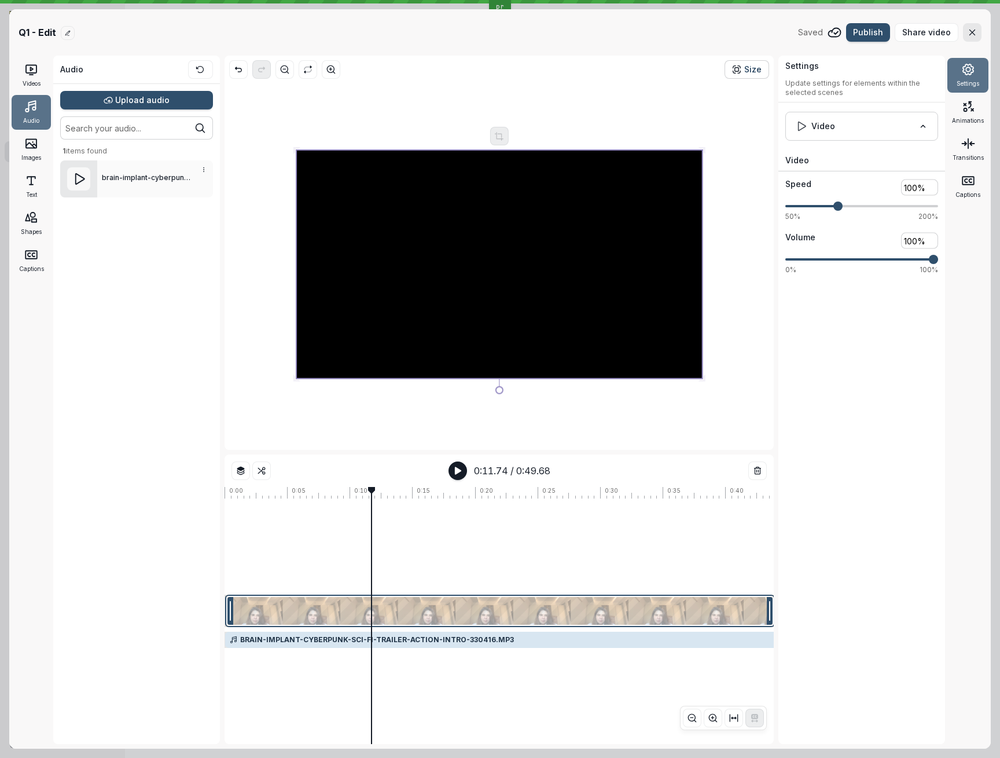
click at [739, 65] on icon "button" at bounding box center [737, 70] width 10 height 10
click at [759, 156] on div at bounding box center [499, 264] width 540 height 362
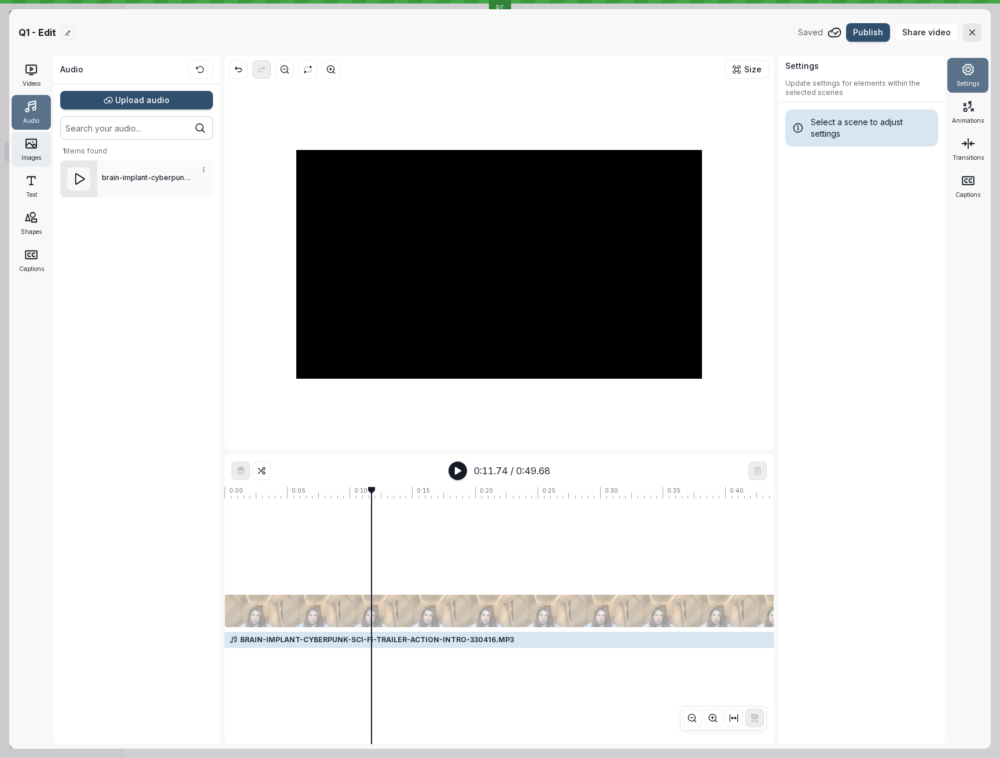
click at [30, 140] on icon at bounding box center [31, 144] width 14 height 14
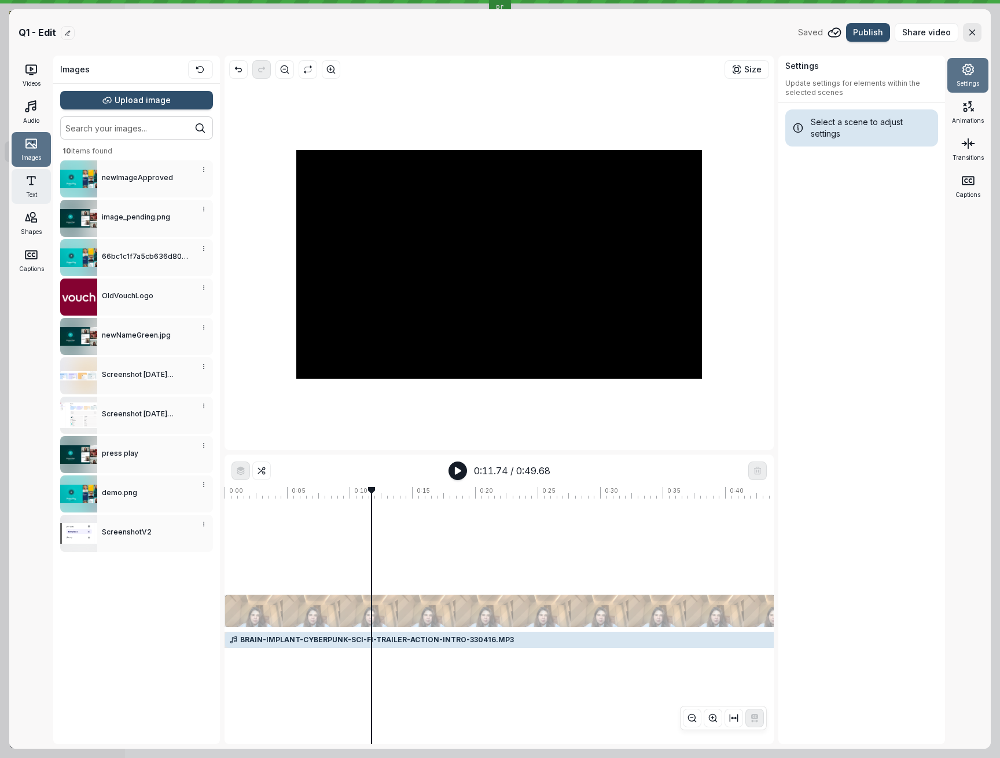
click at [33, 187] on icon at bounding box center [31, 181] width 14 height 14
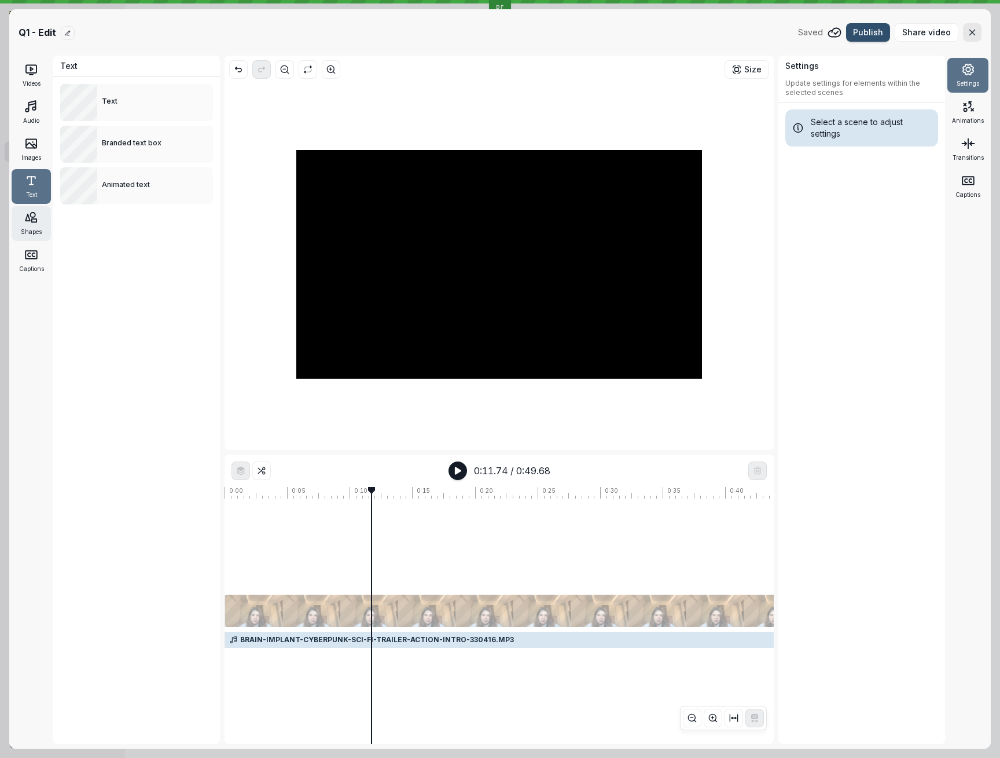
click at [35, 209] on div "Shapes" at bounding box center [31, 223] width 39 height 35
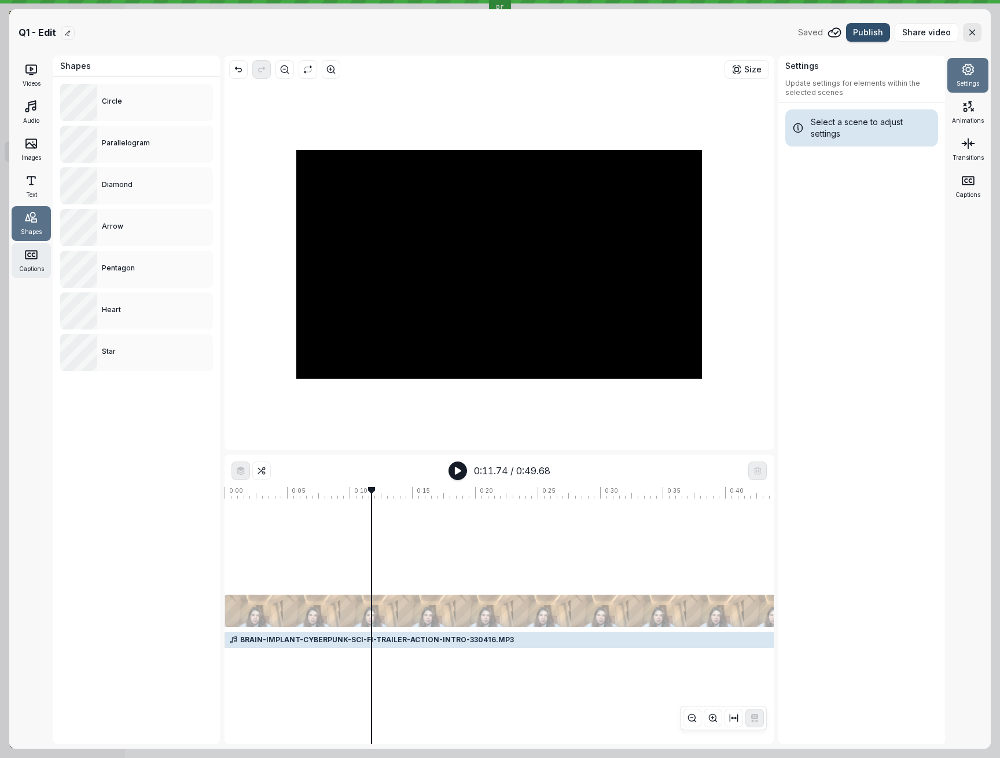
click at [34, 252] on icon at bounding box center [31, 255] width 14 height 14
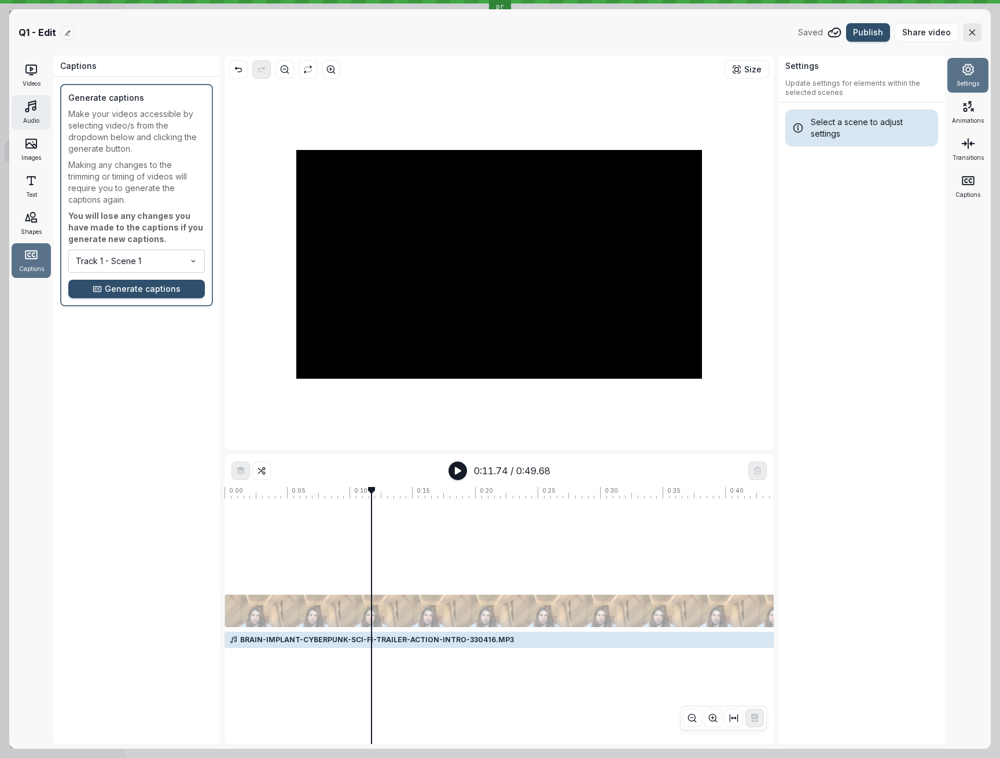
click at [50, 111] on div "Audio" at bounding box center [31, 112] width 39 height 35
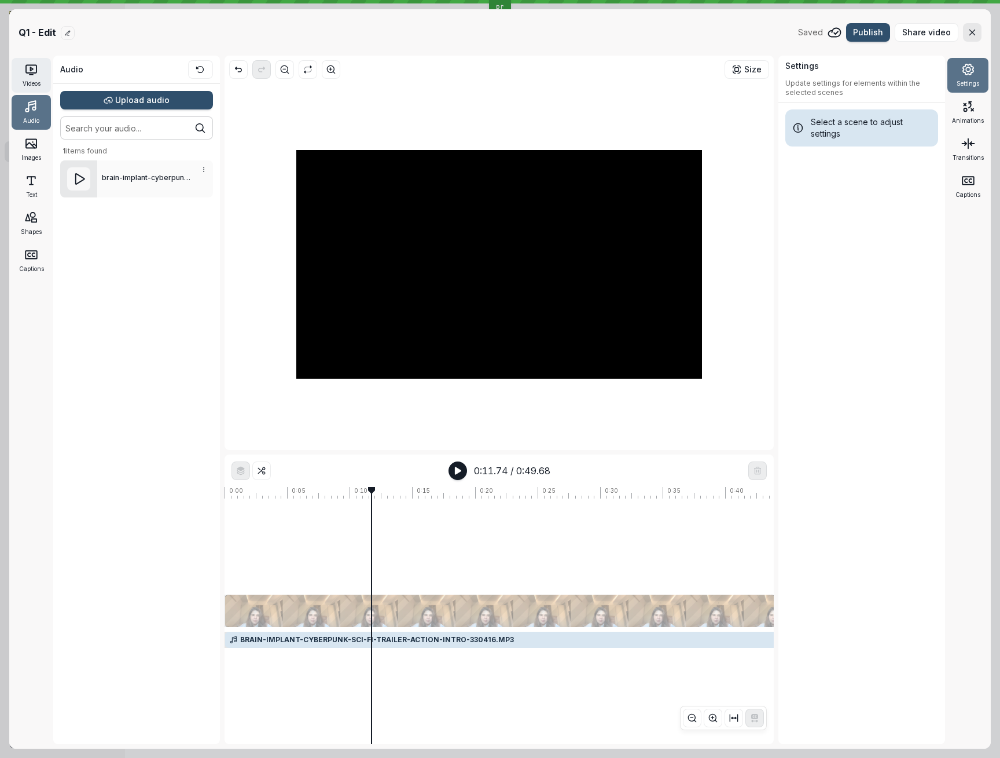
click at [38, 82] on span "Videos" at bounding box center [32, 83] width 18 height 9
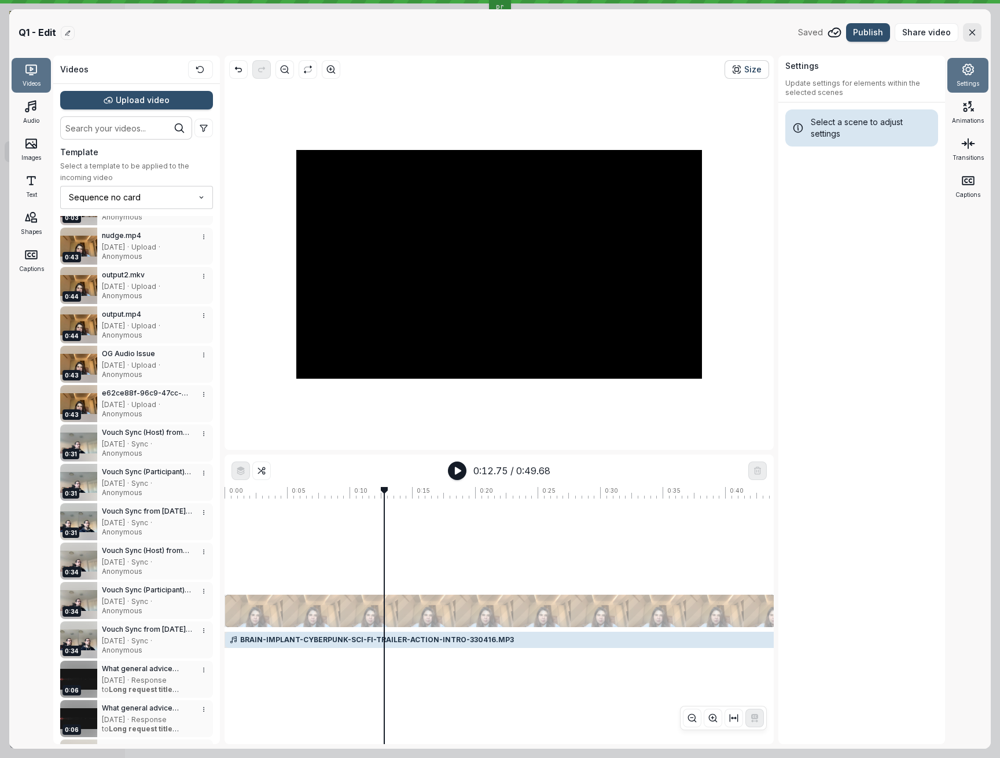
click at [732, 72] on button "Size" at bounding box center [747, 69] width 45 height 19
click at [746, 72] on span "Size" at bounding box center [747, 70] width 30 height 12
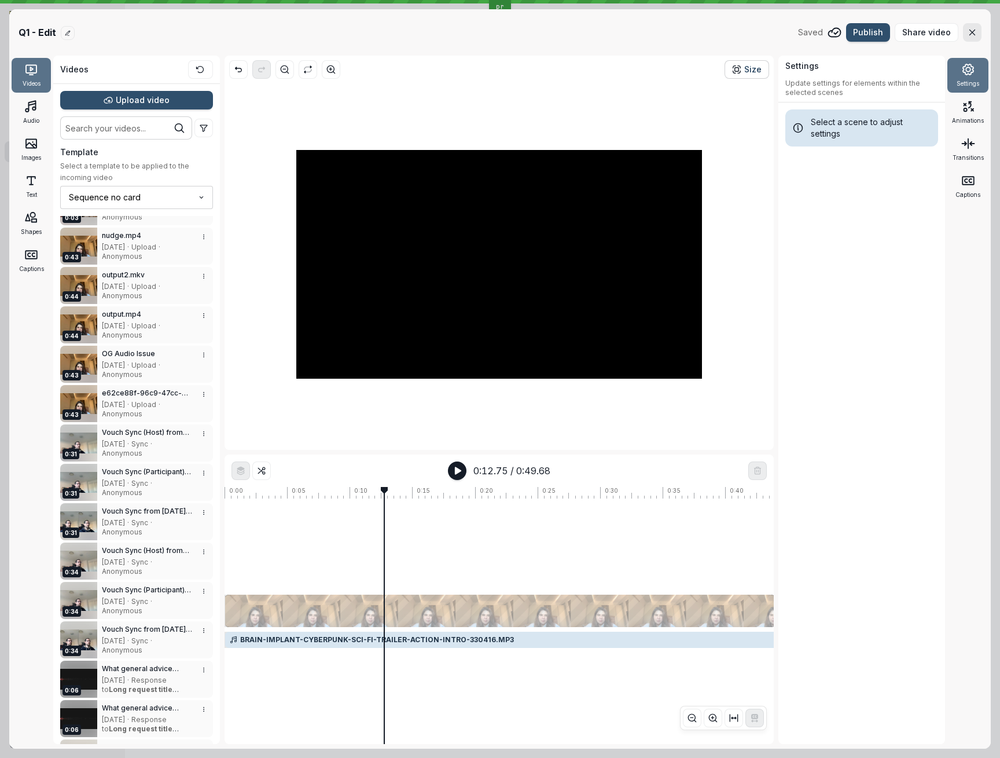
click at [746, 72] on span "Size" at bounding box center [747, 70] width 30 height 12
click at [747, 126] on div at bounding box center [499, 264] width 540 height 362
click at [933, 420] on div "Settings Update settings for elements within the selected scenes Select a scene…" at bounding box center [862, 400] width 167 height 688
